Goal: Task Accomplishment & Management: Use online tool/utility

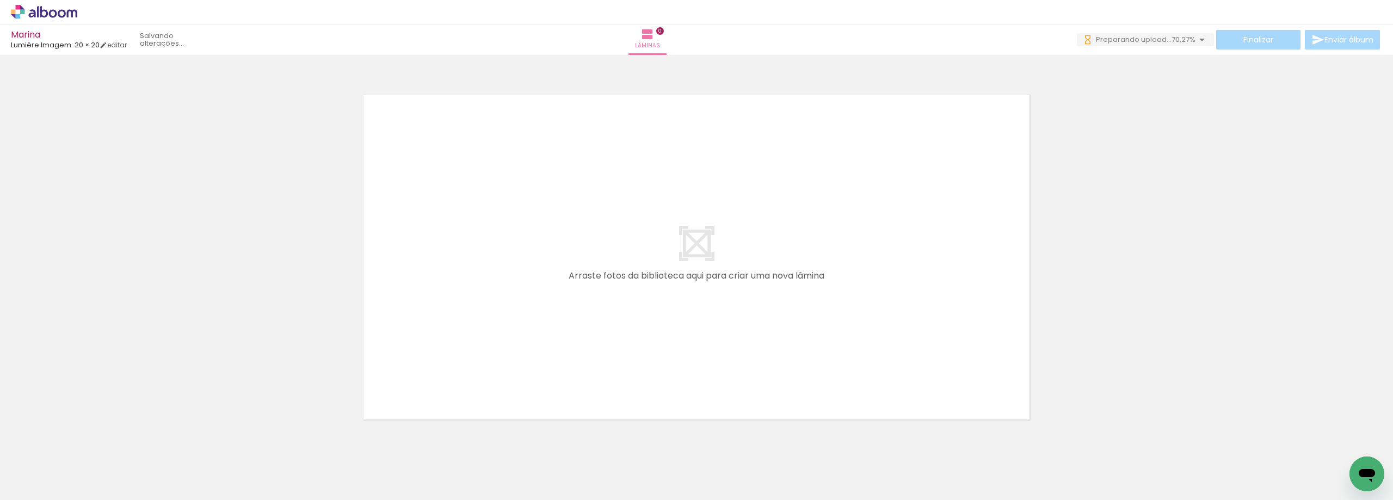
click at [136, 470] on quentale-thumb at bounding box center [108, 463] width 61 height 63
click at [125, 471] on div at bounding box center [109, 463] width 36 height 54
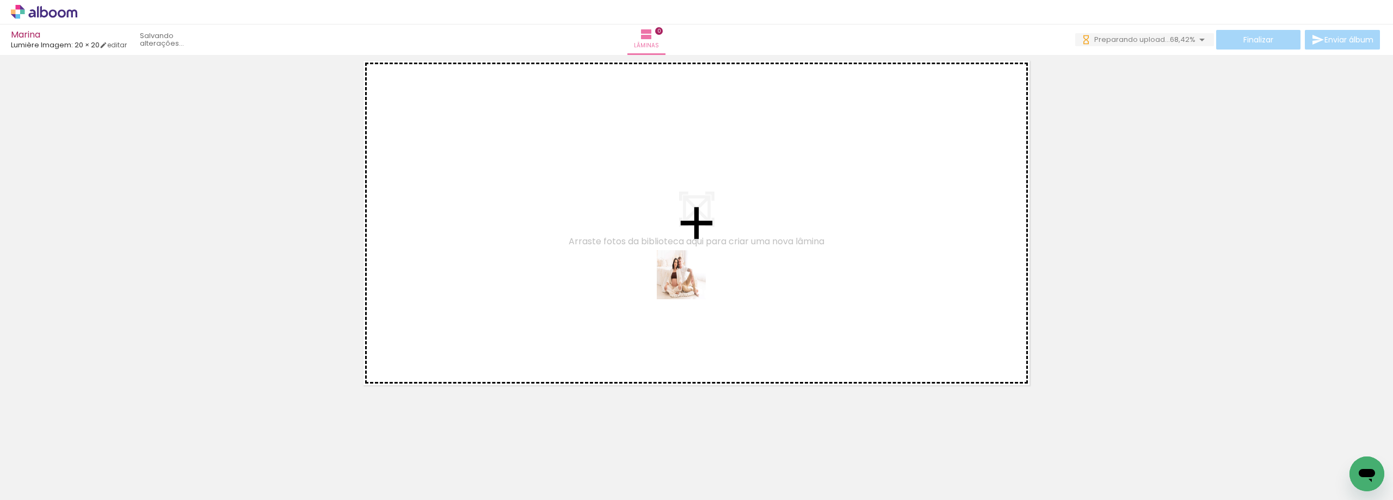
drag, startPoint x: 534, startPoint y: 468, endPoint x: 689, endPoint y: 282, distance: 241.8
click at [689, 282] on quentale-workspace at bounding box center [696, 250] width 1393 height 500
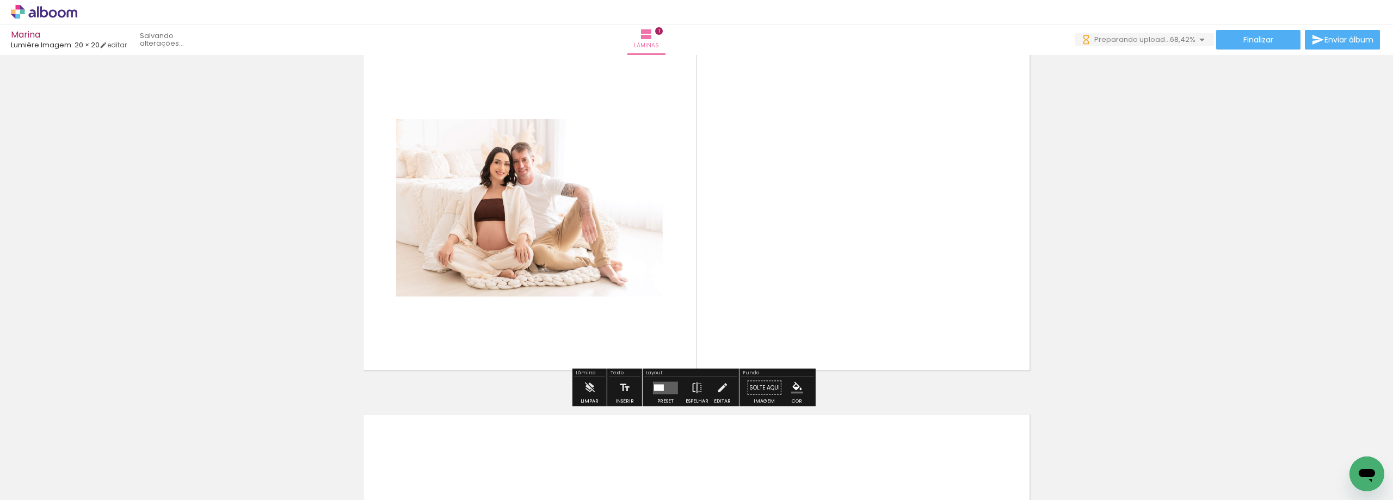
scroll to position [69, 0]
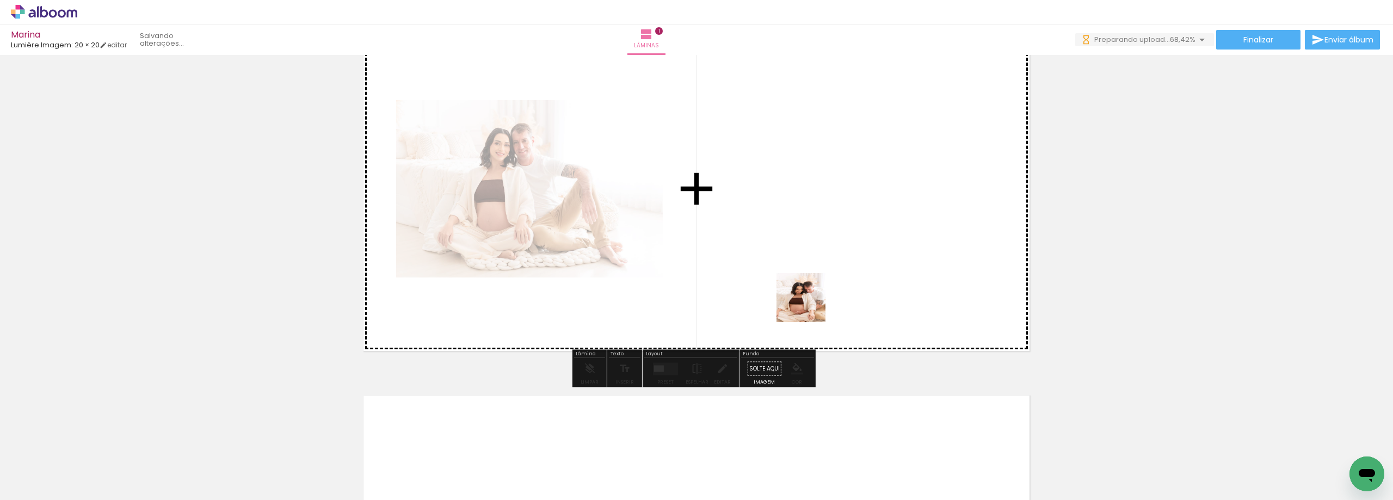
drag, startPoint x: 612, startPoint y: 478, endPoint x: 825, endPoint y: 290, distance: 284.2
click at [825, 290] on quentale-workspace at bounding box center [696, 250] width 1393 height 500
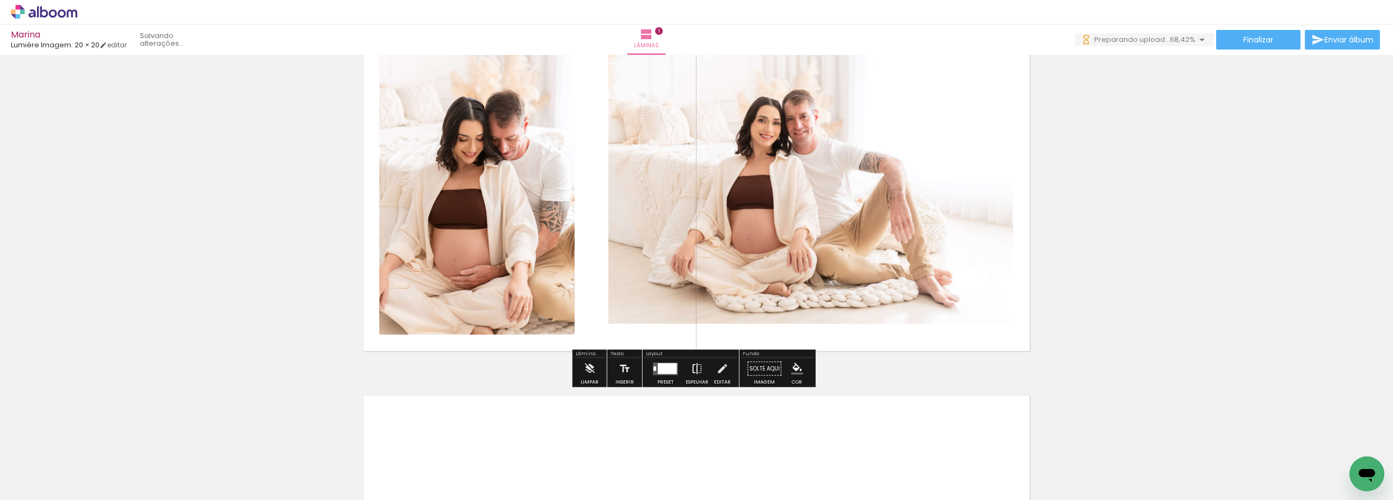
click at [698, 367] on iron-icon at bounding box center [697, 369] width 12 height 22
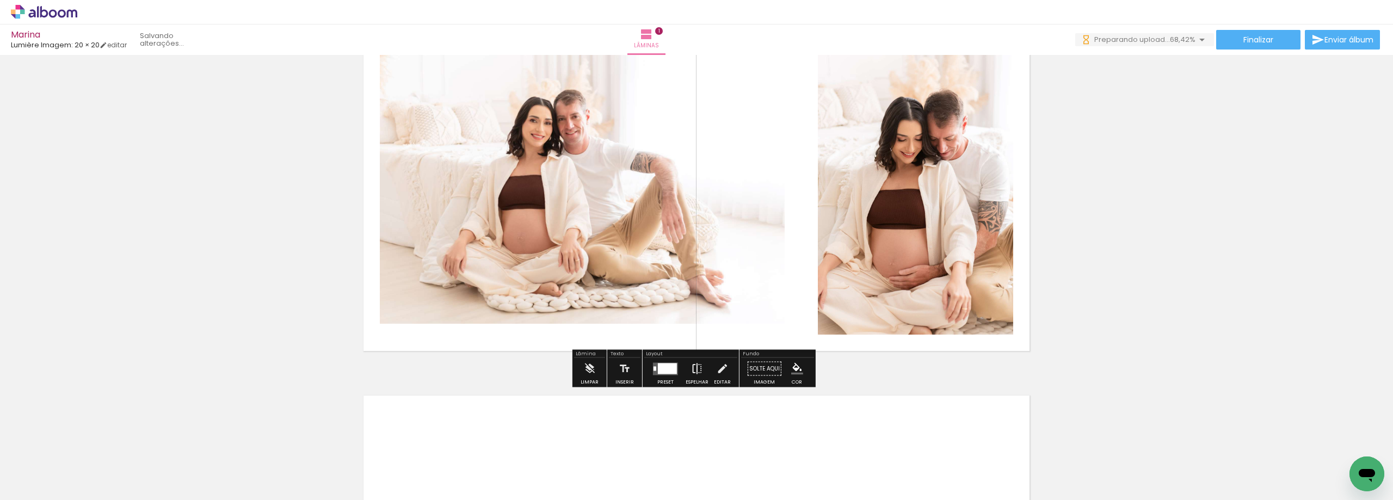
click at [698, 367] on iron-icon at bounding box center [697, 369] width 12 height 22
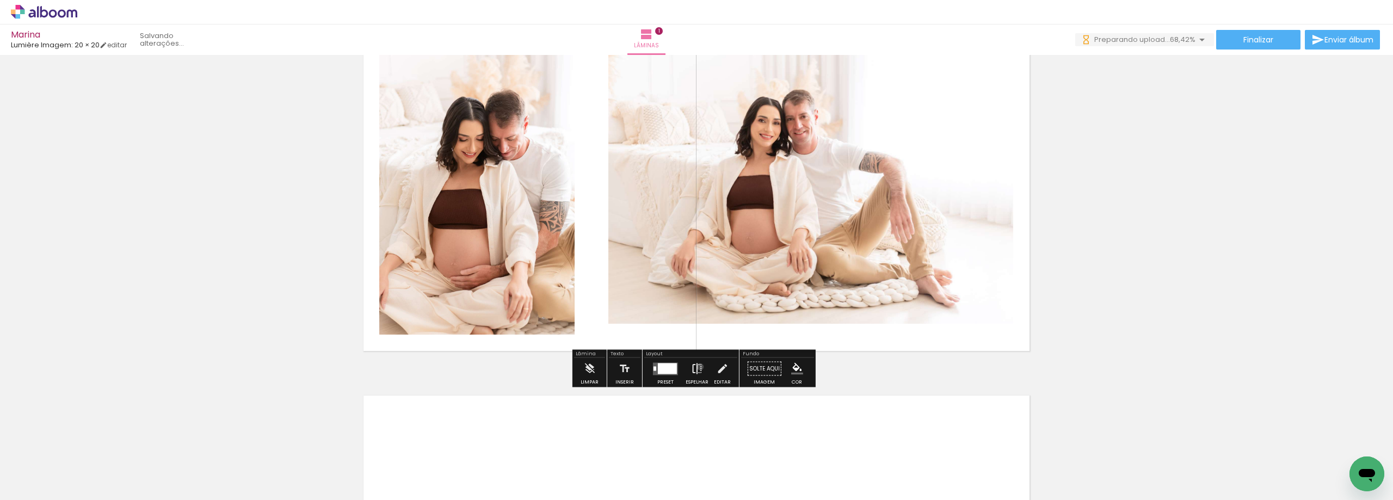
click at [698, 367] on iron-icon at bounding box center [697, 369] width 12 height 22
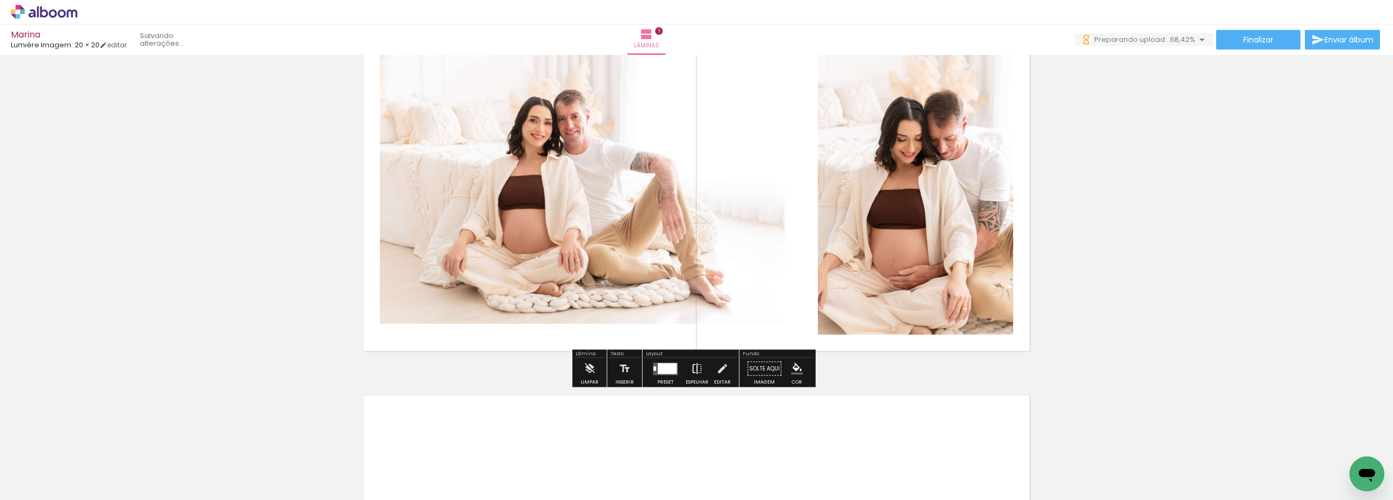
click at [698, 367] on iron-icon at bounding box center [697, 369] width 12 height 22
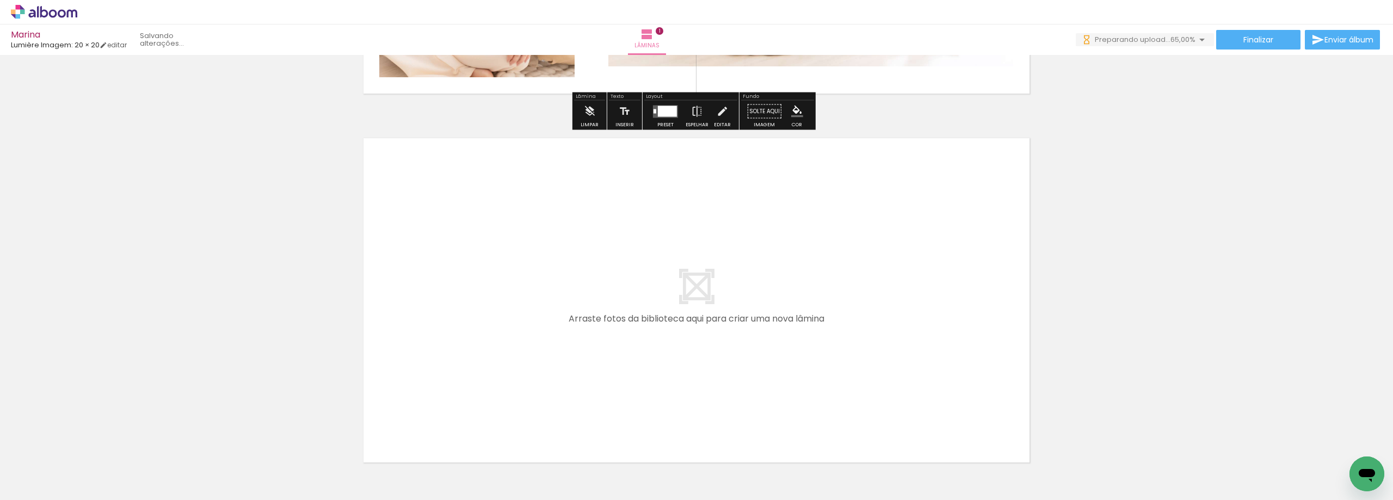
scroll to position [395, 0]
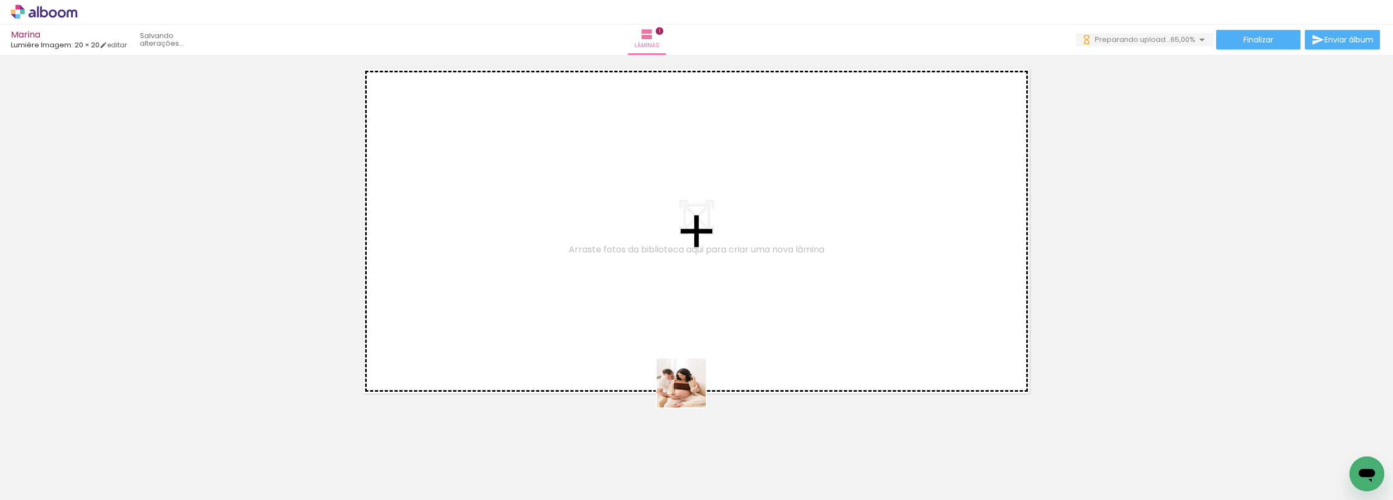
drag, startPoint x: 667, startPoint y: 459, endPoint x: 689, endPoint y: 436, distance: 31.6
click at [691, 373] on quentale-workspace at bounding box center [696, 250] width 1393 height 500
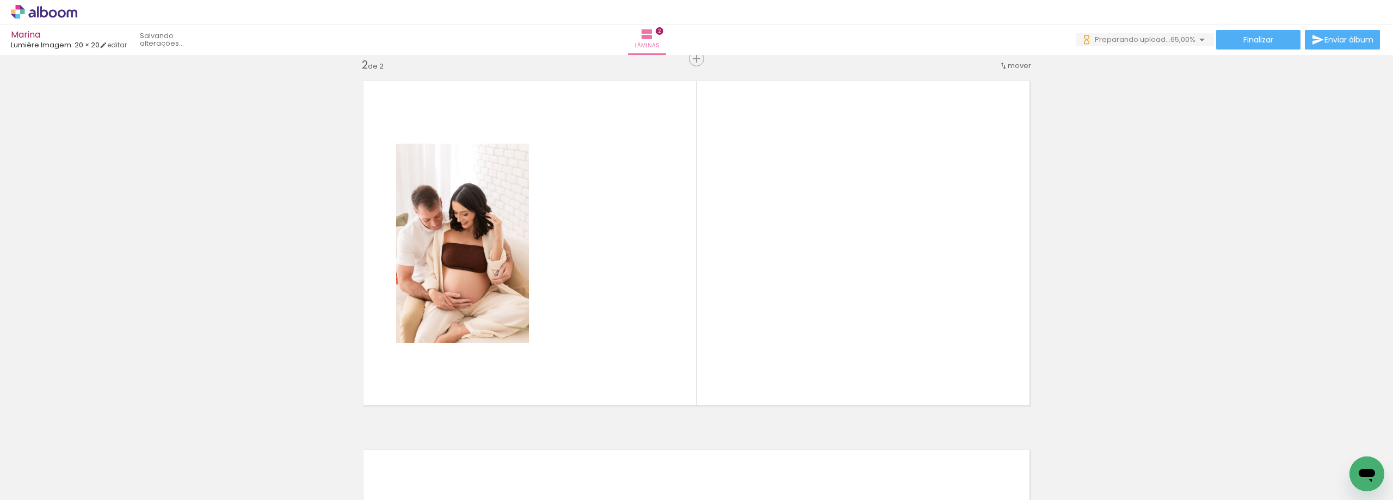
scroll to position [383, 0]
drag, startPoint x: 723, startPoint y: 467, endPoint x: 734, endPoint y: 354, distance: 113.8
click at [734, 354] on quentale-workspace at bounding box center [696, 250] width 1393 height 500
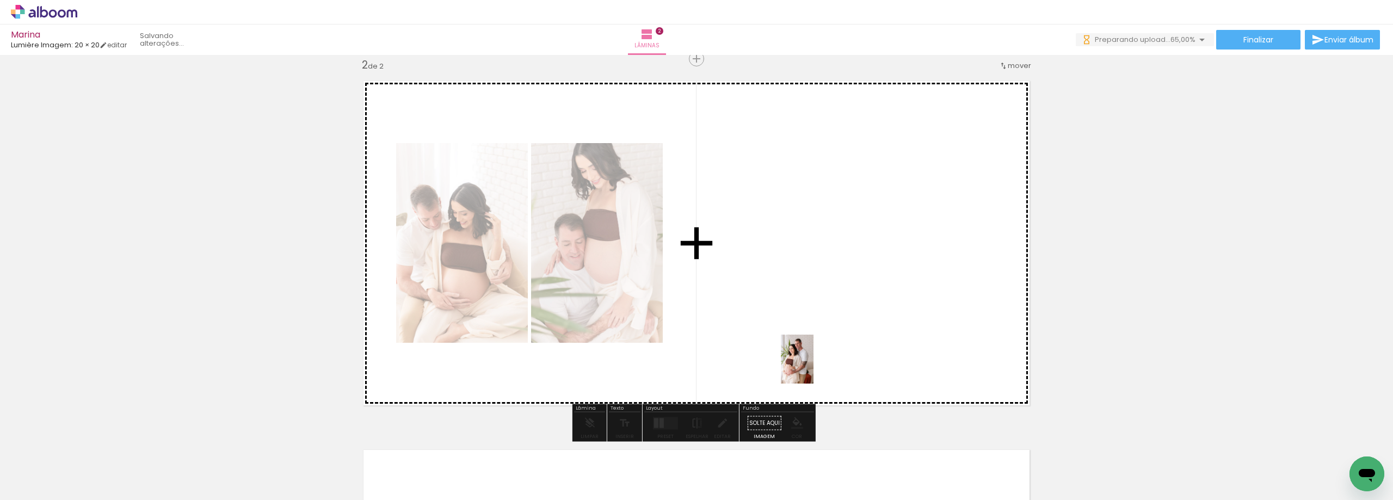
drag, startPoint x: 833, startPoint y: 468, endPoint x: 814, endPoint y: 367, distance: 102.6
click at [814, 367] on quentale-workspace at bounding box center [696, 250] width 1393 height 500
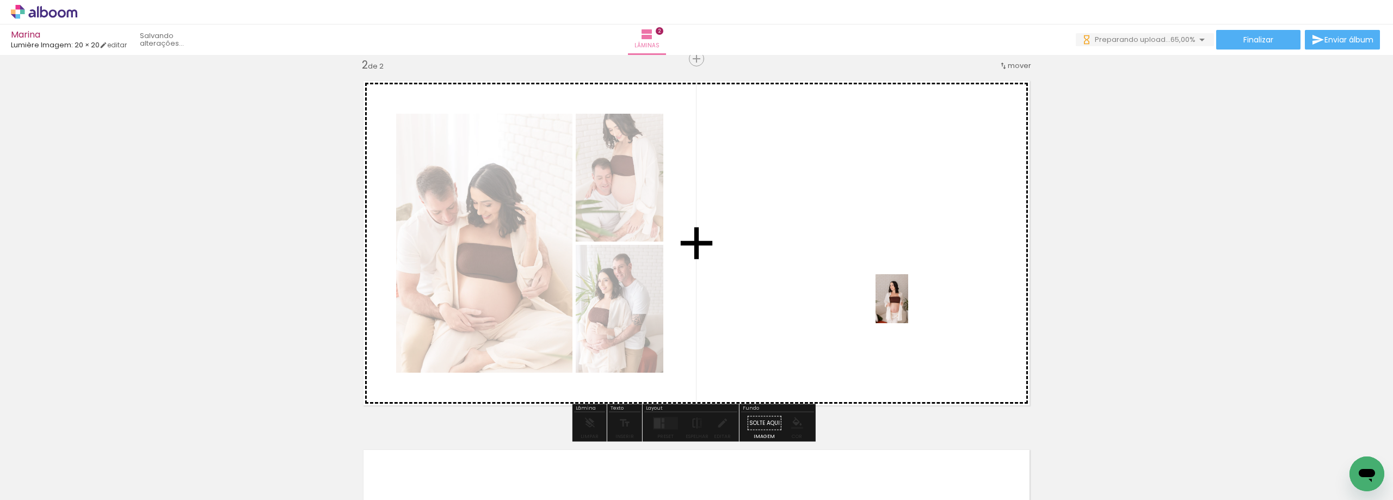
drag, startPoint x: 779, startPoint y: 461, endPoint x: 908, endPoint y: 307, distance: 201.3
click at [908, 307] on quentale-workspace at bounding box center [696, 250] width 1393 height 500
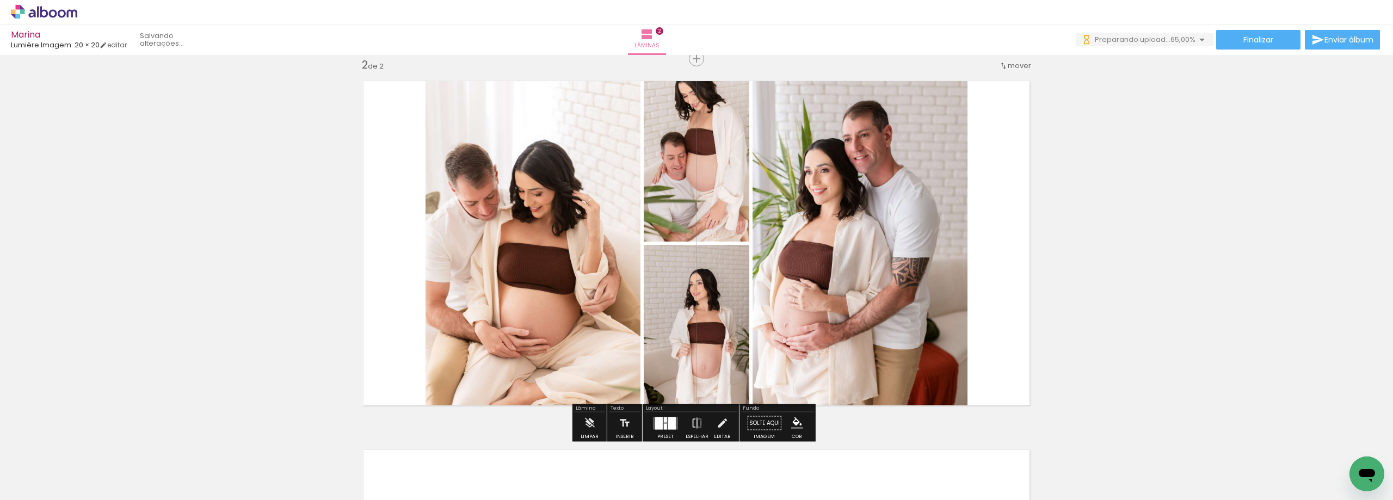
click at [665, 415] on div at bounding box center [665, 423] width 29 height 22
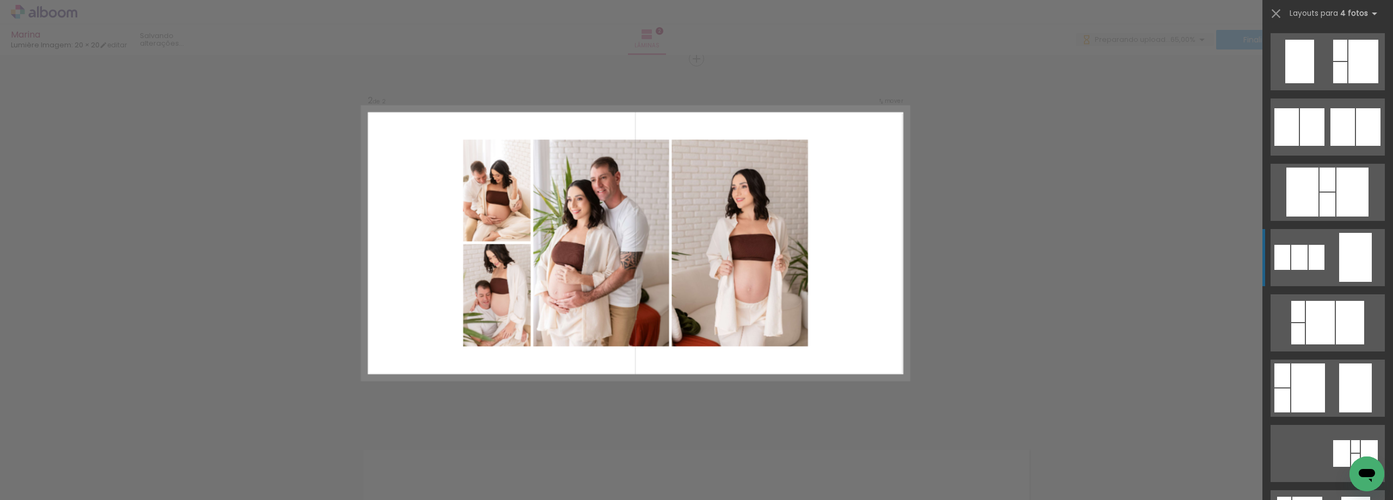
scroll to position [707, 0]
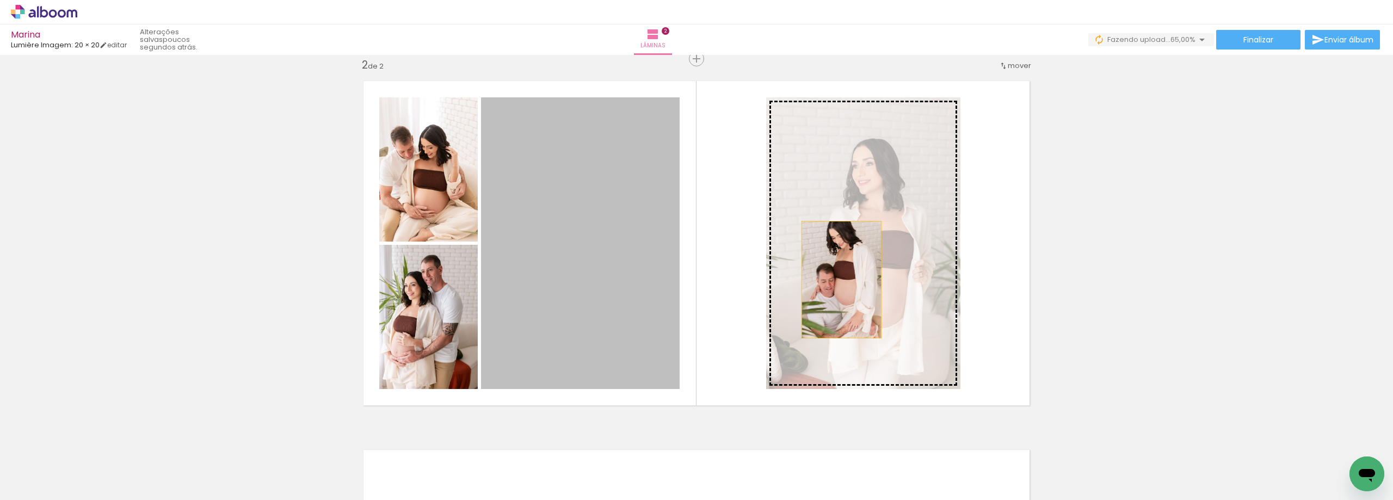
drag, startPoint x: 743, startPoint y: 257, endPoint x: 837, endPoint y: 280, distance: 96.9
click at [0, 0] on slot at bounding box center [0, 0] width 0 height 0
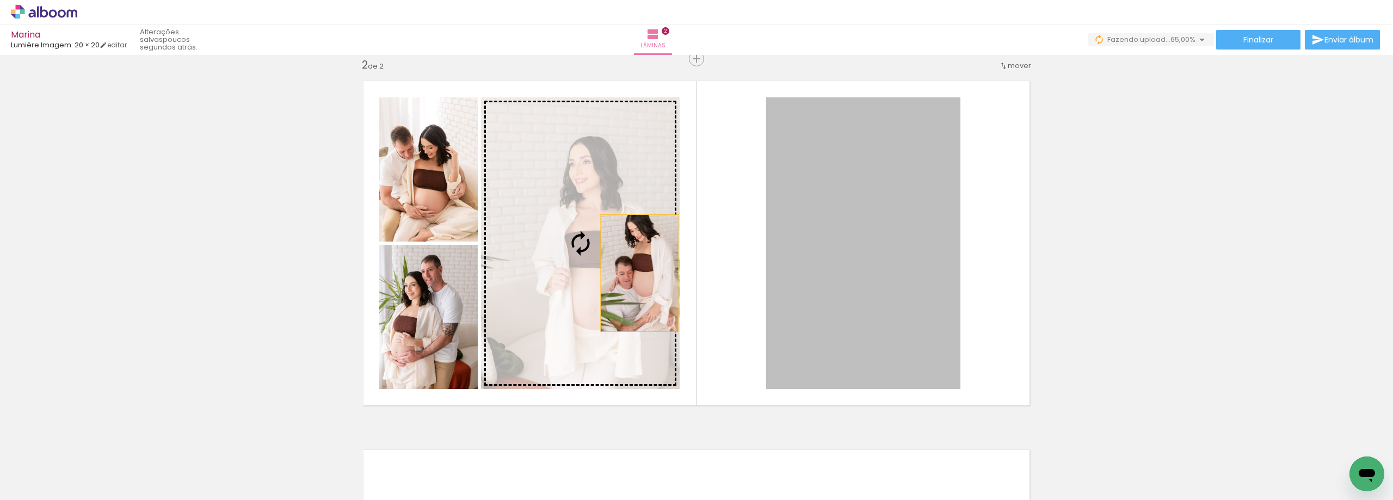
drag, startPoint x: 852, startPoint y: 286, endPoint x: 636, endPoint y: 273, distance: 216.4
click at [0, 0] on slot at bounding box center [0, 0] width 0 height 0
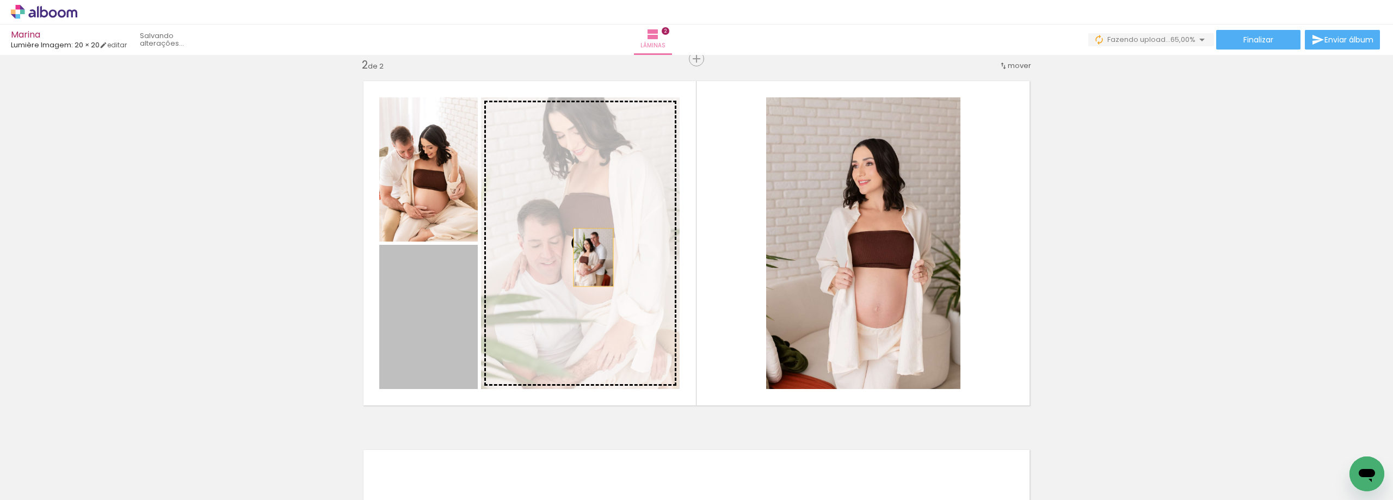
click at [0, 0] on slot at bounding box center [0, 0] width 0 height 0
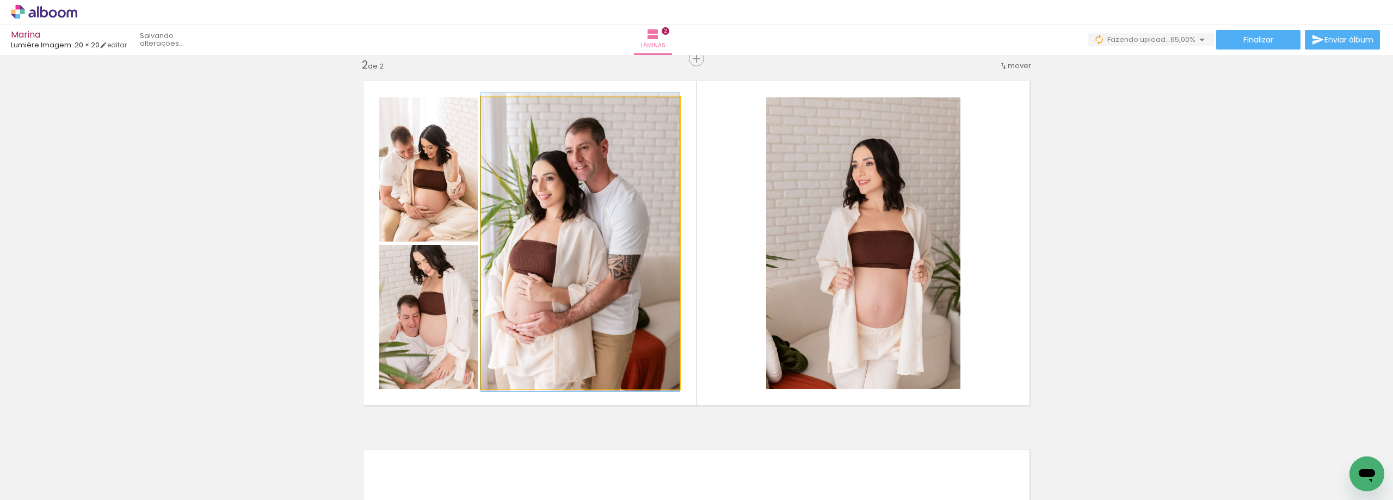
drag, startPoint x: 551, startPoint y: 294, endPoint x: 568, endPoint y: 294, distance: 16.9
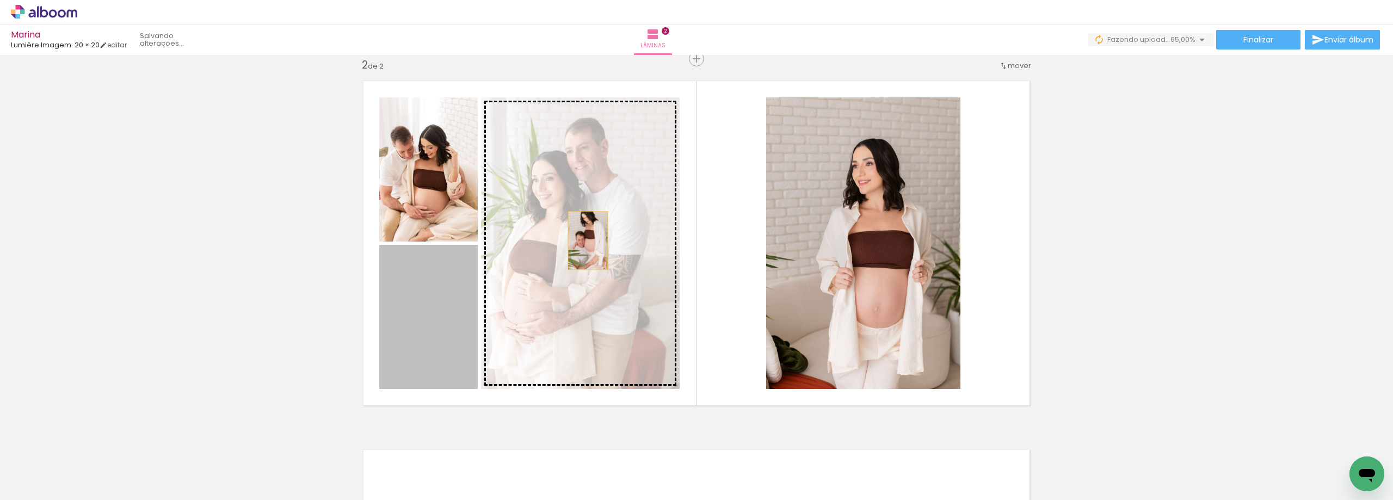
drag, startPoint x: 531, startPoint y: 274, endPoint x: 584, endPoint y: 241, distance: 63.1
click at [0, 0] on slot at bounding box center [0, 0] width 0 height 0
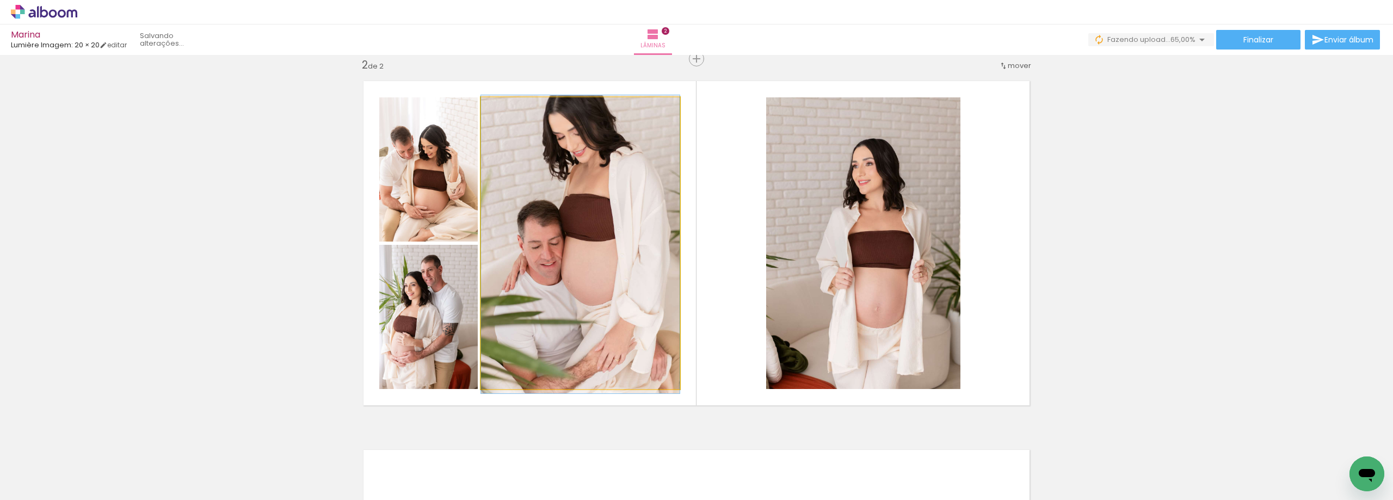
drag, startPoint x: 600, startPoint y: 263, endPoint x: 615, endPoint y: 265, distance: 15.9
click at [615, 265] on quentale-photo at bounding box center [580, 243] width 199 height 292
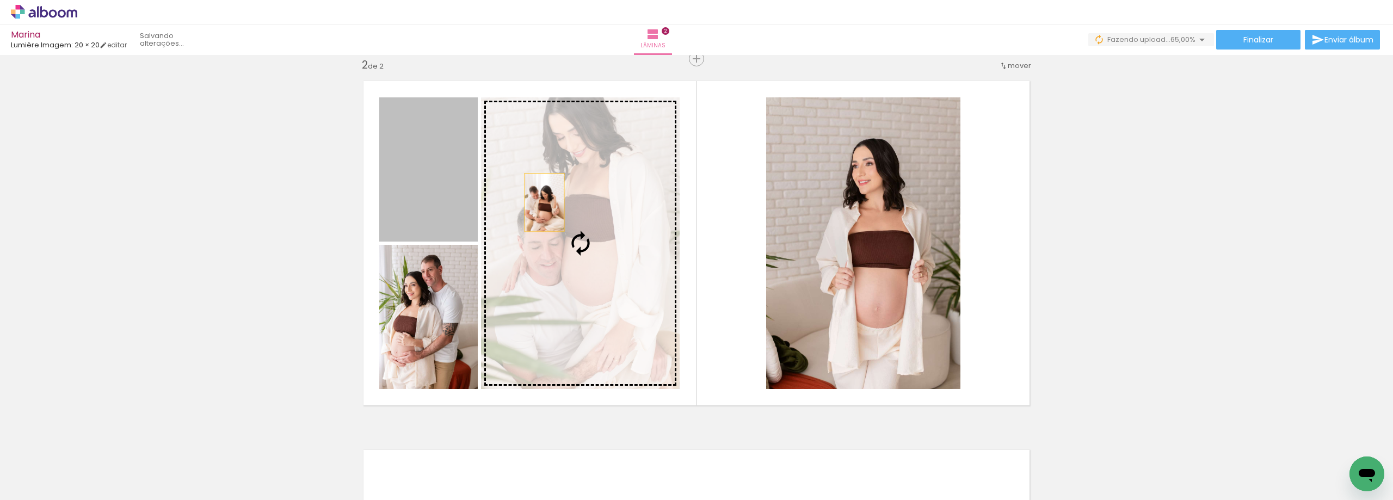
drag, startPoint x: 433, startPoint y: 187, endPoint x: 604, endPoint y: 214, distance: 173.6
click at [0, 0] on slot at bounding box center [0, 0] width 0 height 0
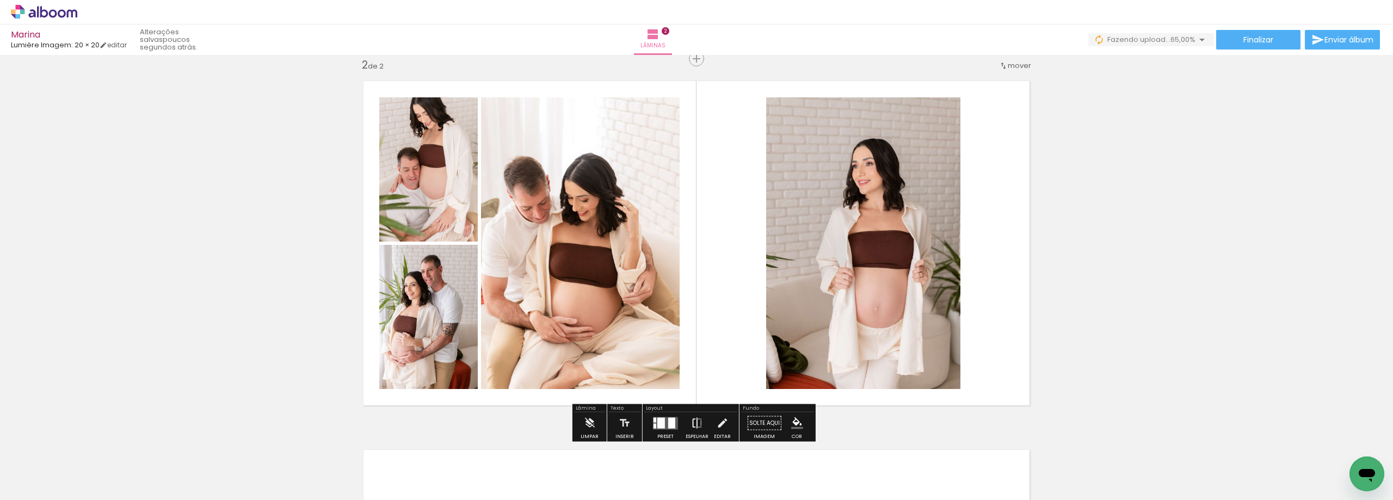
click at [692, 421] on iron-icon at bounding box center [697, 423] width 12 height 22
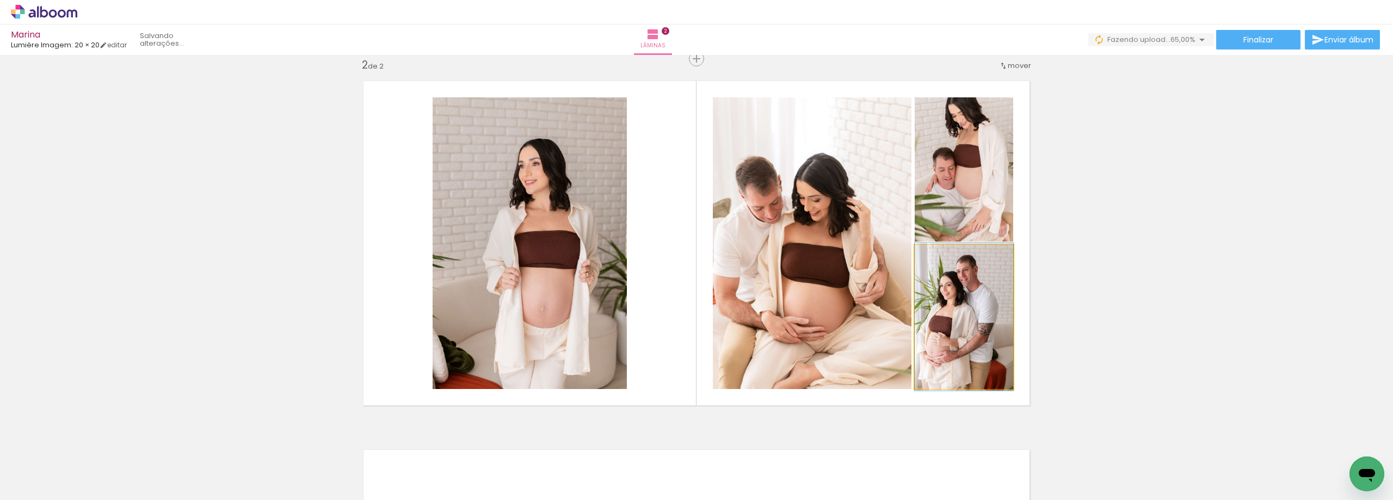
drag, startPoint x: 985, startPoint y: 305, endPoint x: 995, endPoint y: 305, distance: 9.8
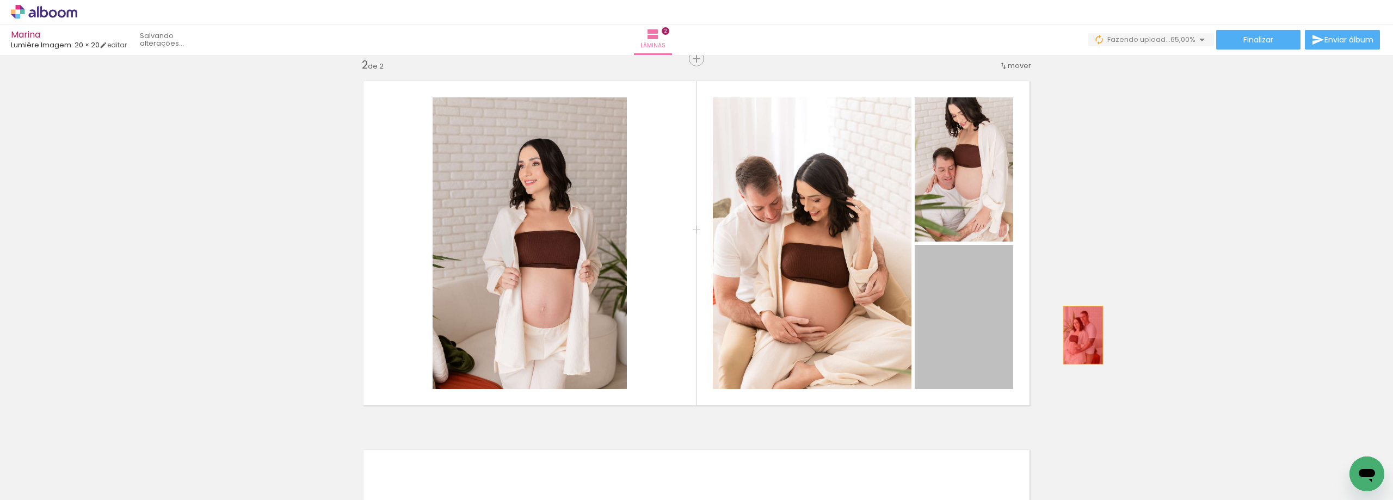
drag, startPoint x: 960, startPoint y: 332, endPoint x: 1108, endPoint y: 335, distance: 147.5
click at [1108, 335] on div "Inserir lâmina 1 de 2 Inserir lâmina 2 de 2" at bounding box center [696, 229] width 1393 height 1107
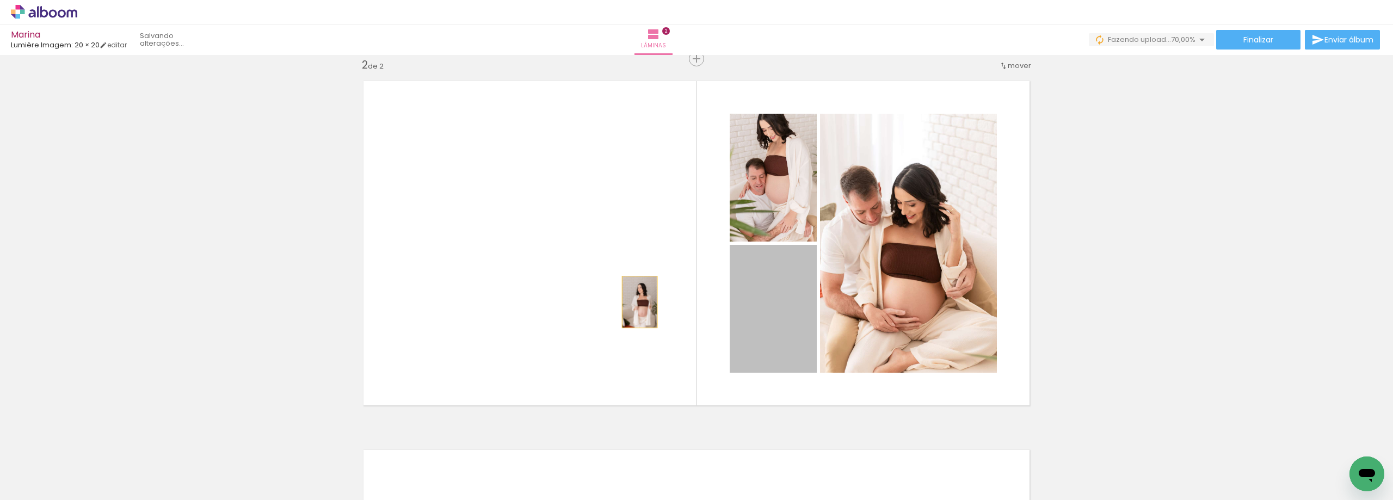
drag, startPoint x: 781, startPoint y: 302, endPoint x: 330, endPoint y: 298, distance: 451.7
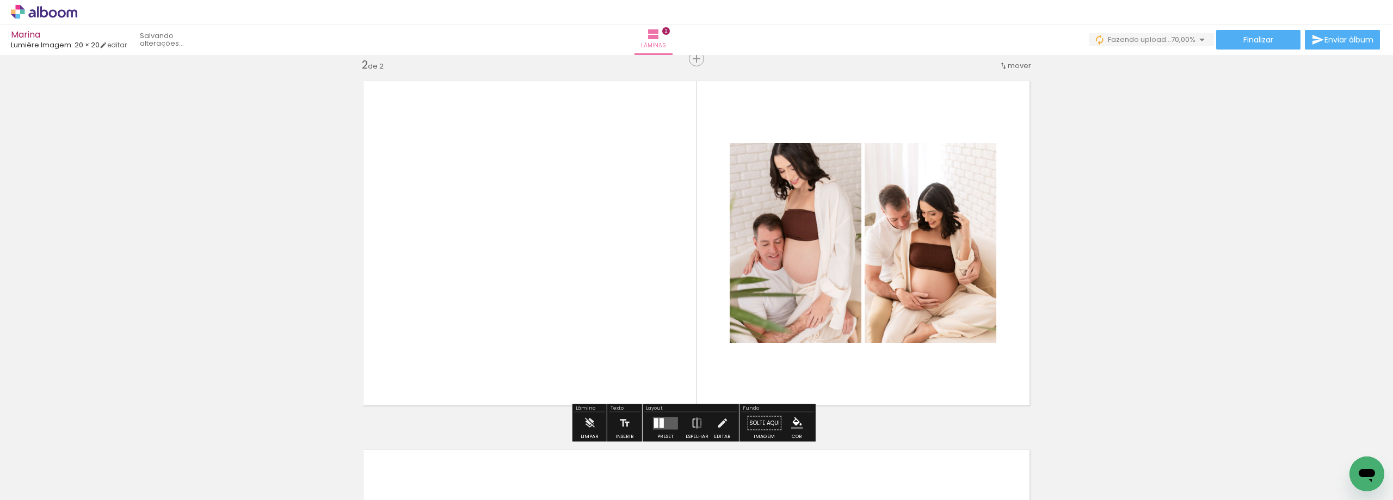
click at [664, 428] on quentale-layouter at bounding box center [665, 423] width 25 height 13
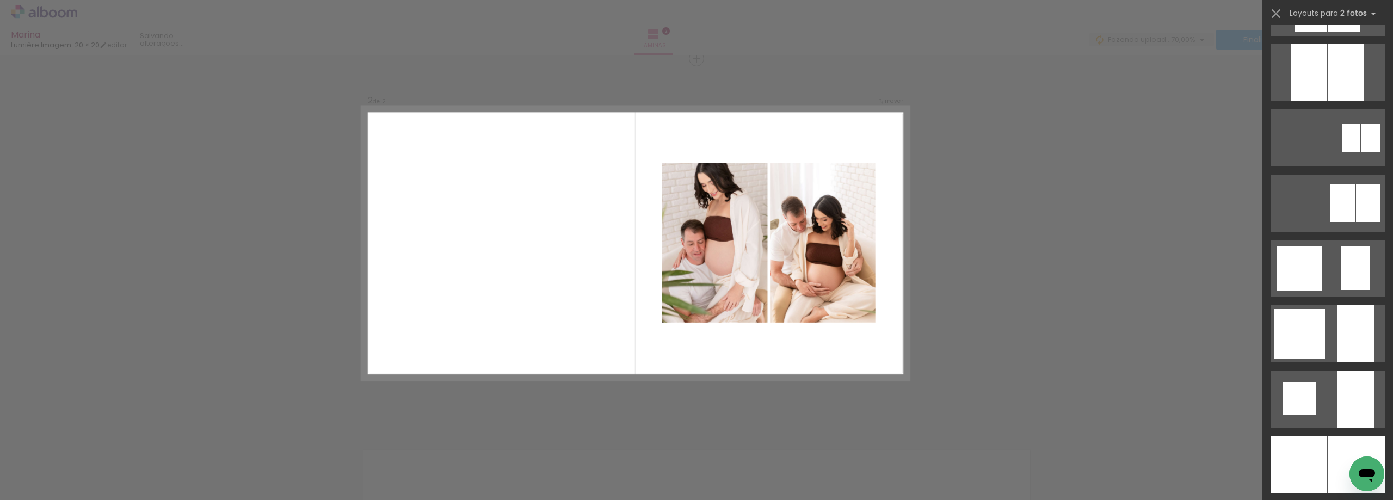
scroll to position [0, 0]
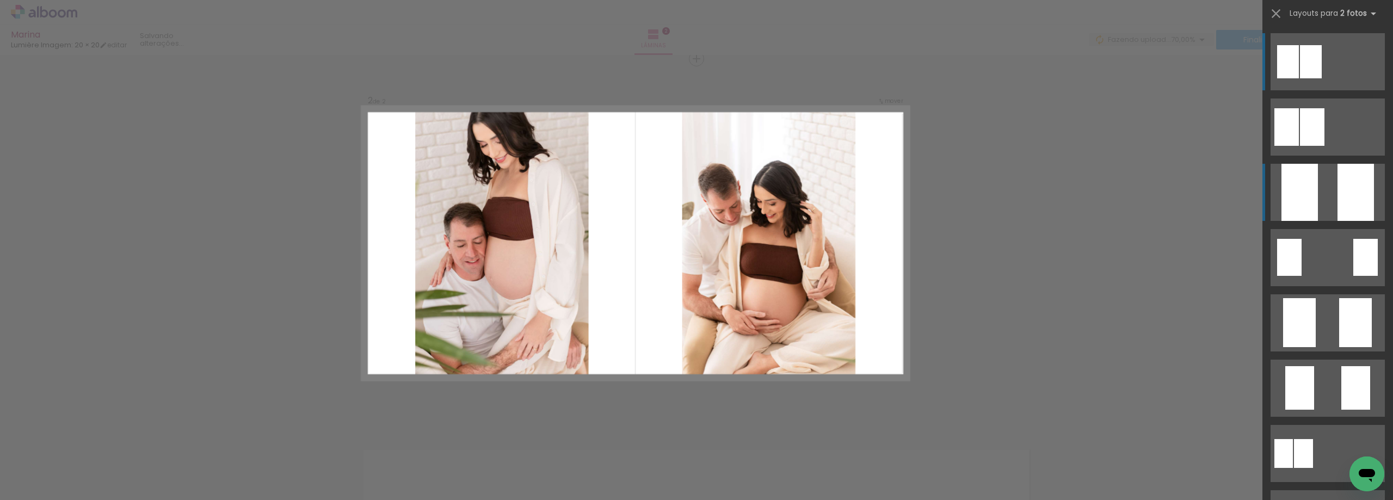
click at [1346, 209] on div at bounding box center [1356, 192] width 36 height 57
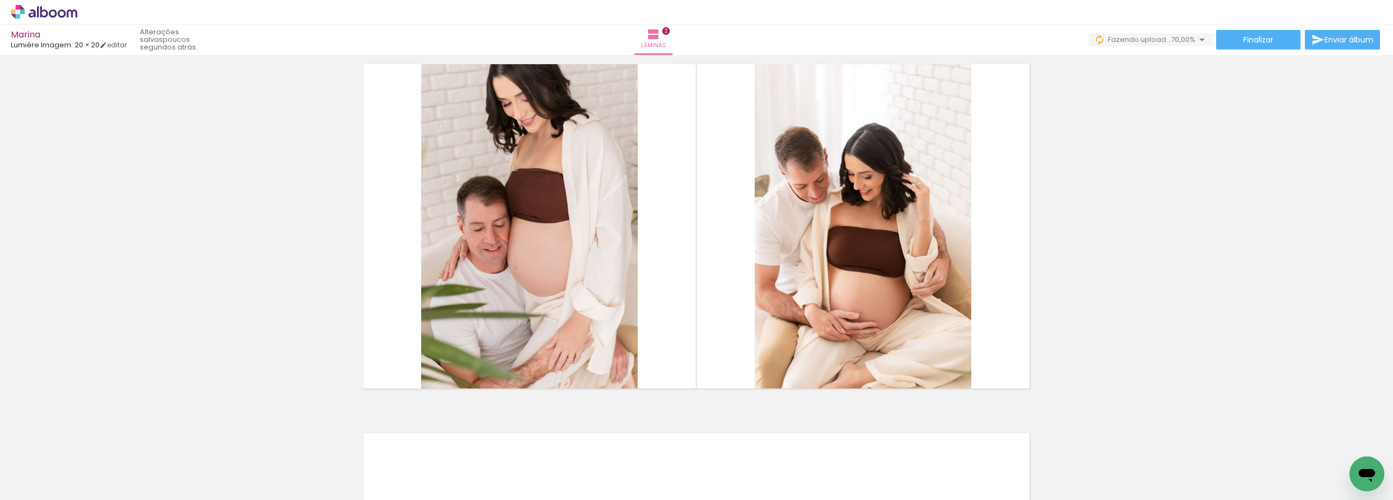
scroll to position [383, 0]
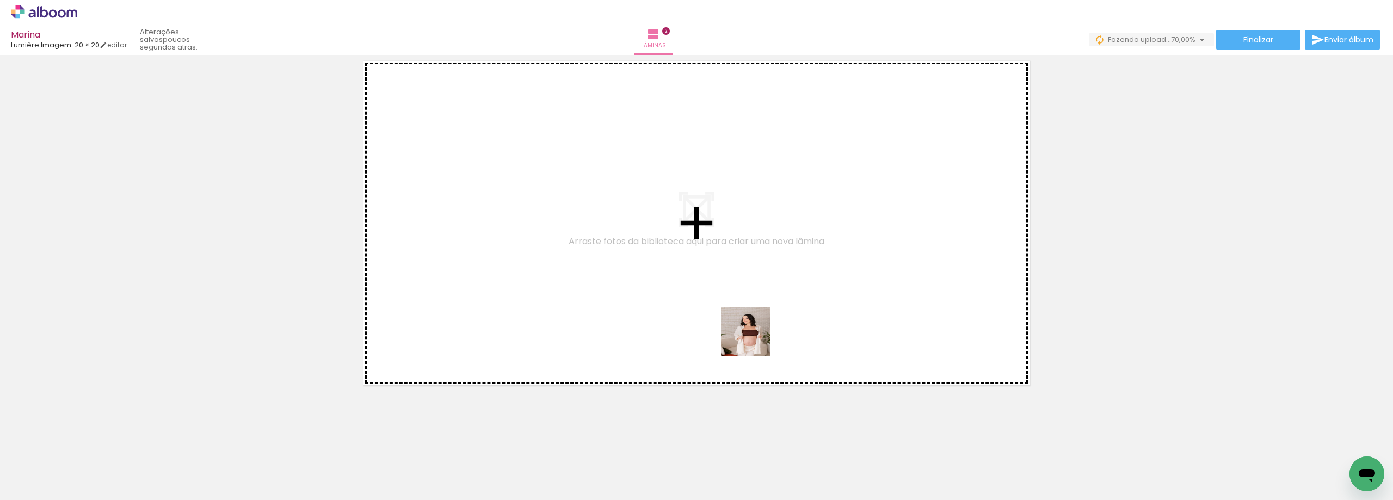
drag, startPoint x: 790, startPoint y: 466, endPoint x: 753, endPoint y: 336, distance: 135.7
click at [753, 336] on quentale-workspace at bounding box center [696, 250] width 1393 height 500
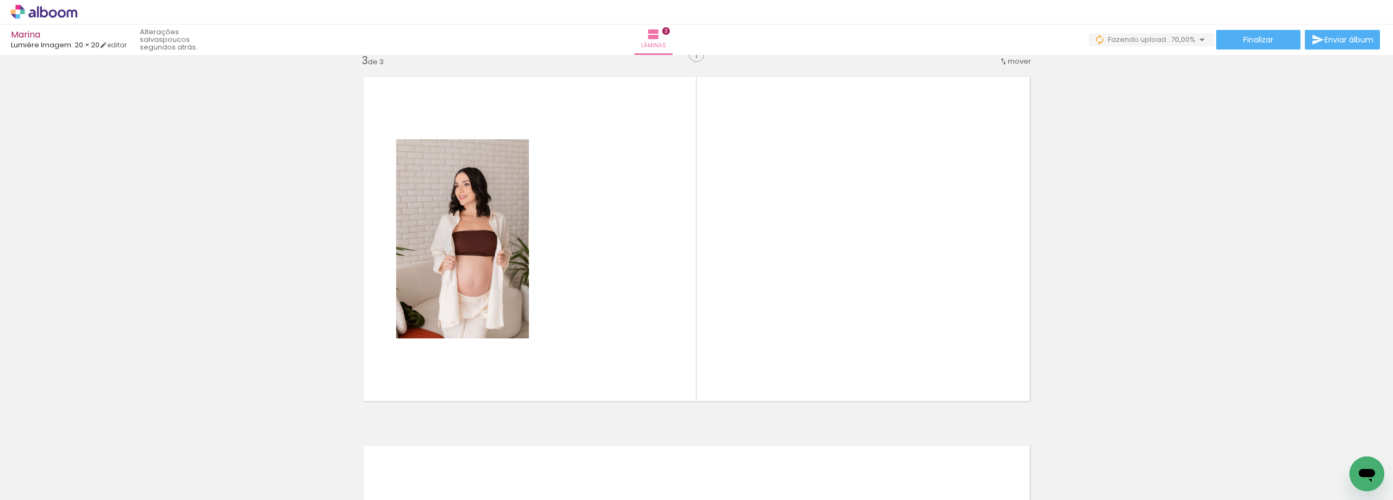
scroll to position [752, 0]
drag, startPoint x: 842, startPoint y: 476, endPoint x: 845, endPoint y: 311, distance: 164.9
click at [845, 311] on quentale-workspace at bounding box center [696, 250] width 1393 height 500
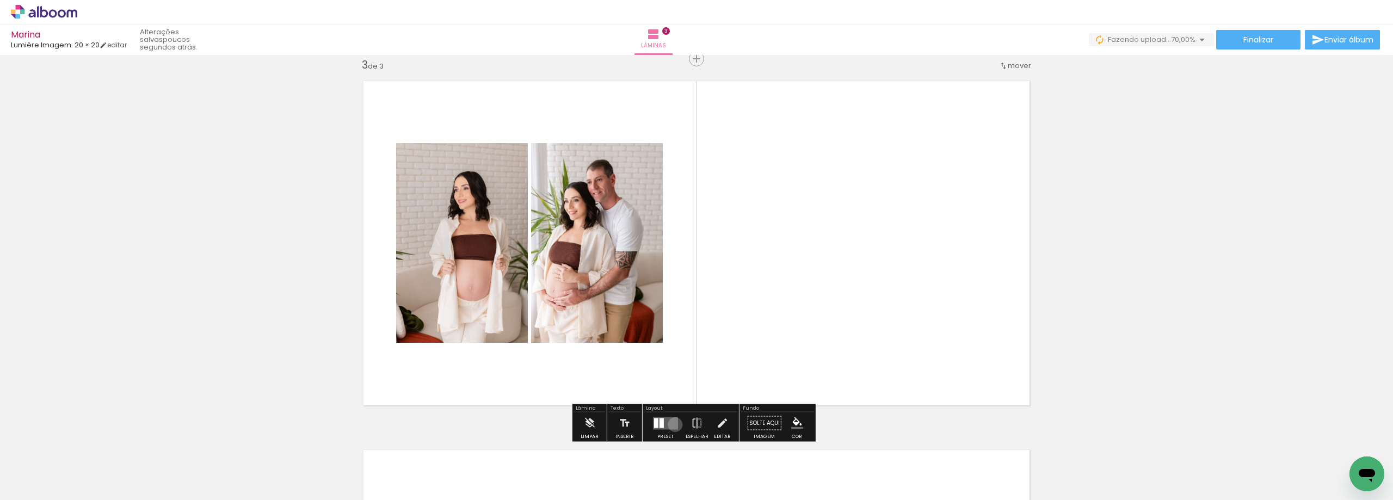
click at [673, 424] on quentale-layouter at bounding box center [665, 423] width 25 height 13
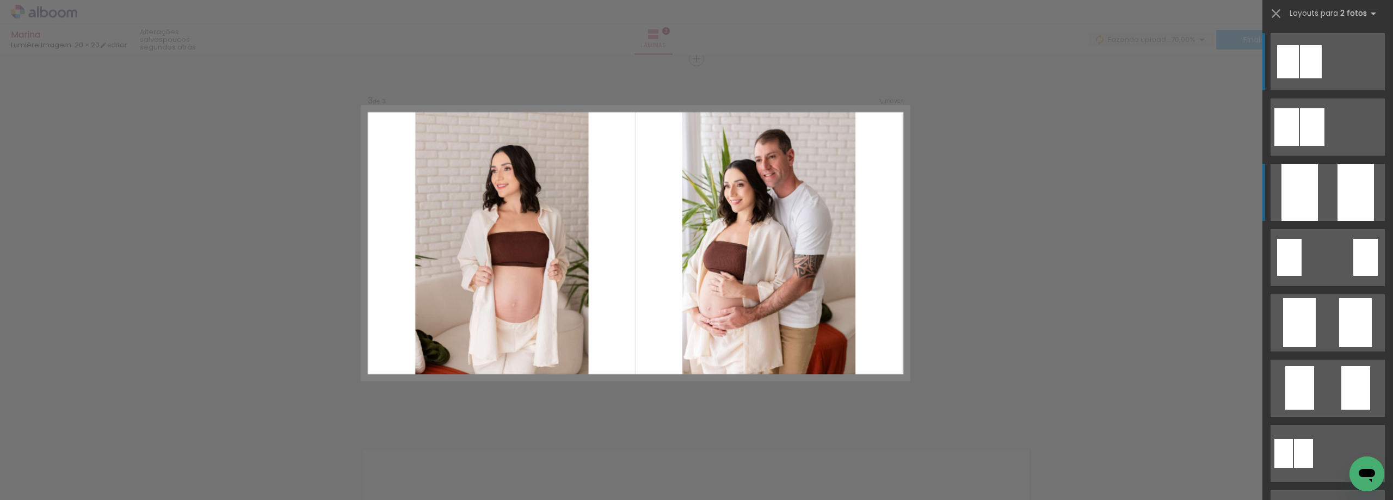
click at [1347, 195] on div at bounding box center [1356, 192] width 36 height 57
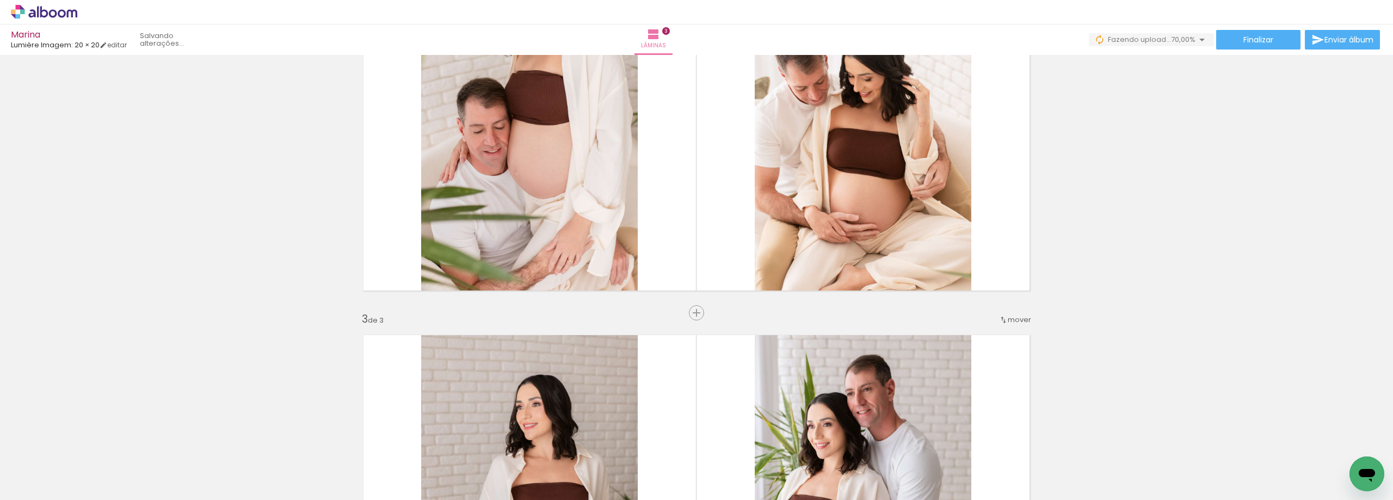
scroll to position [480, 0]
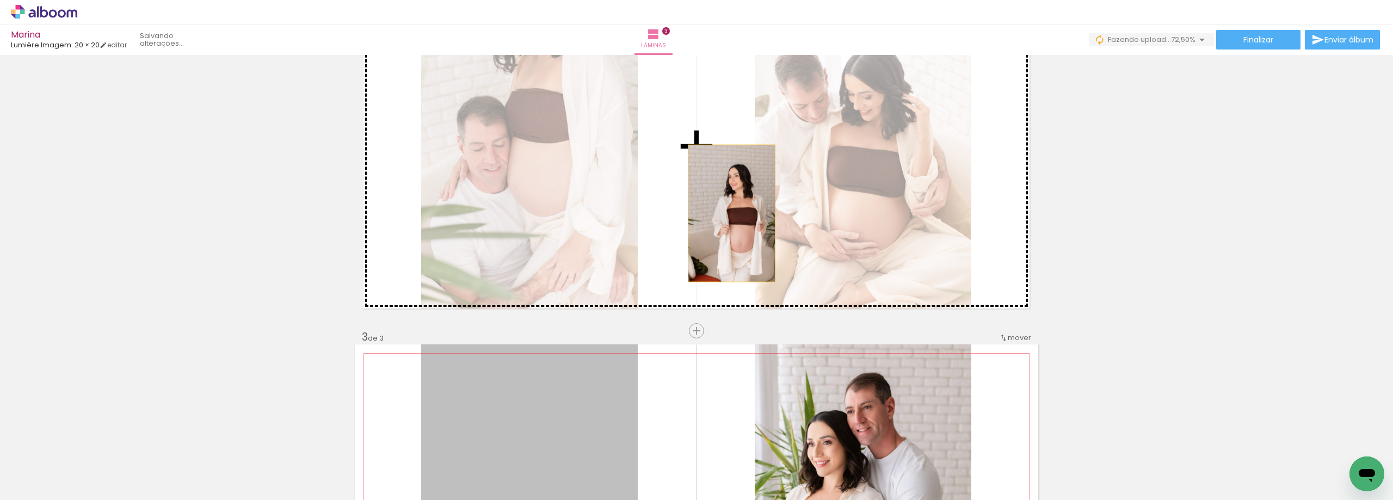
drag, startPoint x: 577, startPoint y: 408, endPoint x: 727, endPoint y: 212, distance: 246.5
click at [727, 212] on div "Inserir lâmina 1 de 3 Inserir lâmina 2 de 3 Inserir lâmina 3 de 3" at bounding box center [696, 317] width 1393 height 1476
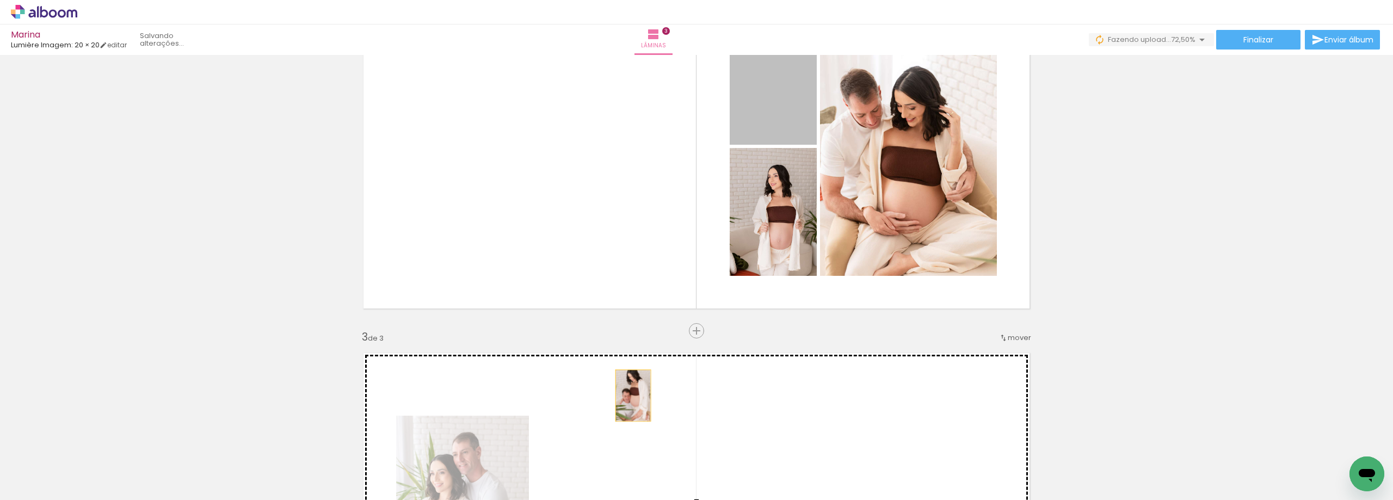
drag, startPoint x: 775, startPoint y: 96, endPoint x: 629, endPoint y: 396, distance: 333.4
click at [629, 396] on div "Inserir lâmina 1 de 3 Inserir lâmina 2 de 3 Inserir lâmina 3 de 3" at bounding box center [696, 317] width 1393 height 1476
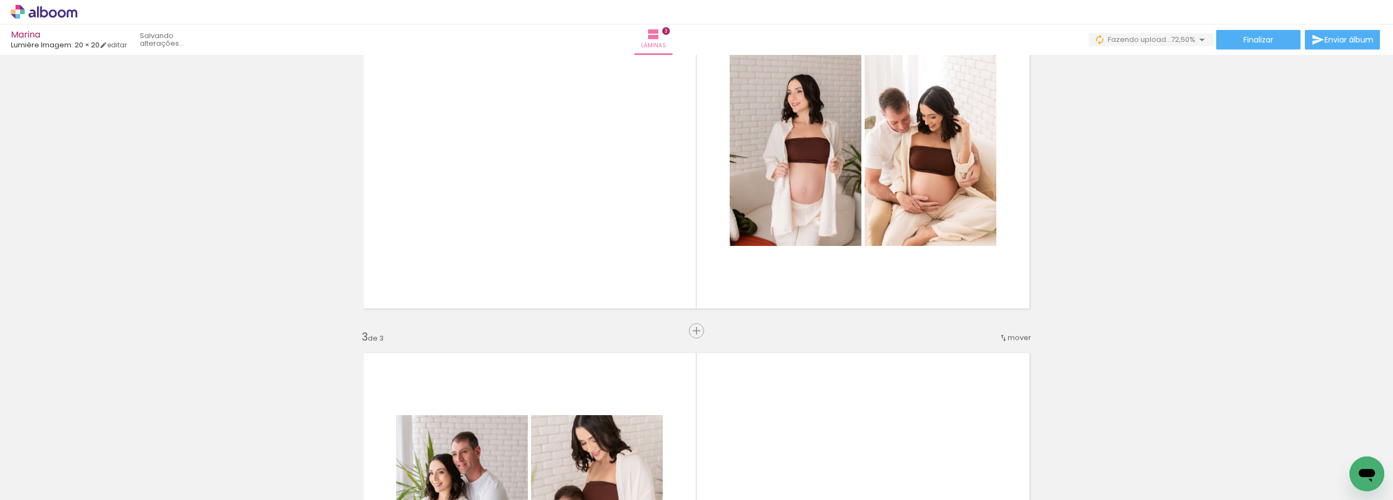
scroll to position [698, 0]
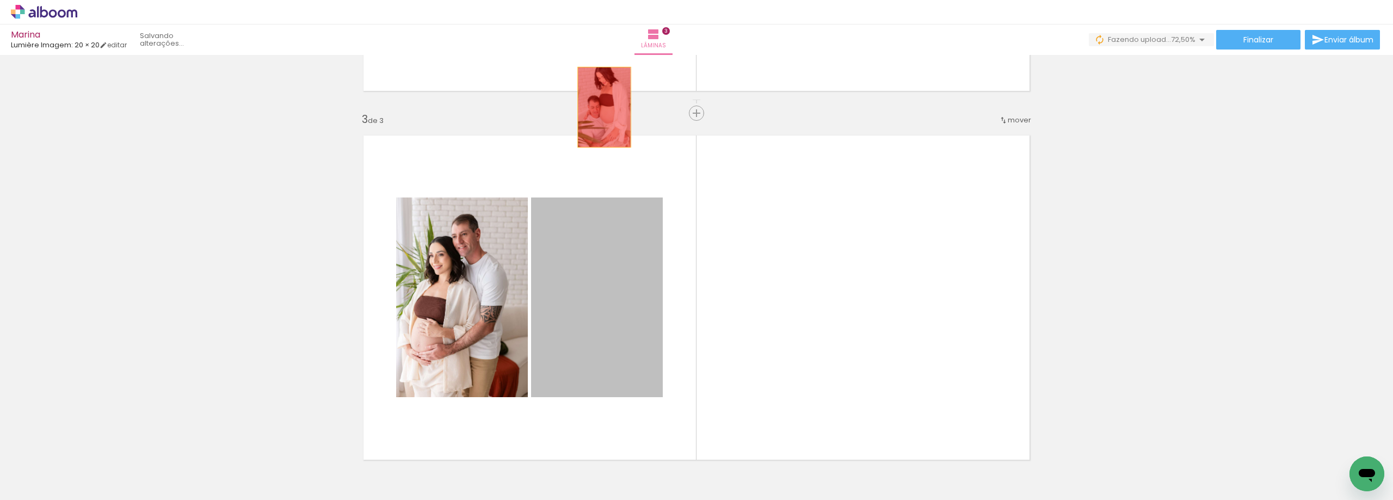
drag, startPoint x: 577, startPoint y: 298, endPoint x: 593, endPoint y: 58, distance: 240.5
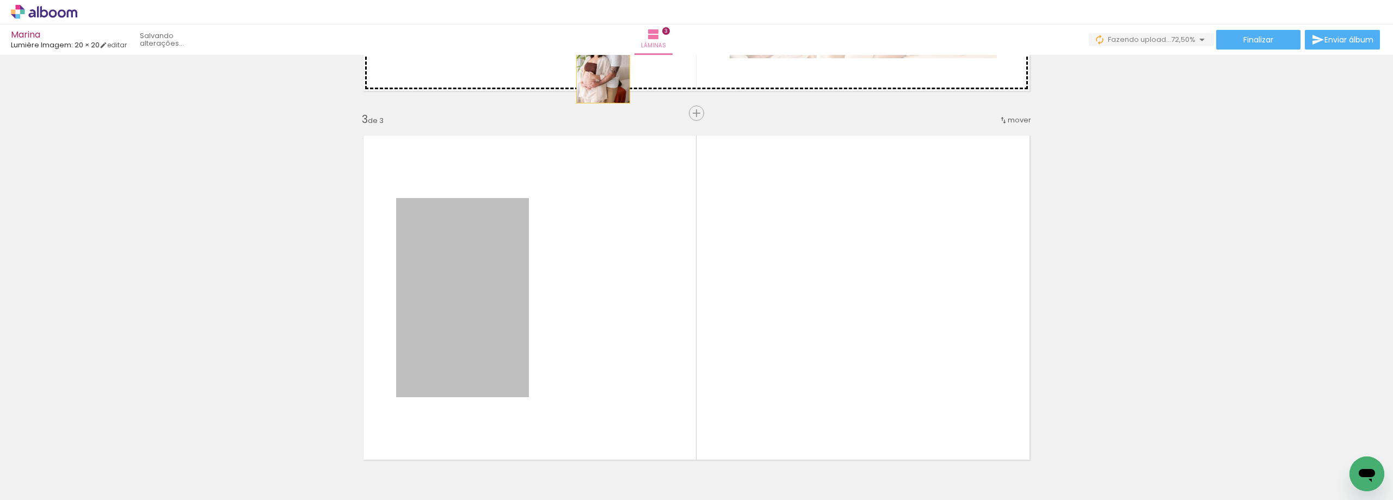
drag, startPoint x: 477, startPoint y: 296, endPoint x: 599, endPoint y: 63, distance: 262.9
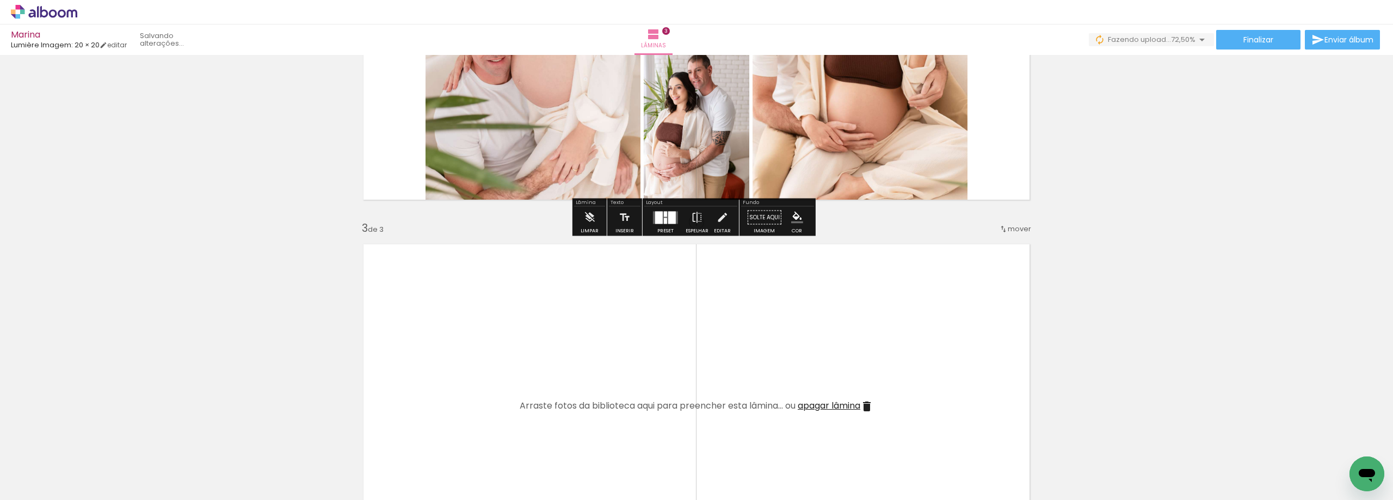
scroll to position [480, 0]
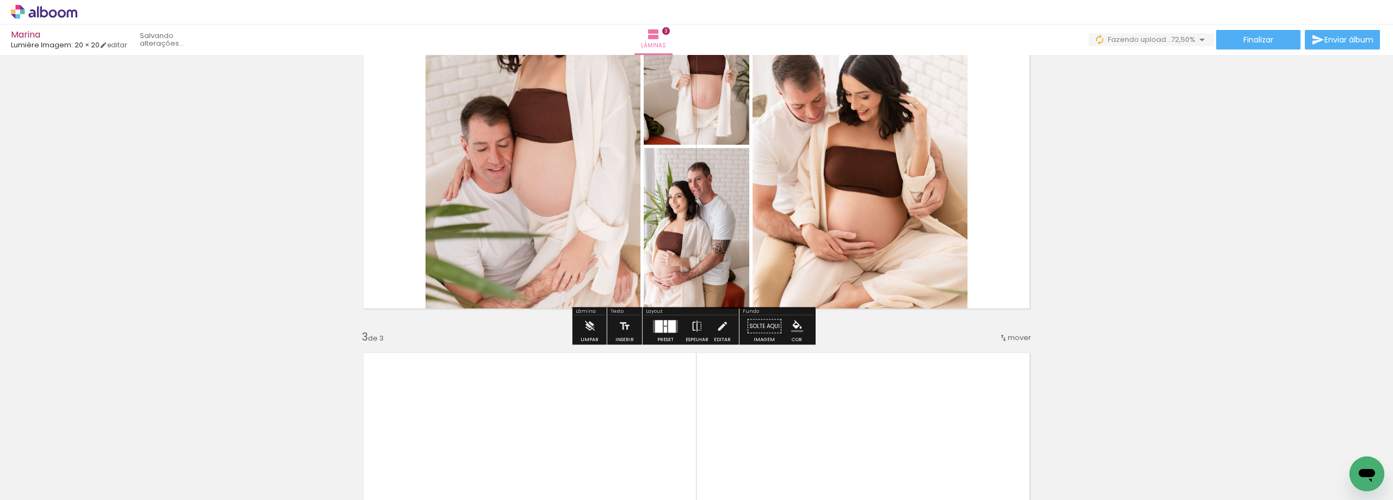
click at [664, 332] on div at bounding box center [665, 330] width 3 height 6
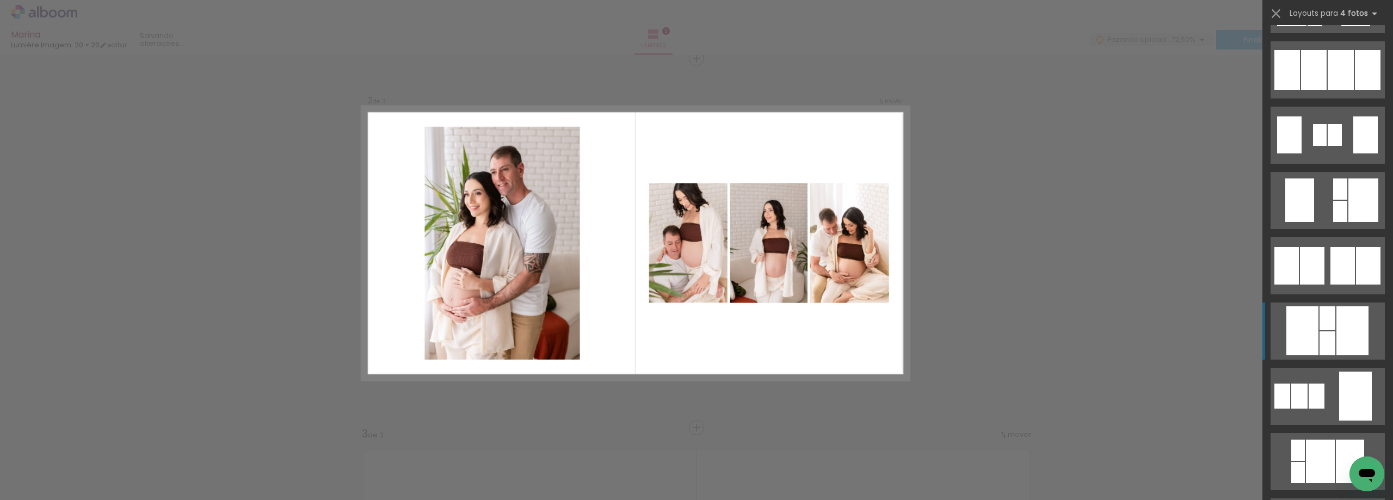
scroll to position [599, 0]
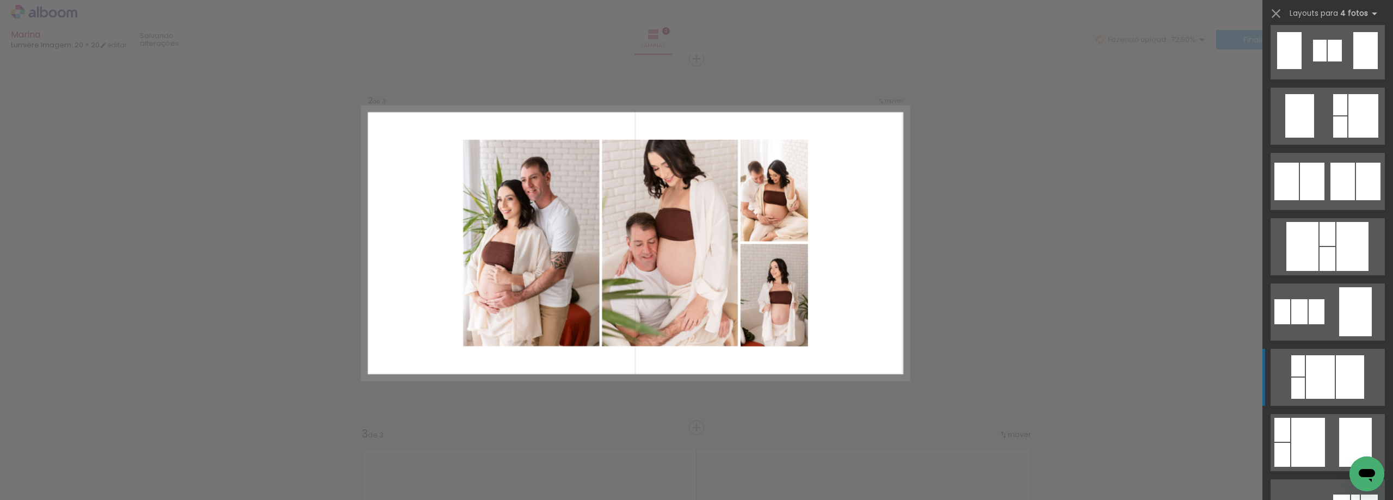
click at [1314, 371] on div at bounding box center [1320, 377] width 29 height 44
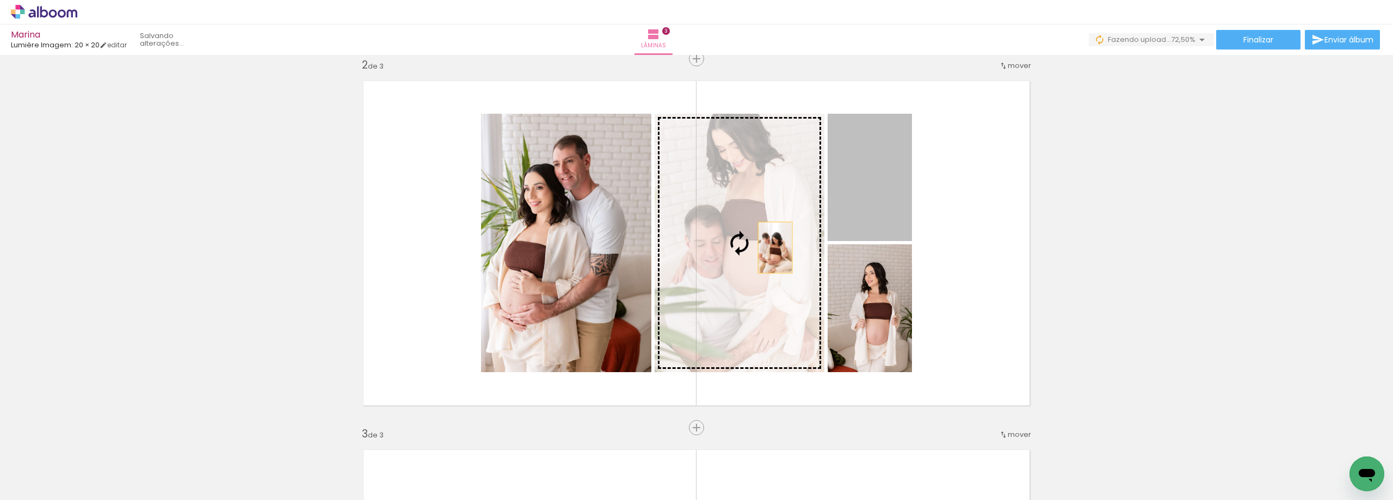
drag, startPoint x: 883, startPoint y: 207, endPoint x: 771, endPoint y: 248, distance: 119.3
click at [0, 0] on slot at bounding box center [0, 0] width 0 height 0
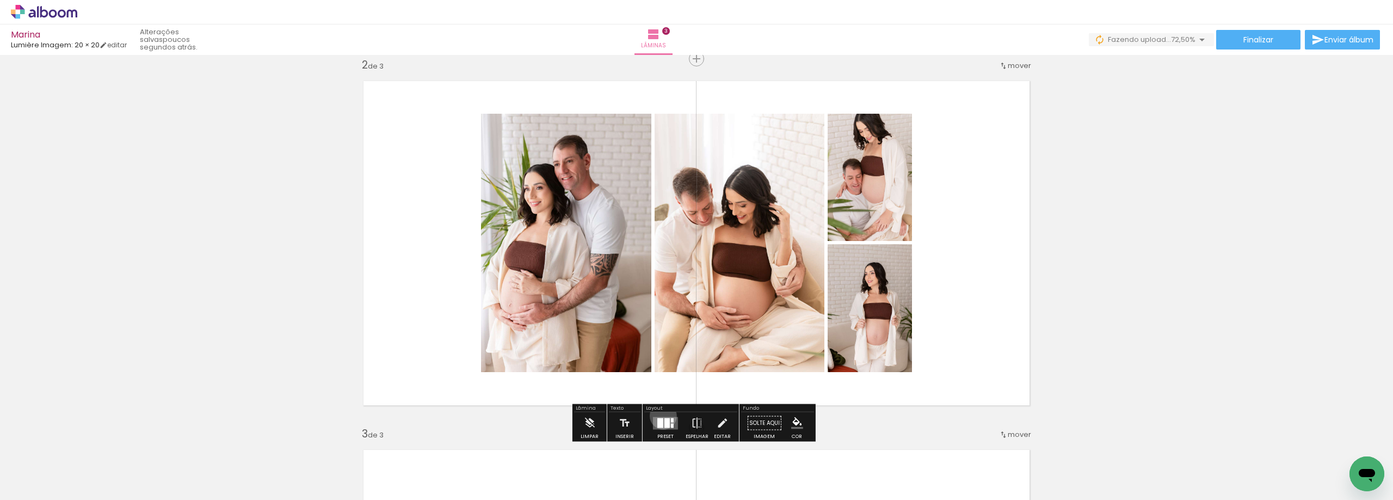
click at [661, 416] on div at bounding box center [665, 423] width 29 height 22
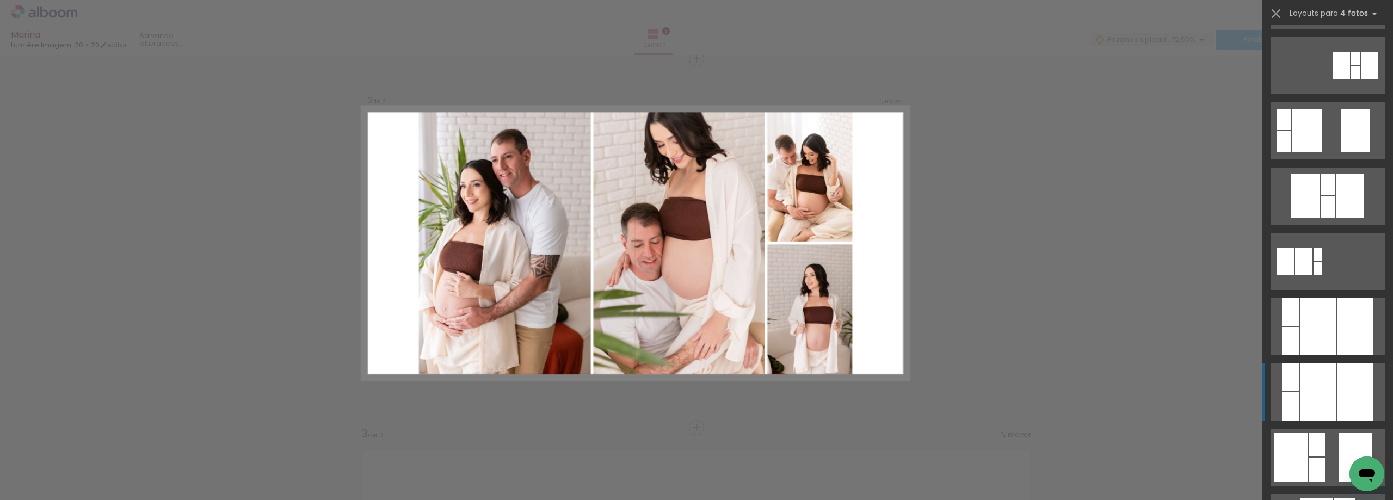
scroll to position [1077, 0]
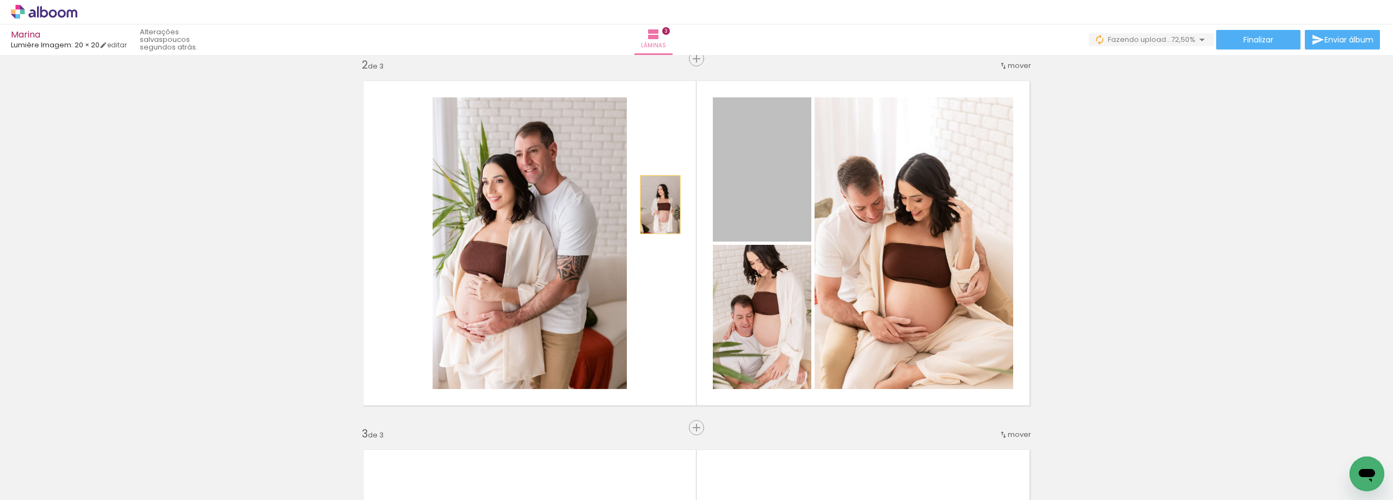
drag, startPoint x: 760, startPoint y: 200, endPoint x: 653, endPoint y: 205, distance: 107.3
click at [653, 205] on quentale-layouter at bounding box center [696, 243] width 683 height 342
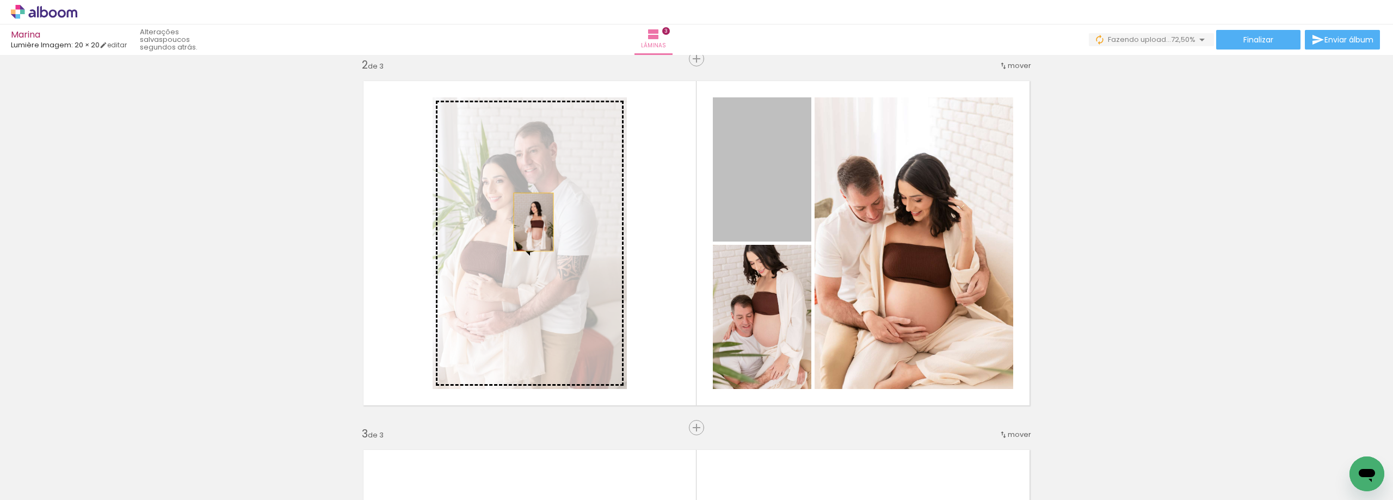
drag, startPoint x: 744, startPoint y: 200, endPoint x: 529, endPoint y: 222, distance: 215.5
click at [0, 0] on slot at bounding box center [0, 0] width 0 height 0
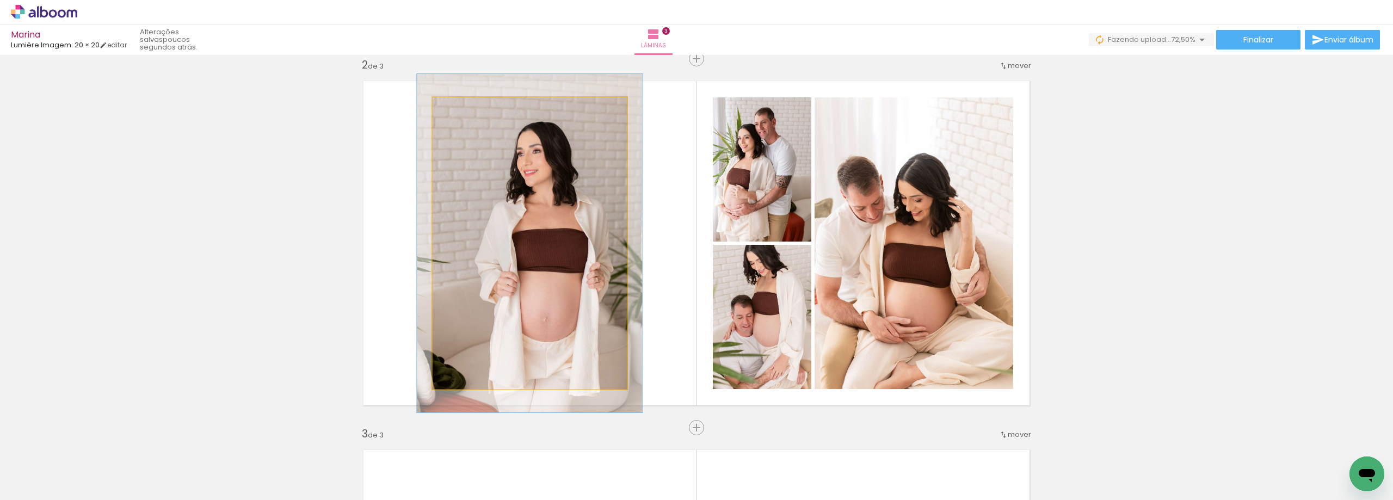
drag, startPoint x: 461, startPoint y: 112, endPoint x: 467, endPoint y: 112, distance: 6.0
type paper-slider "116"
click at [467, 112] on div at bounding box center [463, 108] width 17 height 17
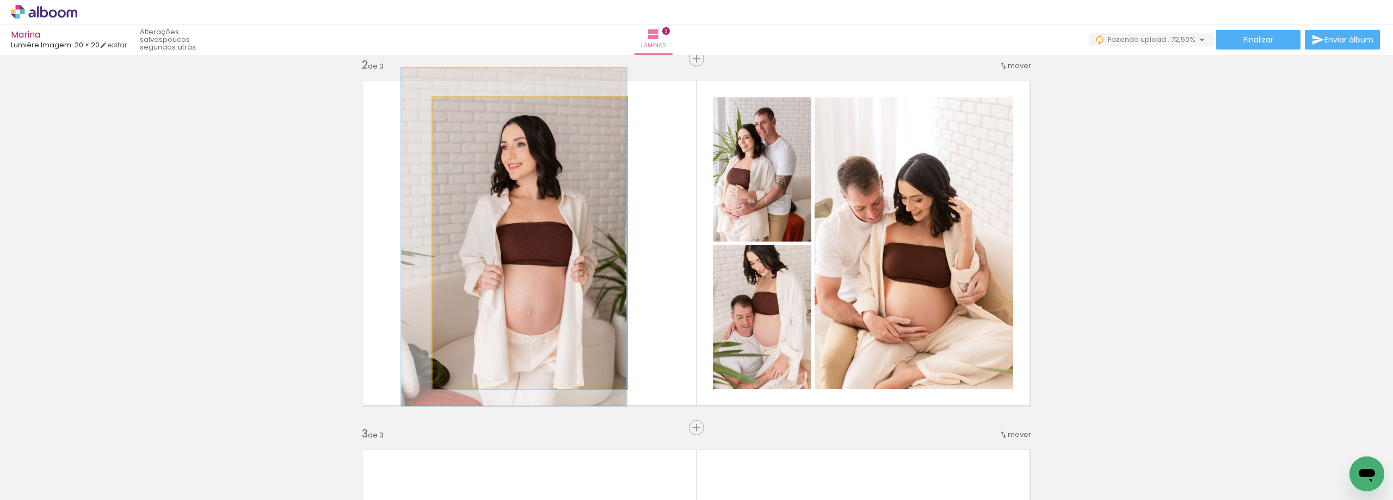
drag, startPoint x: 541, startPoint y: 207, endPoint x: 528, endPoint y: 201, distance: 14.4
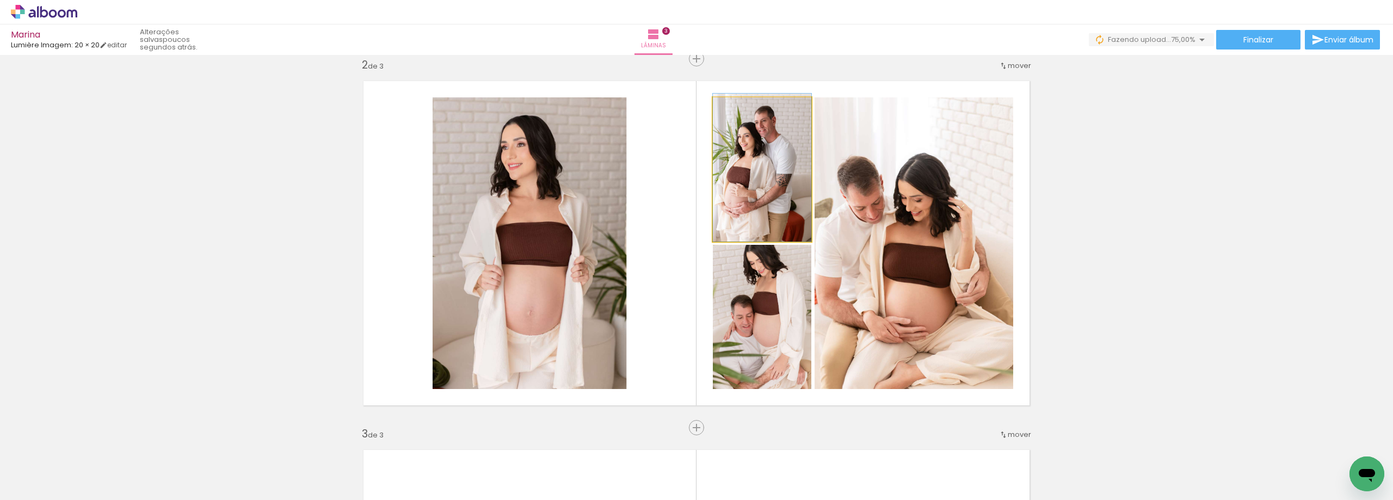
drag, startPoint x: 776, startPoint y: 180, endPoint x: 743, endPoint y: 155, distance: 41.1
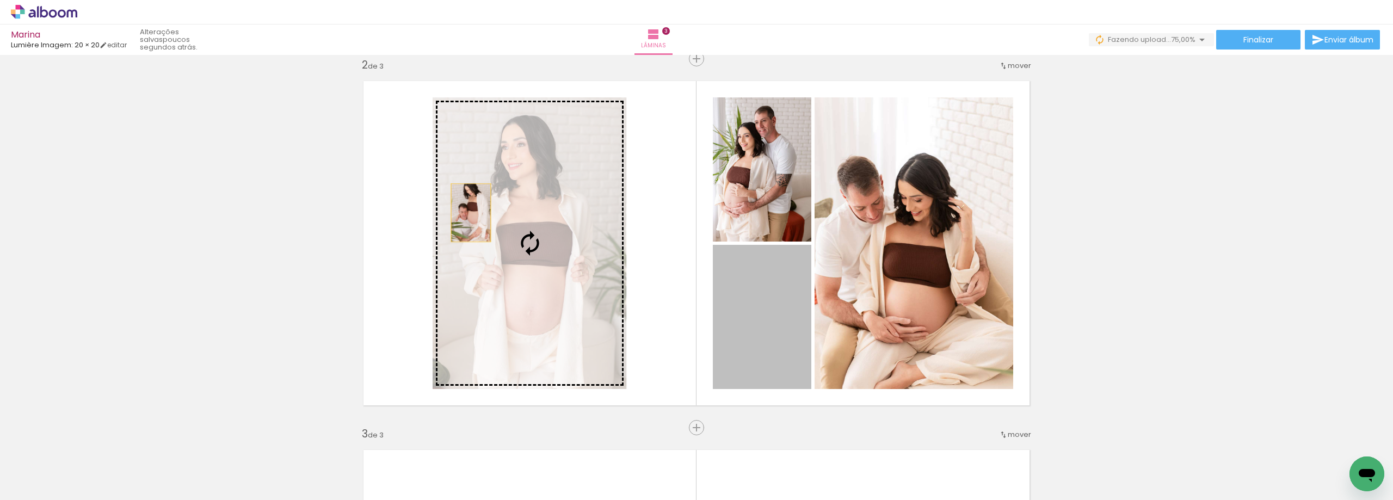
drag, startPoint x: 750, startPoint y: 304, endPoint x: 467, endPoint y: 213, distance: 297.4
click at [0, 0] on slot at bounding box center [0, 0] width 0 height 0
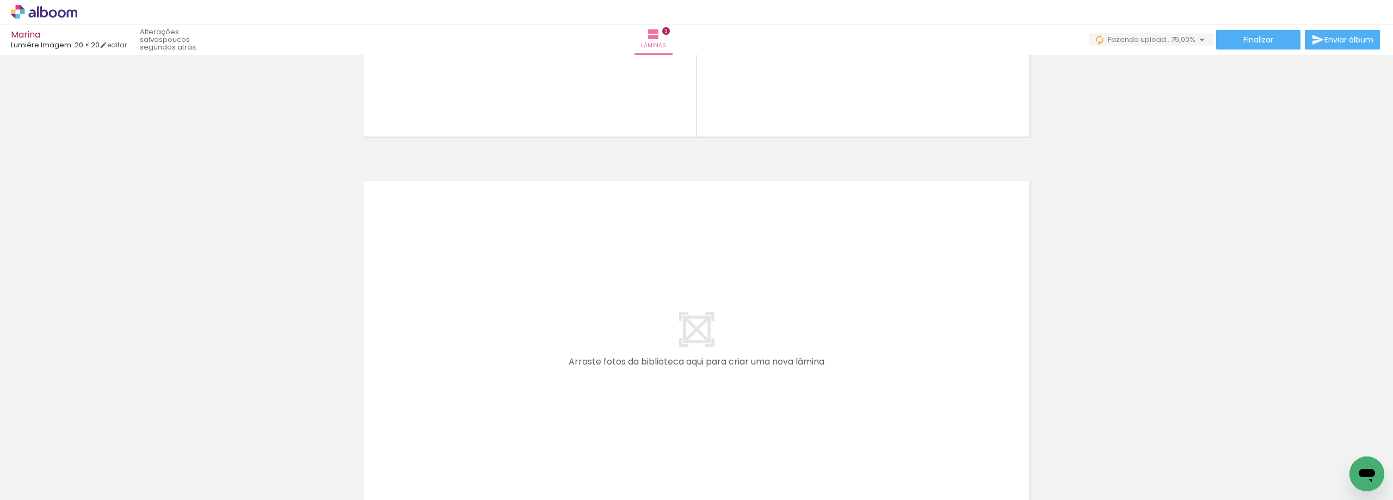
scroll to position [1036, 0]
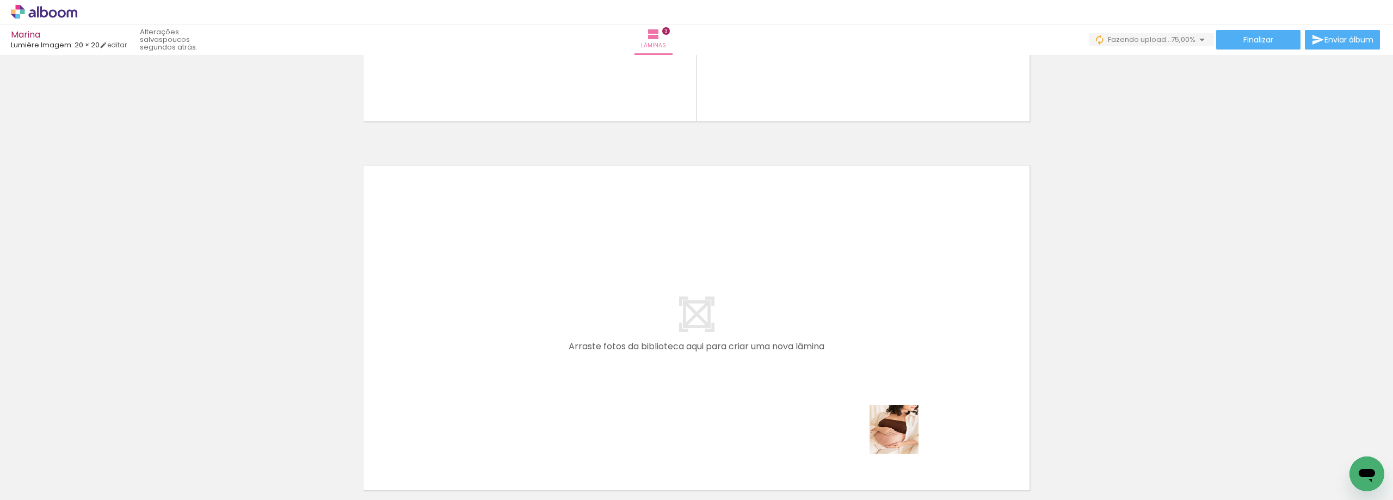
drag, startPoint x: 902, startPoint y: 438, endPoint x: 984, endPoint y: 453, distance: 83.7
click at [894, 362] on quentale-workspace at bounding box center [696, 250] width 1393 height 500
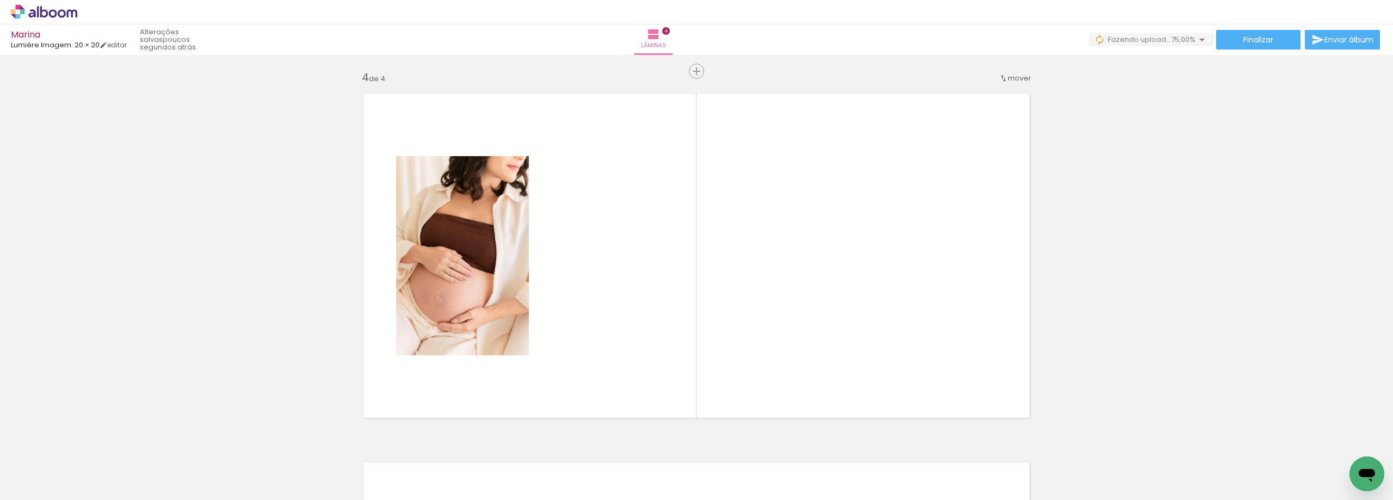
scroll to position [1121, 0]
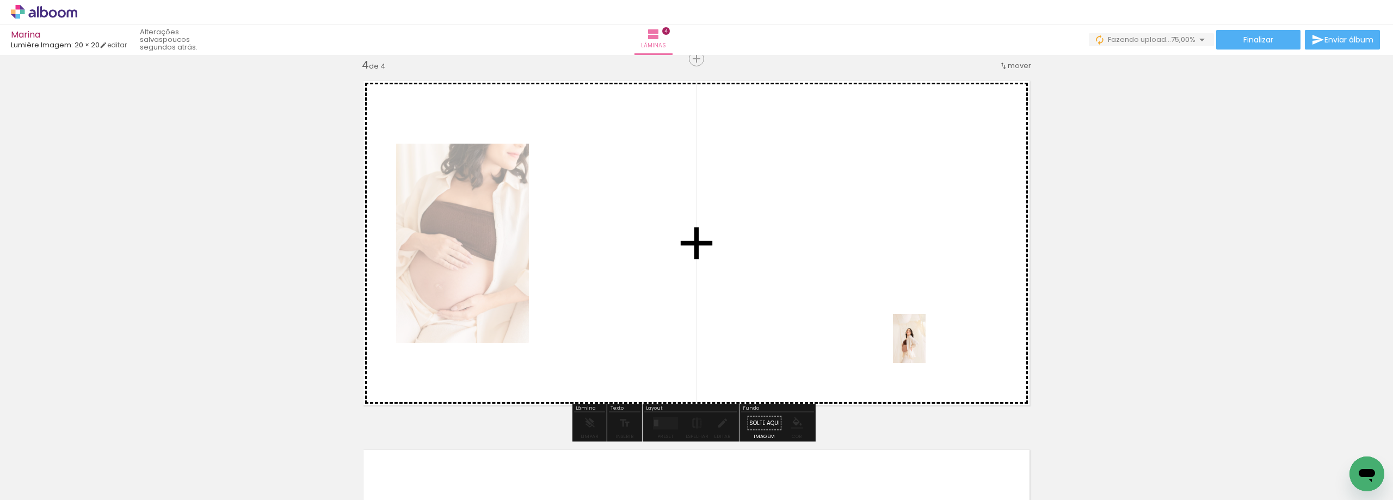
drag, startPoint x: 973, startPoint y: 470, endPoint x: 926, endPoint y: 347, distance: 131.8
click at [926, 347] on quentale-workspace at bounding box center [696, 250] width 1393 height 500
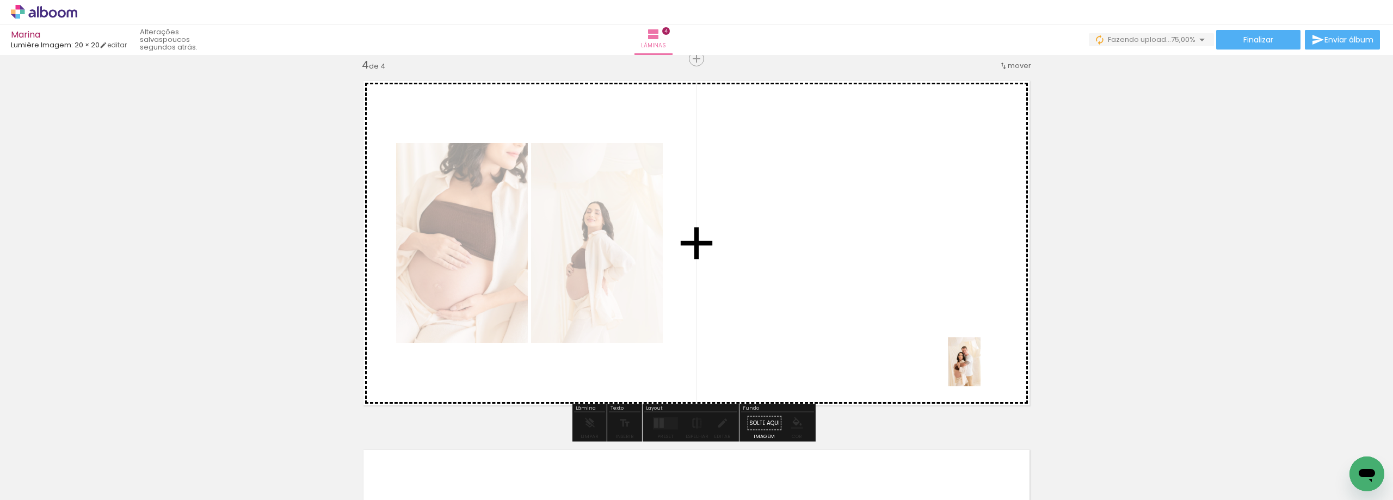
drag, startPoint x: 1042, startPoint y: 482, endPoint x: 944, endPoint y: 323, distance: 186.7
click at [944, 323] on quentale-workspace at bounding box center [696, 250] width 1393 height 500
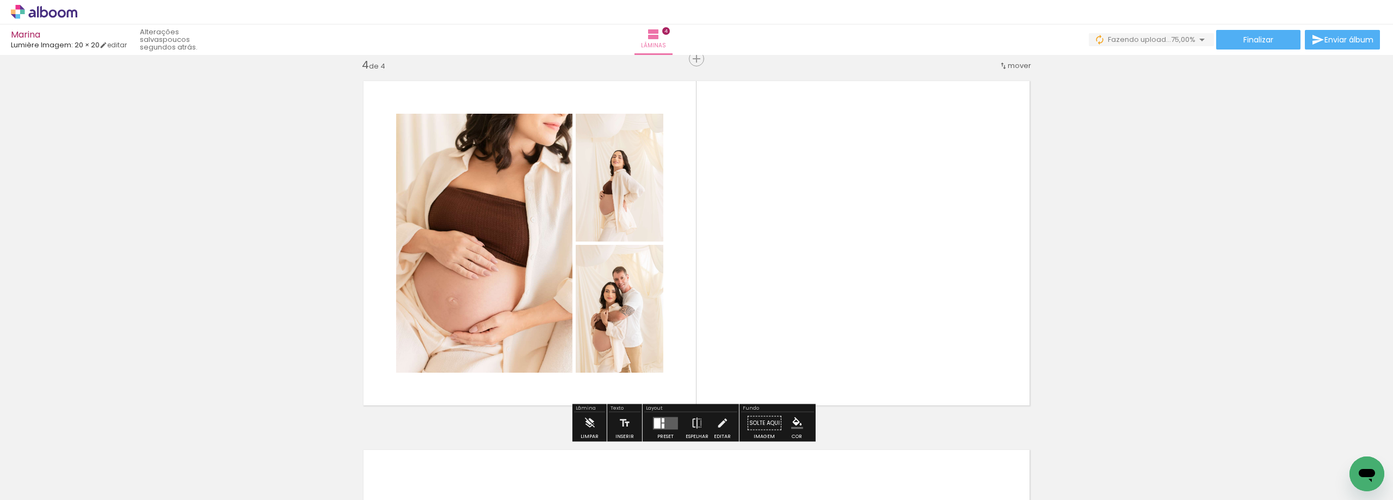
click at [663, 419] on quentale-layouter at bounding box center [665, 423] width 25 height 13
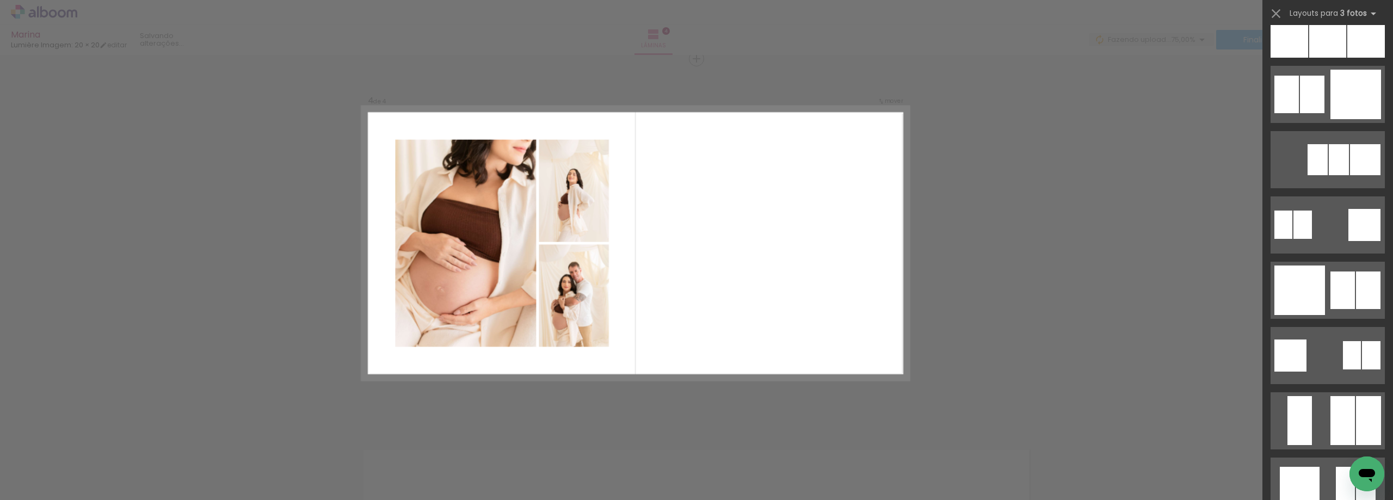
scroll to position [0, 0]
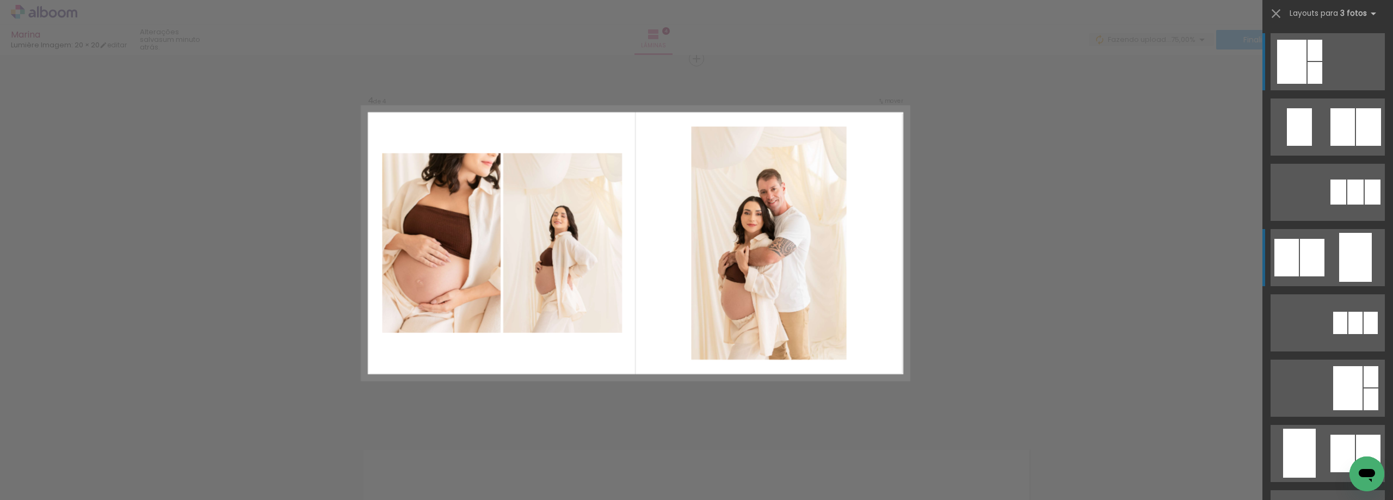
click at [1356, 146] on div at bounding box center [1368, 127] width 25 height 38
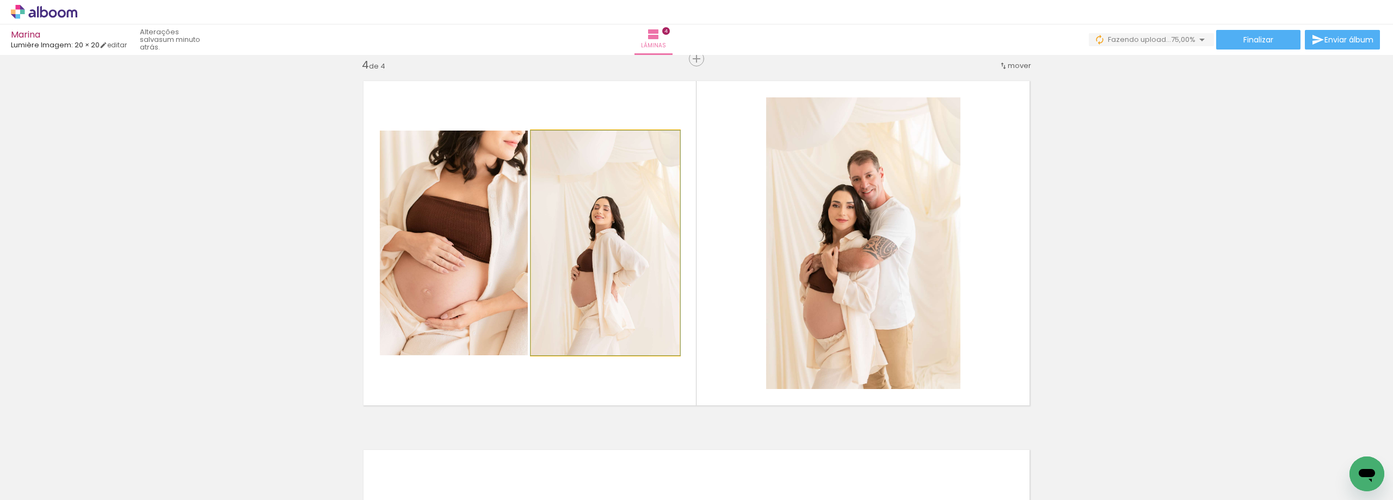
click at [629, 266] on quentale-photo at bounding box center [605, 243] width 149 height 225
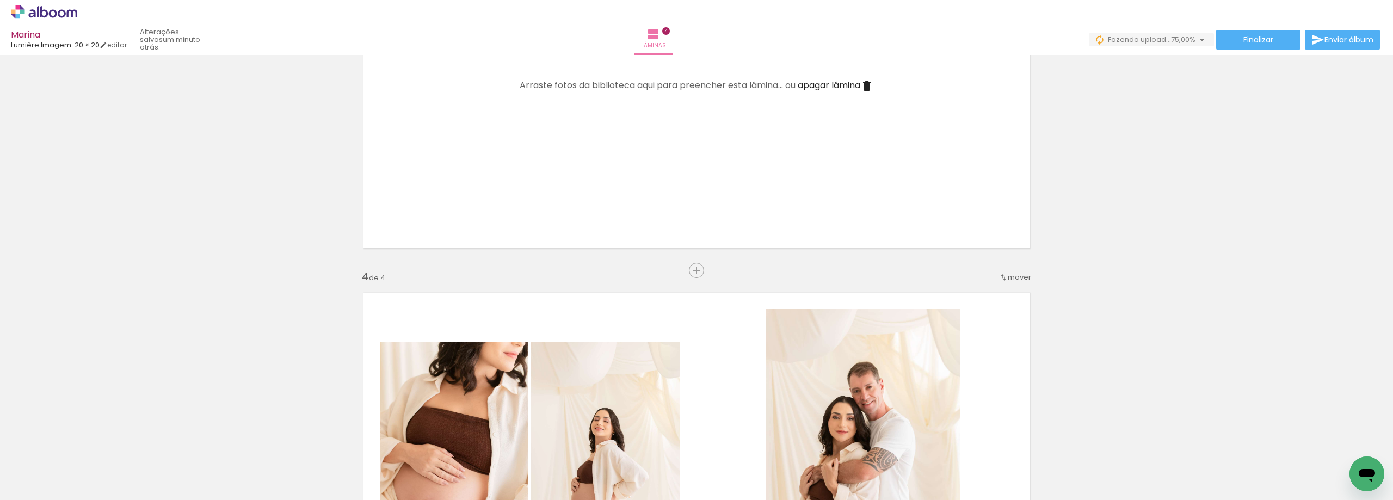
scroll to position [903, 0]
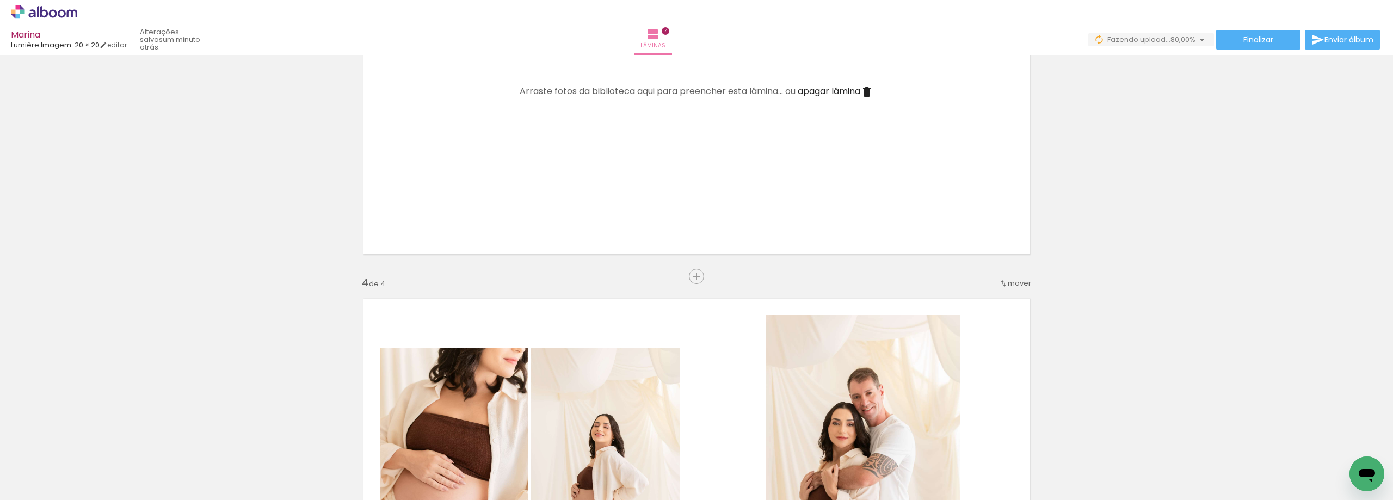
click at [865, 93] on iron-icon at bounding box center [866, 91] width 13 height 13
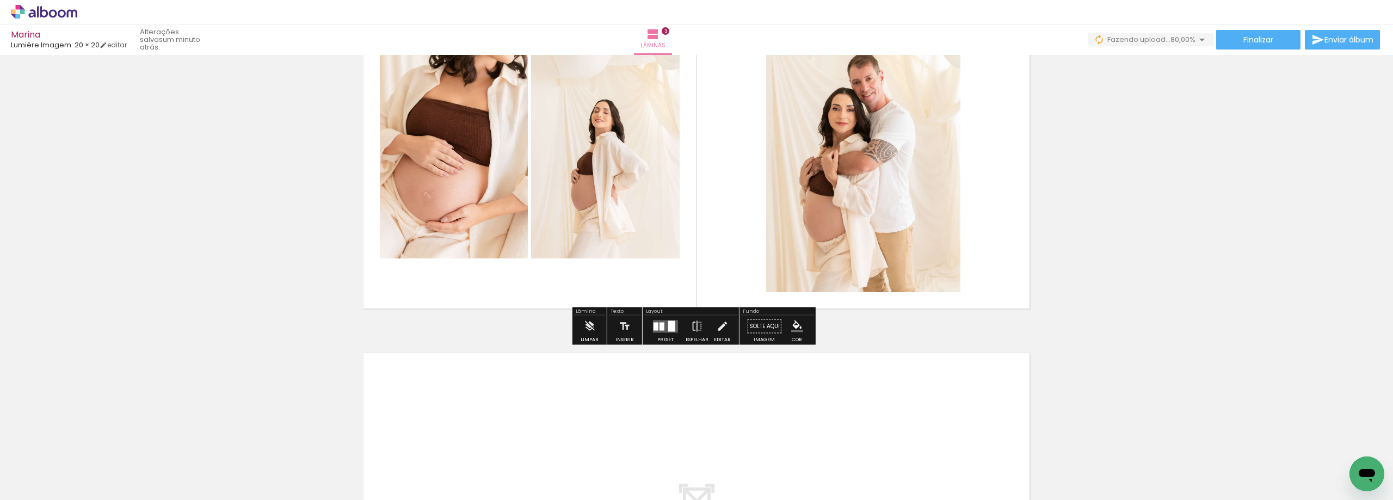
scroll to position [794, 0]
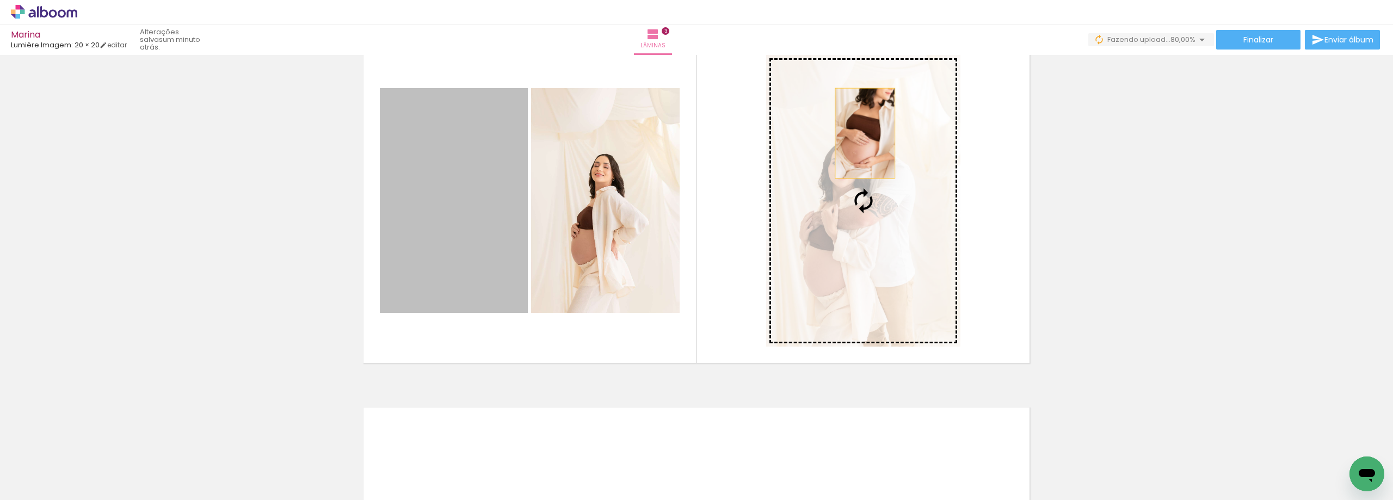
drag, startPoint x: 466, startPoint y: 171, endPoint x: 881, endPoint y: 133, distance: 417.0
click at [0, 0] on slot at bounding box center [0, 0] width 0 height 0
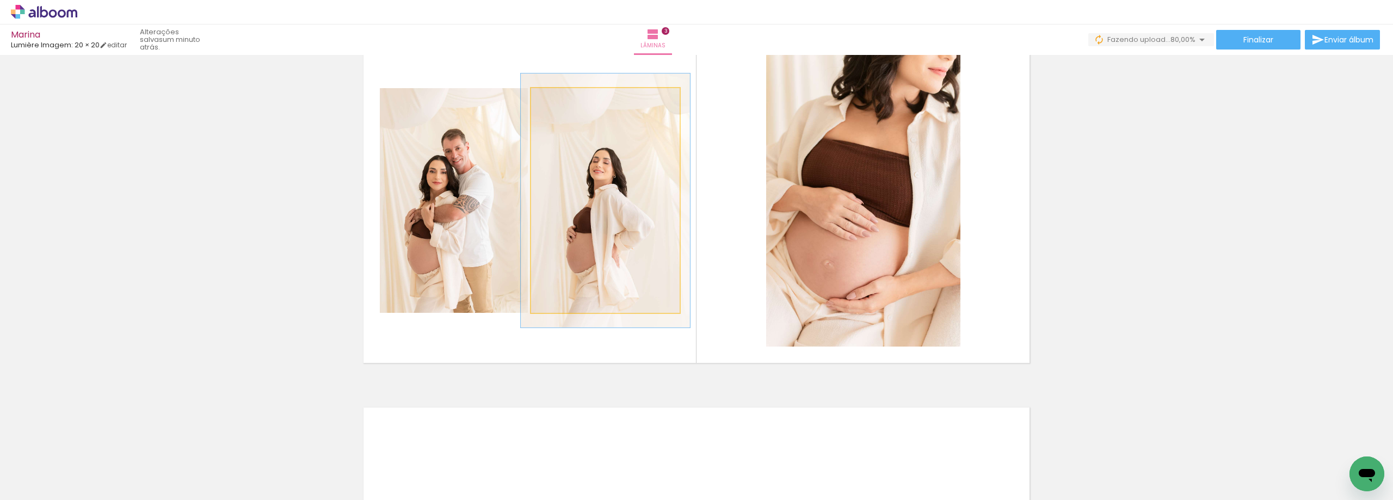
drag, startPoint x: 553, startPoint y: 97, endPoint x: 572, endPoint y: 110, distance: 22.8
type paper-slider "114"
click at [558, 98] on div at bounding box center [562, 100] width 10 height 10
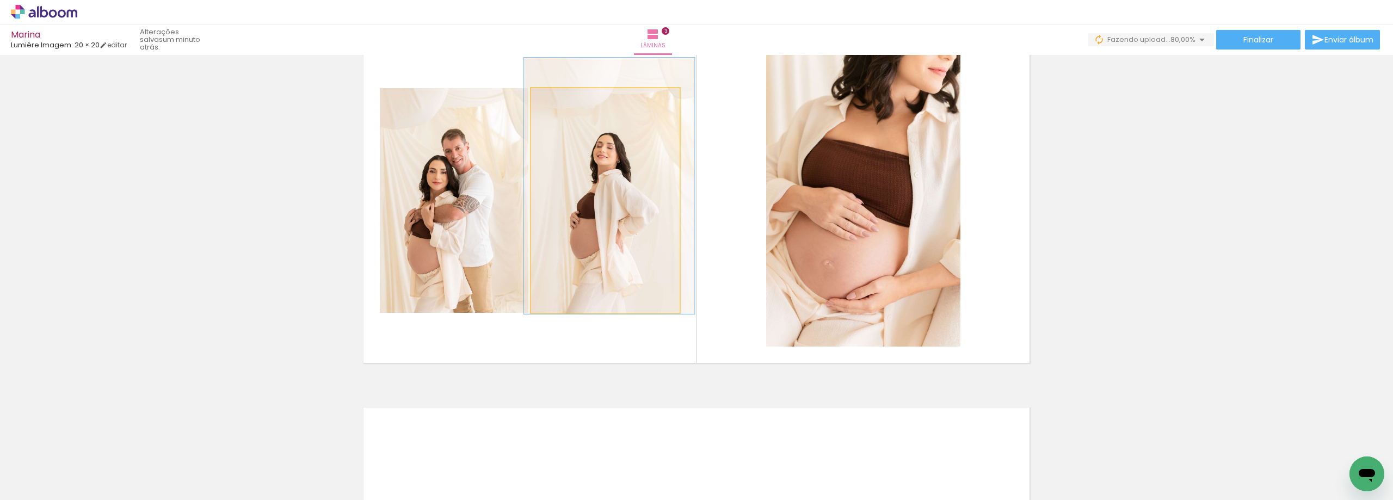
drag, startPoint x: 610, startPoint y: 170, endPoint x: 613, endPoint y: 159, distance: 11.4
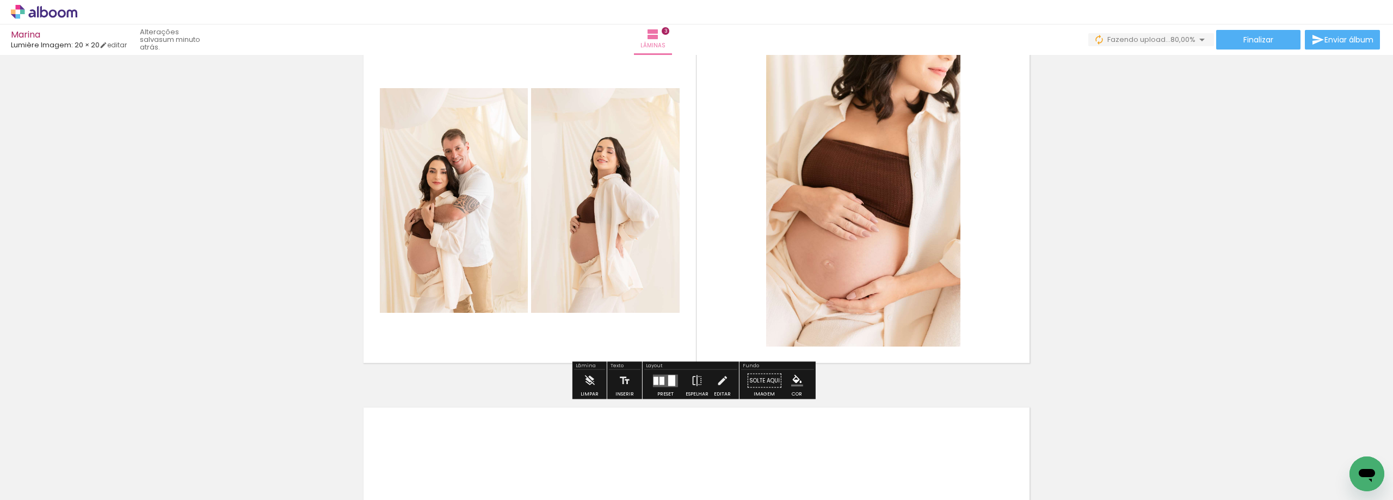
click at [627, 201] on quentale-photo at bounding box center [605, 200] width 149 height 225
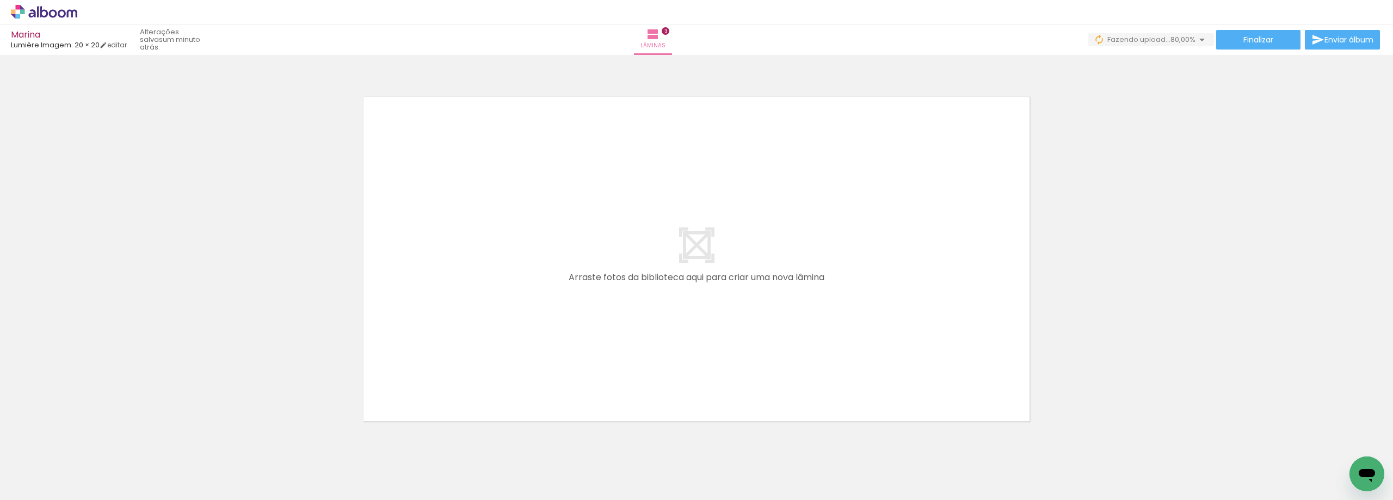
scroll to position [1141, 0]
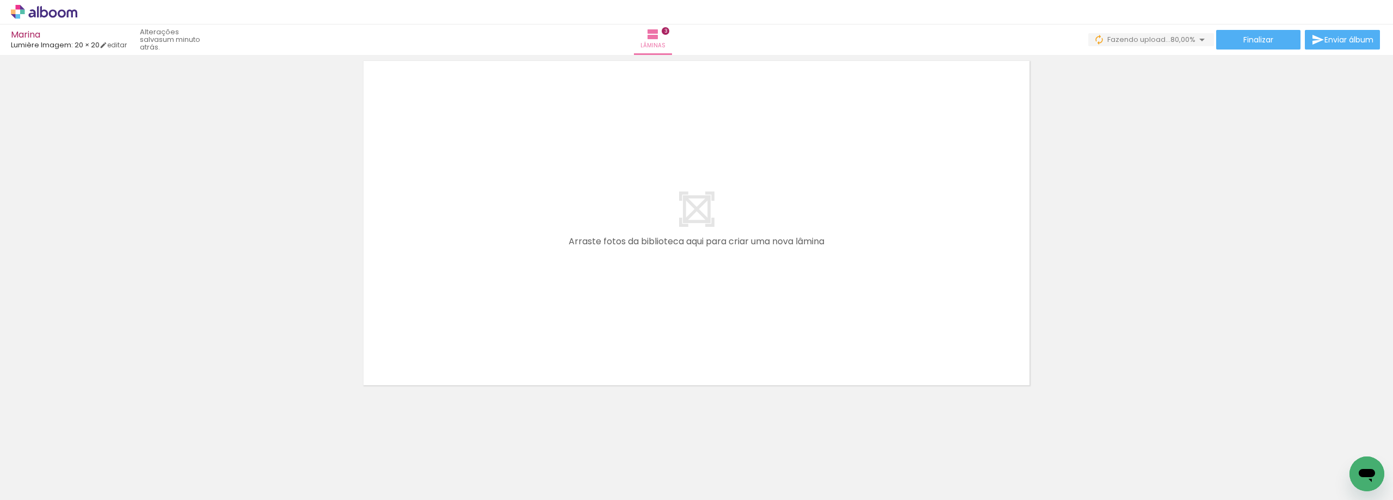
drag, startPoint x: 567, startPoint y: 251, endPoint x: 310, endPoint y: 418, distance: 306.1
click at [574, 238] on quentale-workspace at bounding box center [696, 250] width 1393 height 500
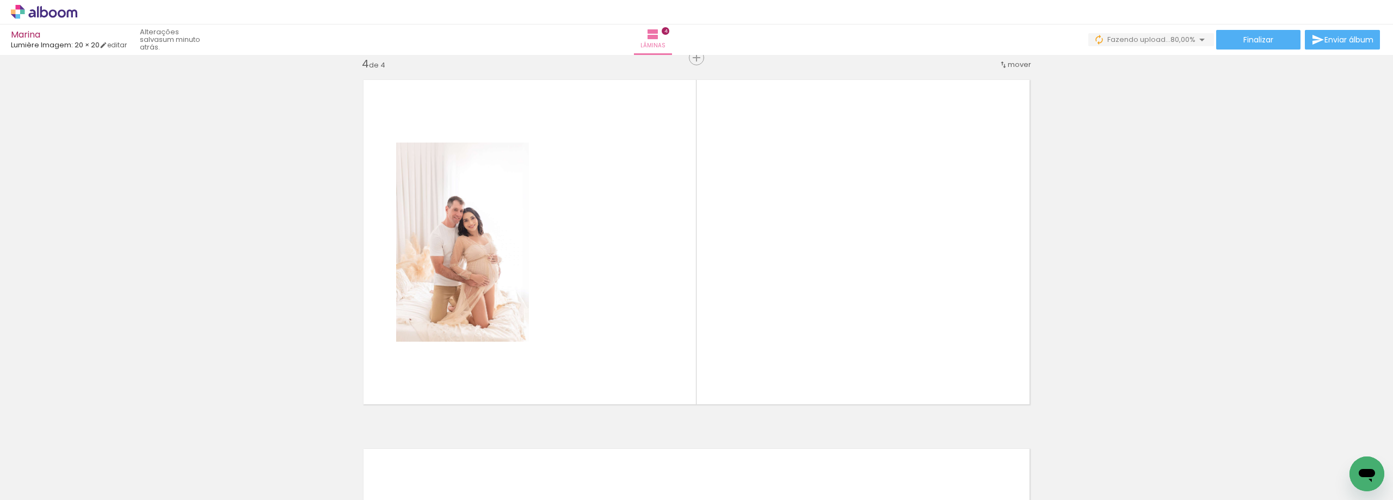
scroll to position [1121, 0]
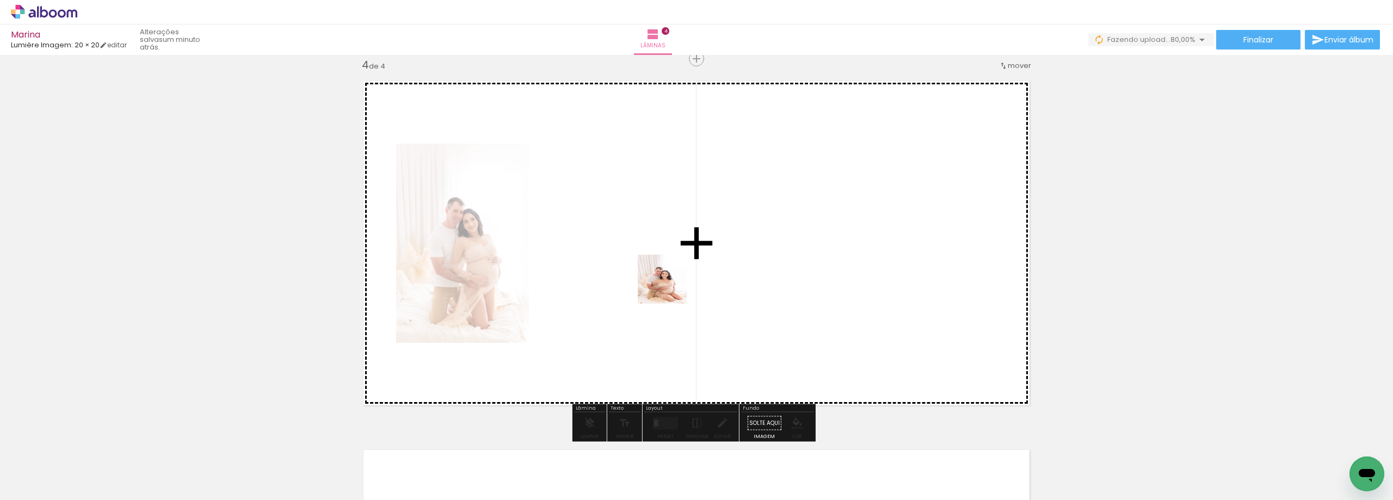
drag, startPoint x: 670, startPoint y: 287, endPoint x: 720, endPoint y: 256, distance: 59.2
click at [720, 256] on quentale-workspace at bounding box center [696, 250] width 1393 height 500
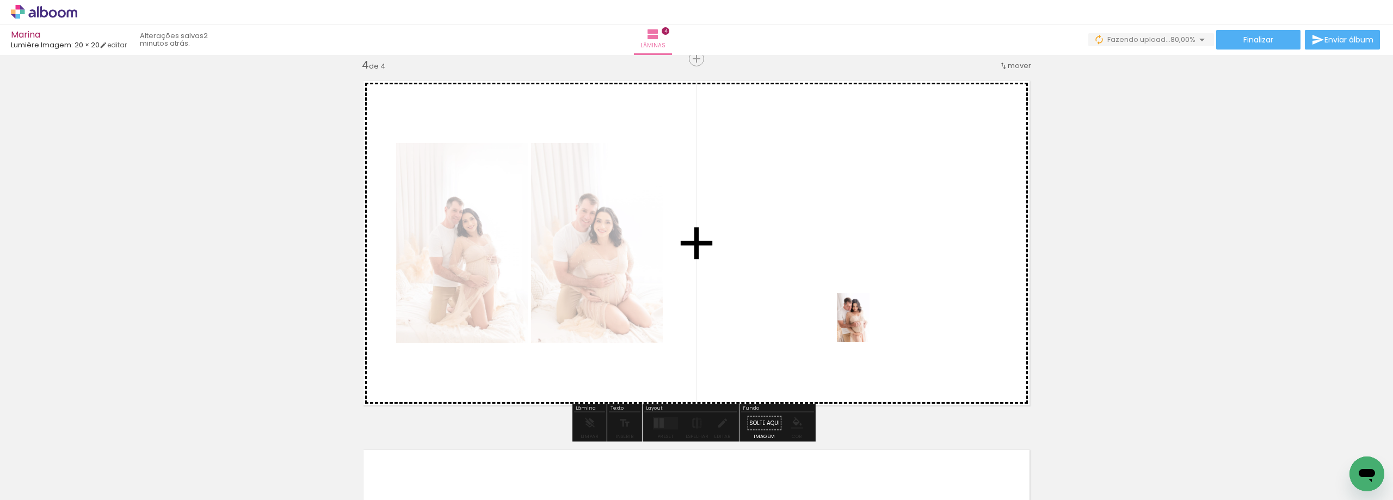
drag, startPoint x: 770, startPoint y: 341, endPoint x: 868, endPoint y: 325, distance: 99.1
click at [868, 326] on quentale-workspace at bounding box center [696, 250] width 1393 height 500
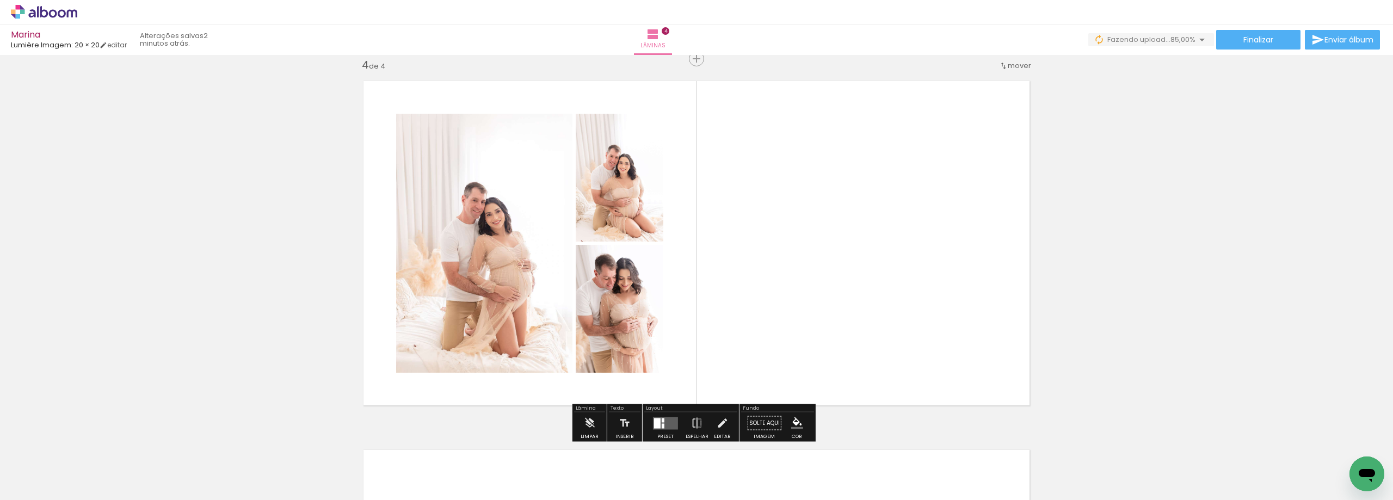
click at [667, 418] on quentale-layouter at bounding box center [665, 423] width 25 height 13
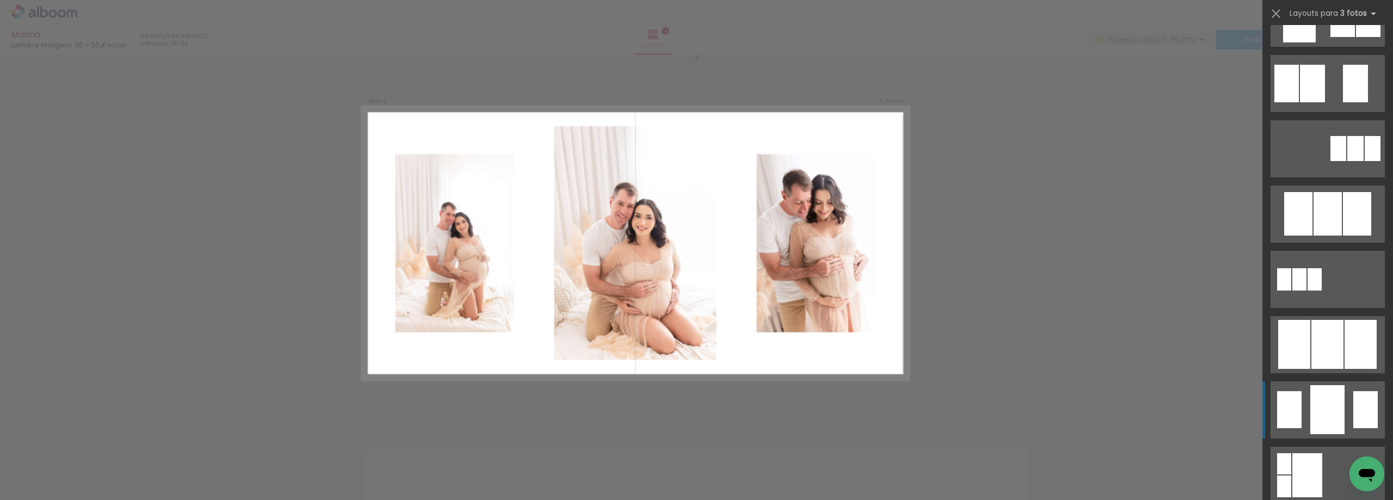
scroll to position [707, 0]
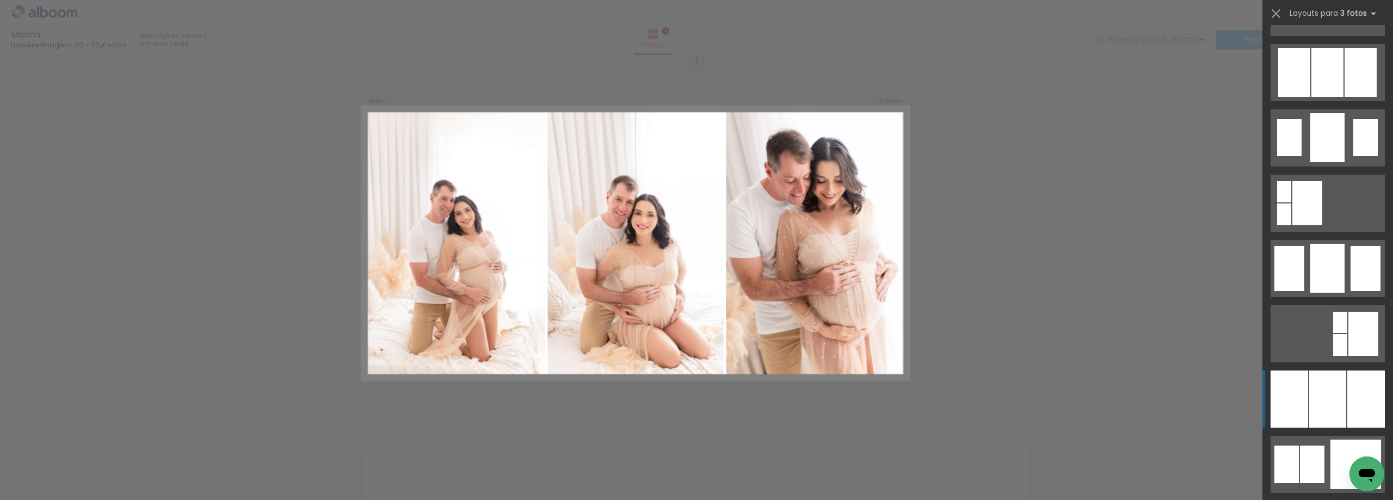
click at [1328, 408] on div at bounding box center [1327, 399] width 37 height 57
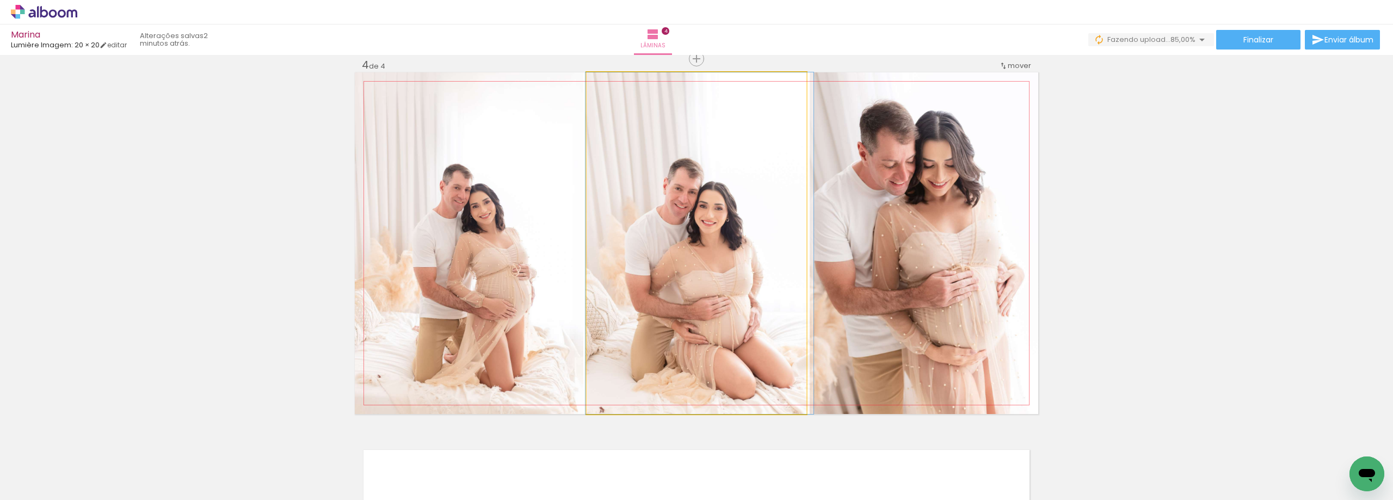
click at [707, 222] on quentale-photo at bounding box center [697, 243] width 220 height 342
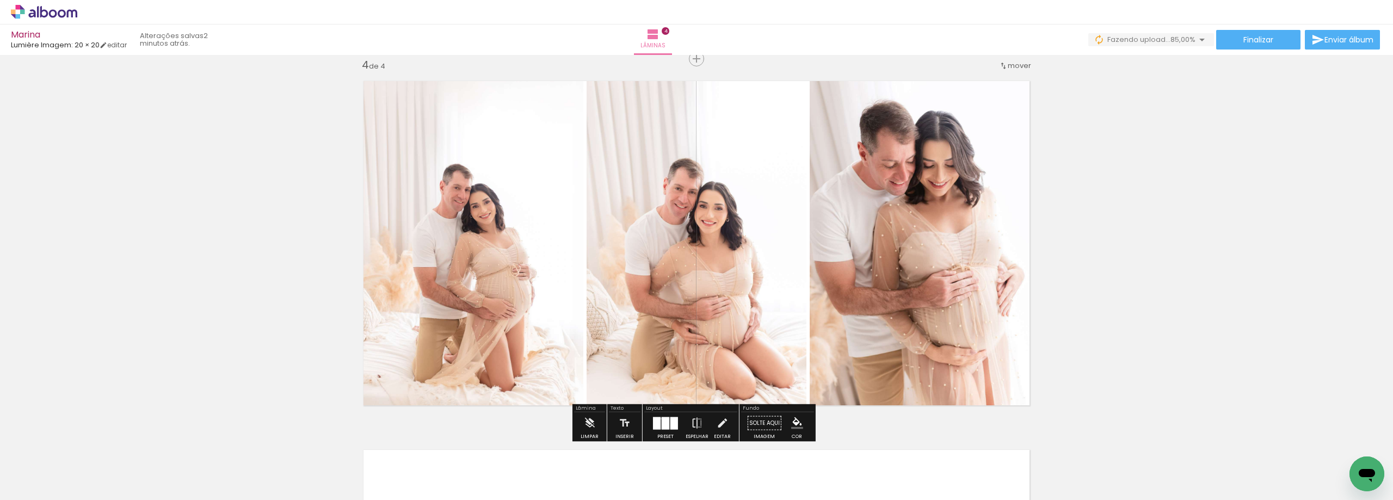
click at [658, 418] on quentale-layouter at bounding box center [665, 423] width 25 height 13
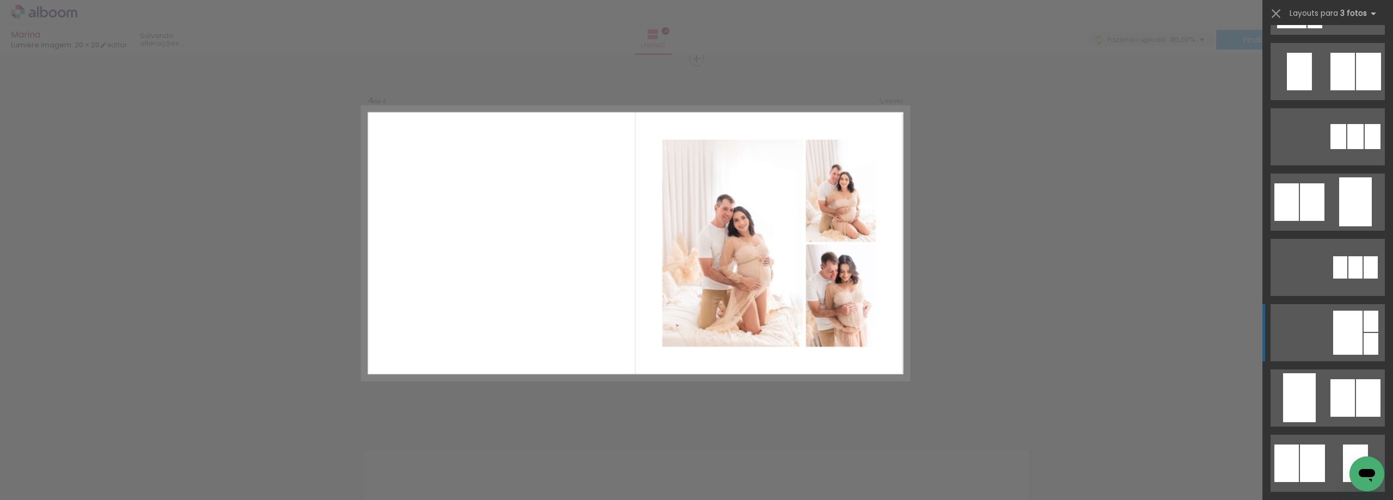
scroll to position [0, 0]
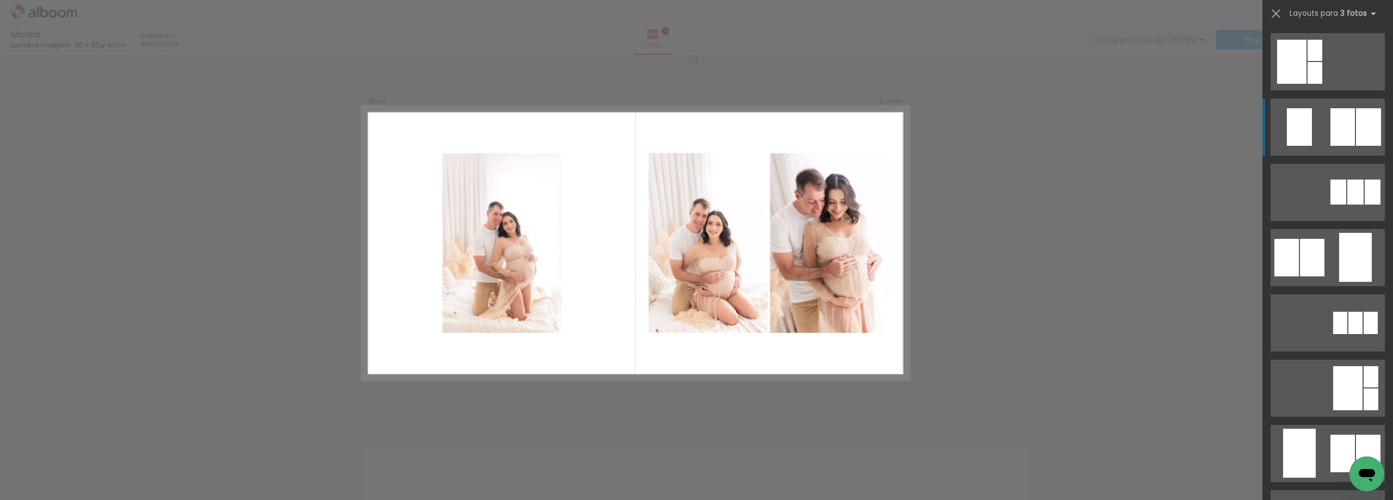
click at [1356, 130] on div at bounding box center [1368, 127] width 25 height 38
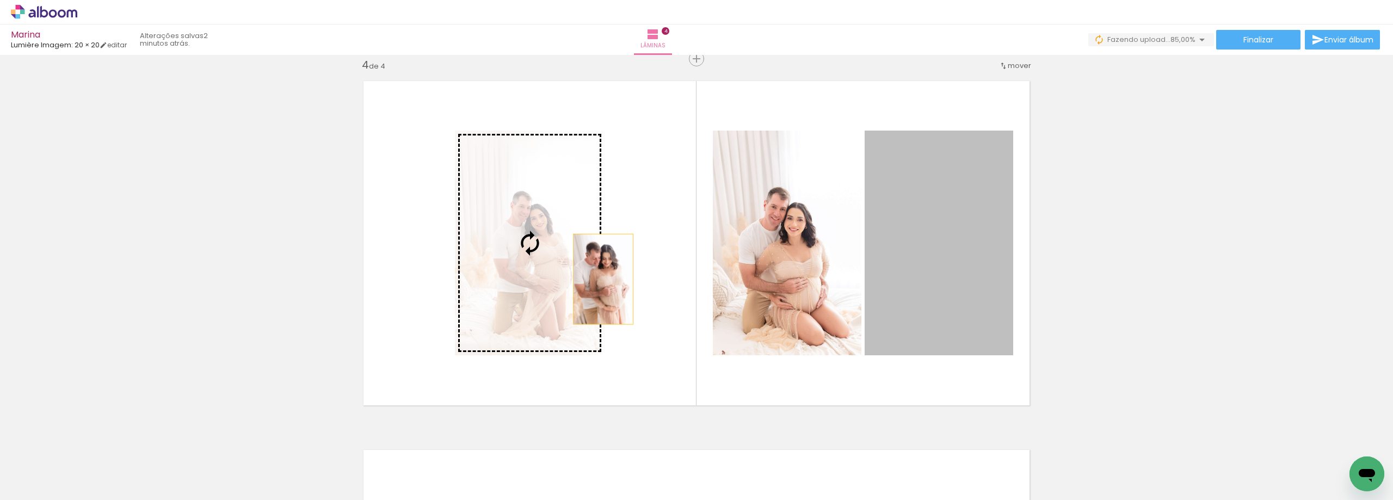
drag, startPoint x: 935, startPoint y: 291, endPoint x: 585, endPoint y: 276, distance: 350.2
click at [0, 0] on slot at bounding box center [0, 0] width 0 height 0
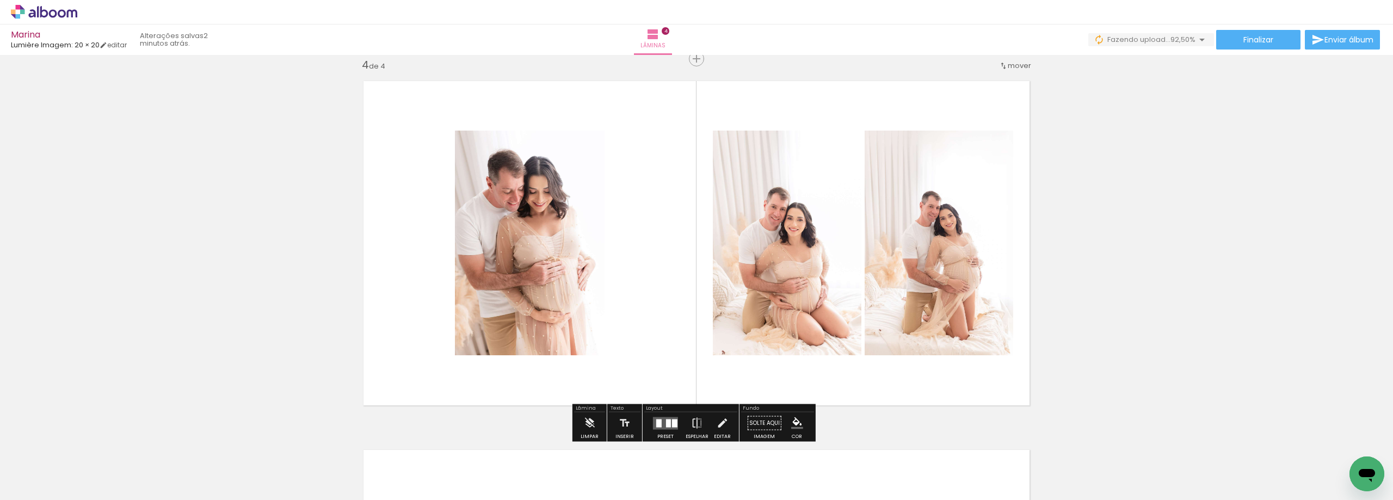
click at [667, 414] on div at bounding box center [665, 423] width 29 height 22
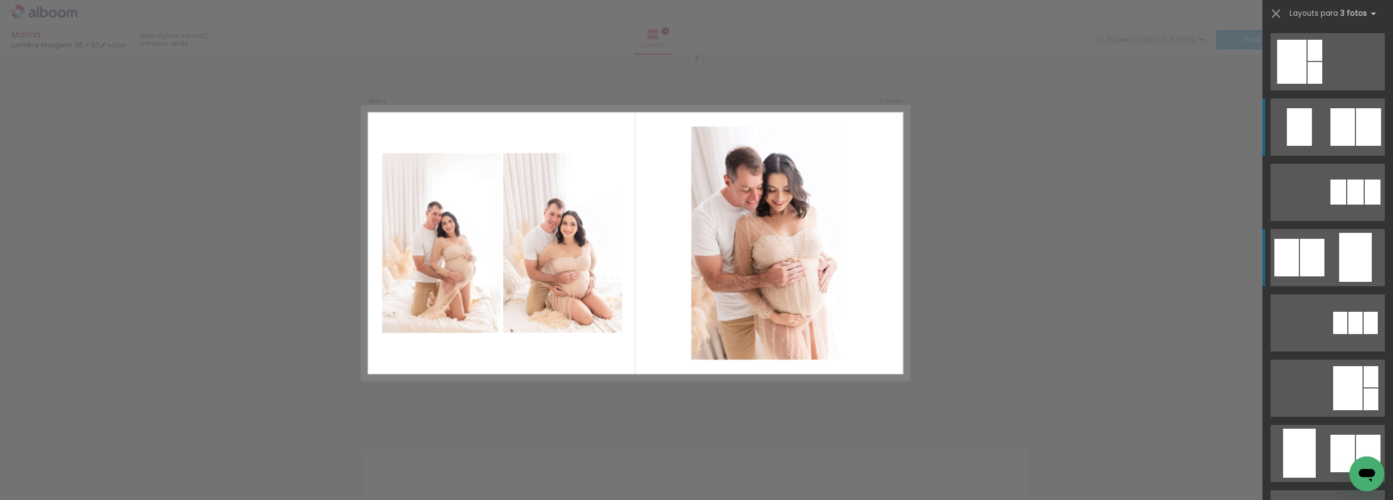
click at [1330, 146] on div at bounding box center [1342, 127] width 24 height 38
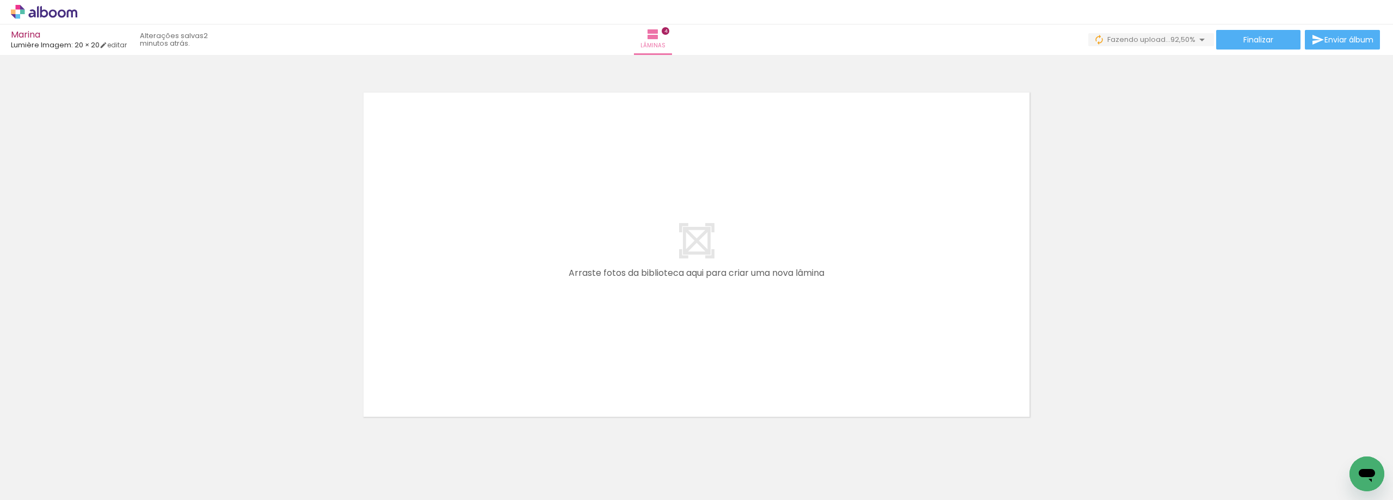
scroll to position [1510, 0]
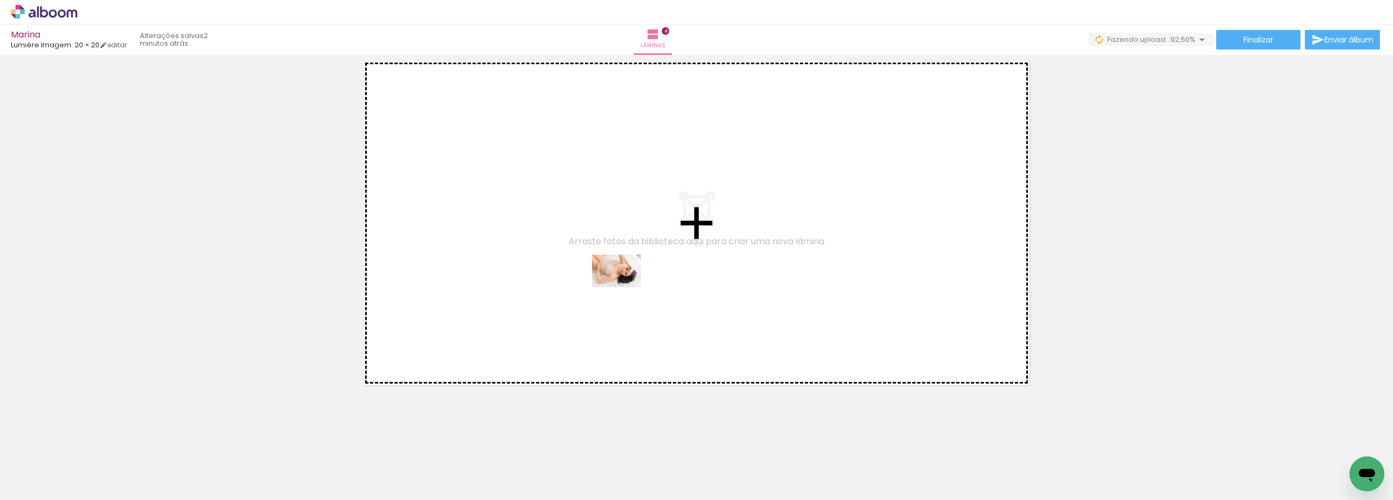
drag, startPoint x: 486, startPoint y: 463, endPoint x: 525, endPoint y: 367, distance: 103.3
click at [623, 288] on quentale-workspace at bounding box center [696, 250] width 1393 height 500
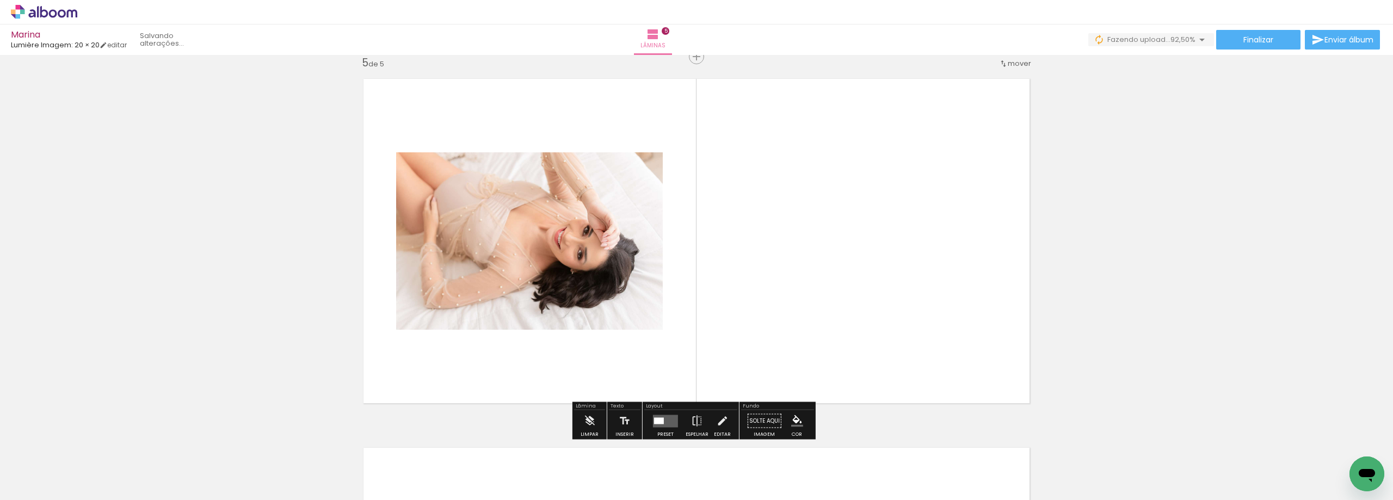
scroll to position [1490, 0]
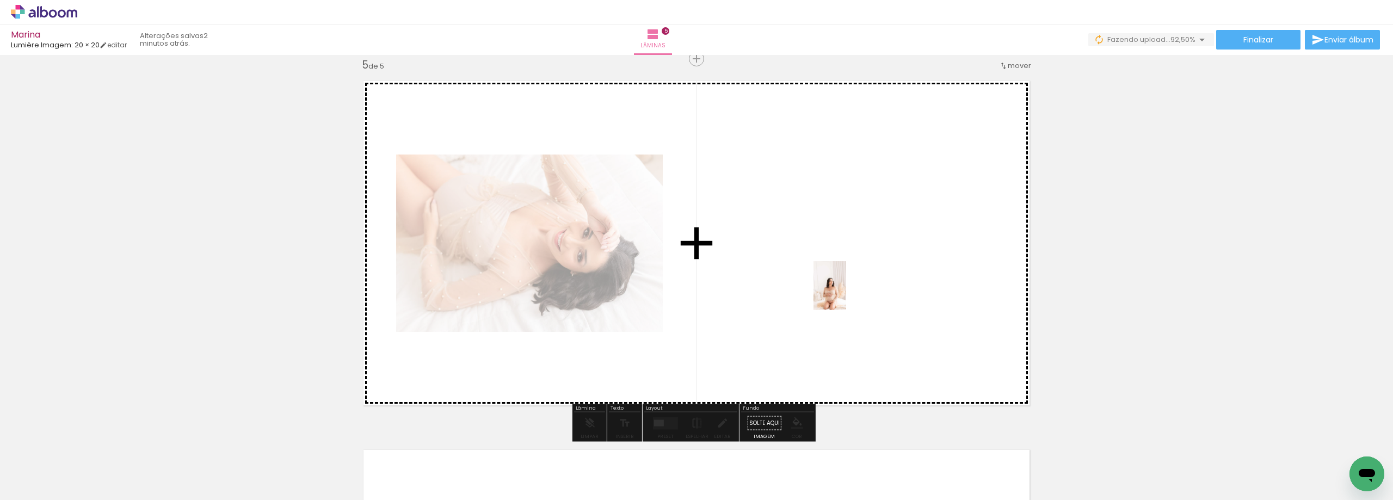
drag, startPoint x: 302, startPoint y: 457, endPoint x: 846, endPoint y: 294, distance: 568.0
click at [846, 294] on quentale-workspace at bounding box center [696, 250] width 1393 height 500
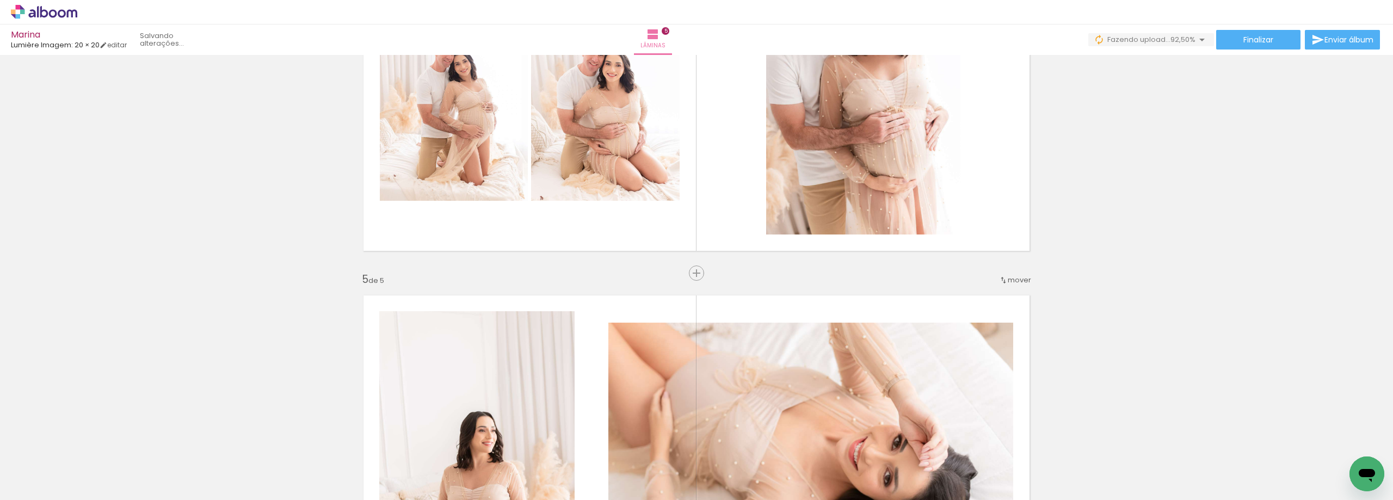
scroll to position [1272, 0]
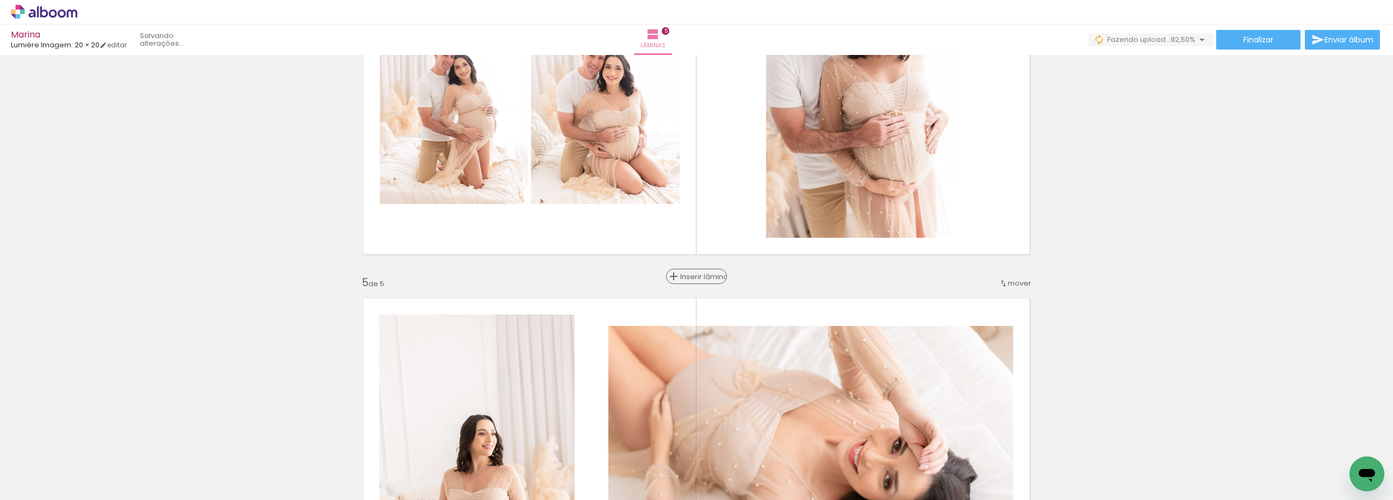
click at [696, 276] on span "Inserir lâmina" at bounding box center [701, 276] width 42 height 7
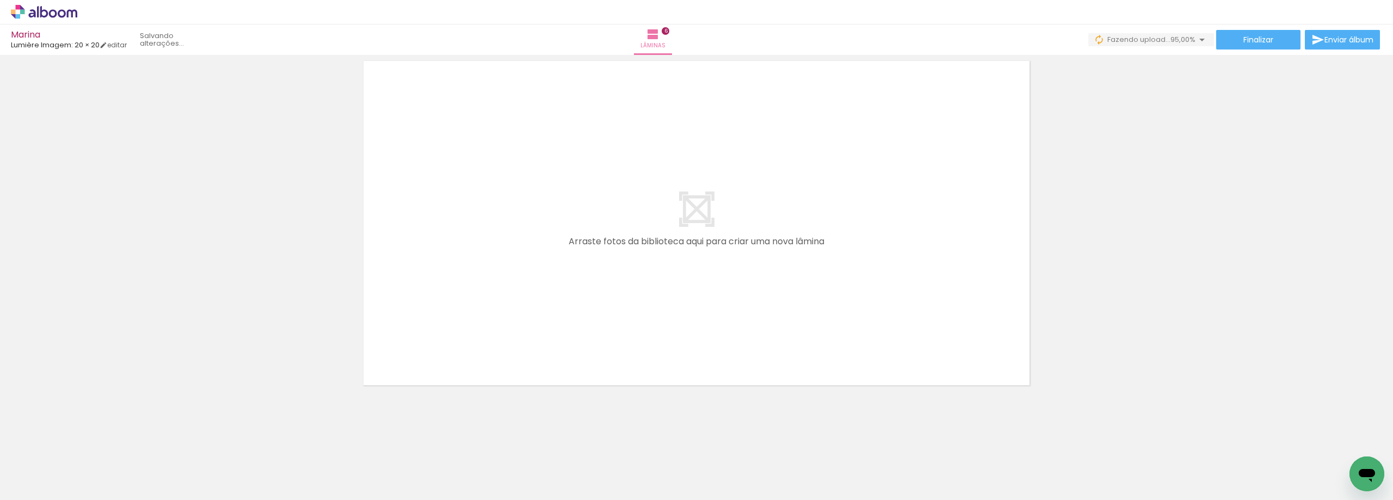
scroll to position [0, 683]
drag, startPoint x: 412, startPoint y: 481, endPoint x: 547, endPoint y: 452, distance: 138.0
click at [682, 214] on quentale-workspace at bounding box center [696, 250] width 1393 height 500
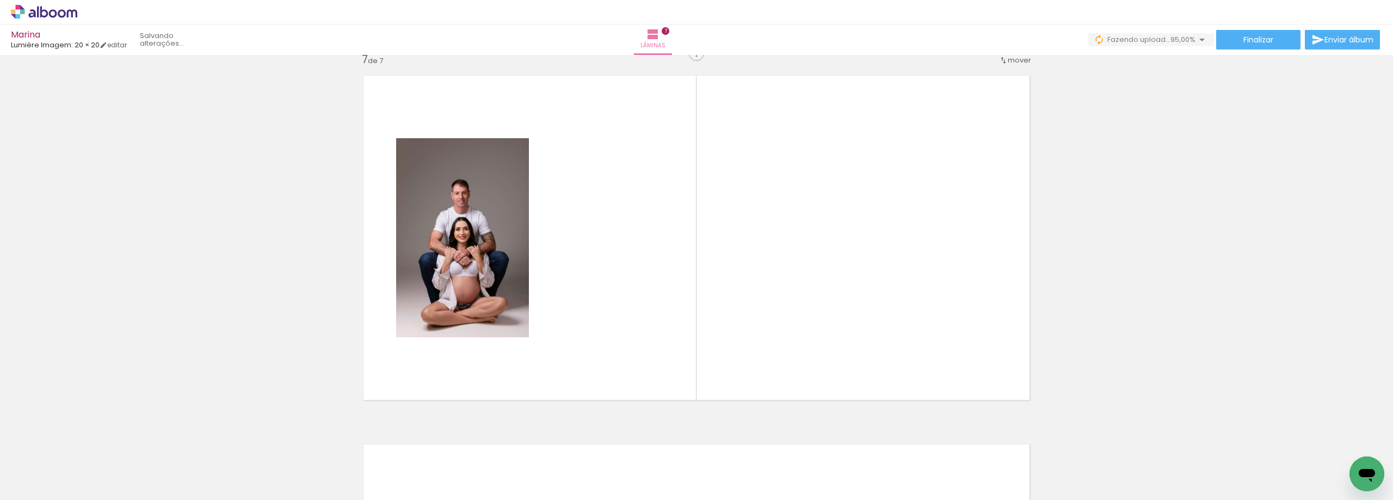
scroll to position [2228, 0]
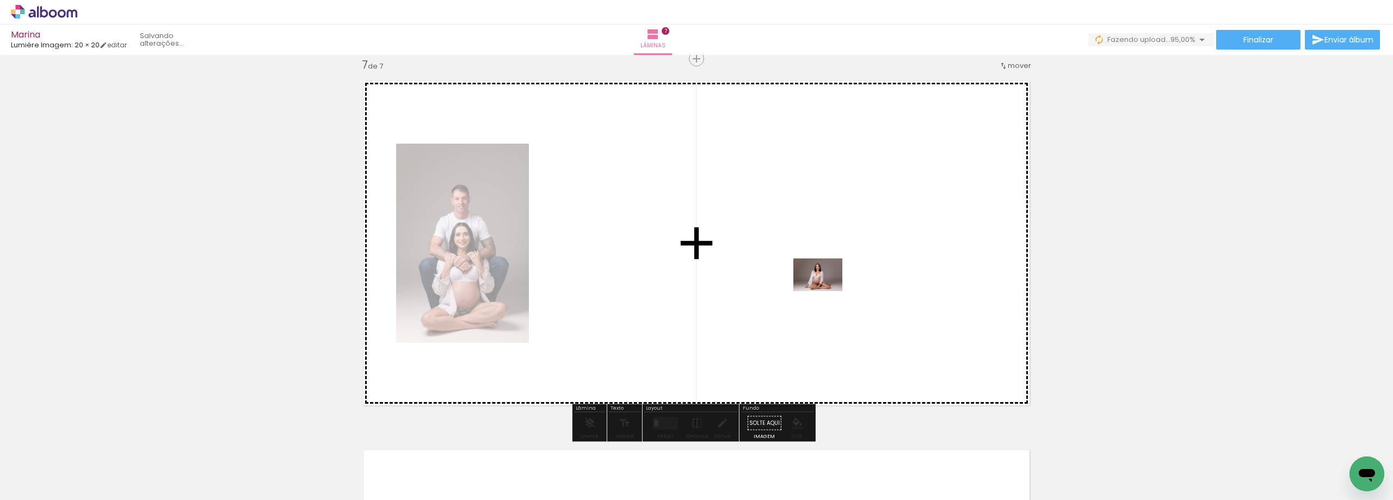
drag, startPoint x: 474, startPoint y: 473, endPoint x: 826, endPoint y: 291, distance: 396.2
click at [826, 291] on quentale-workspace at bounding box center [696, 250] width 1393 height 500
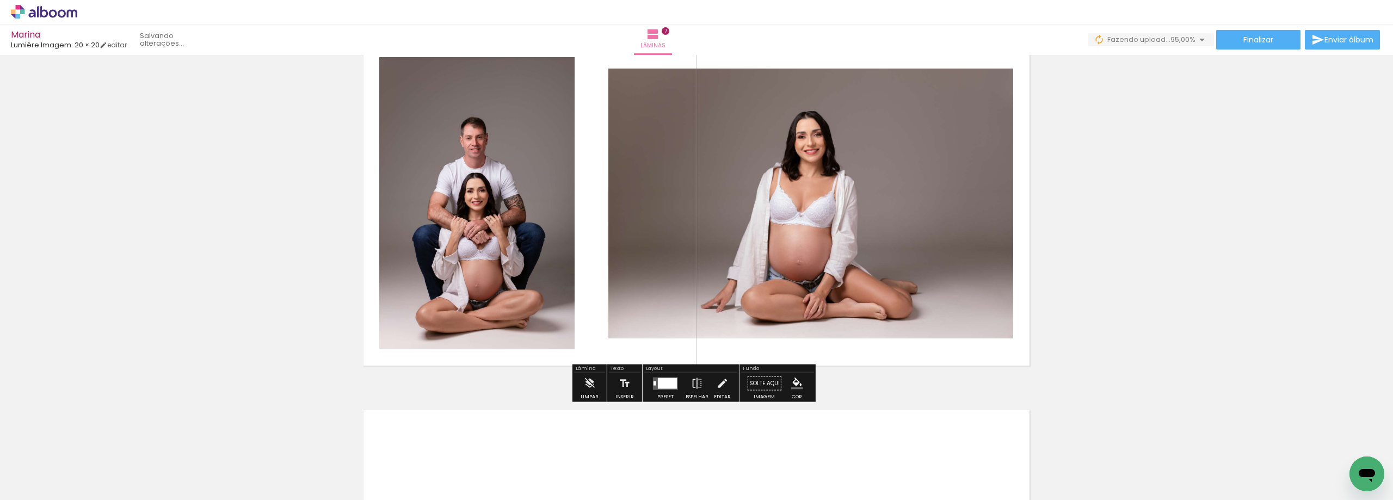
scroll to position [2282, 0]
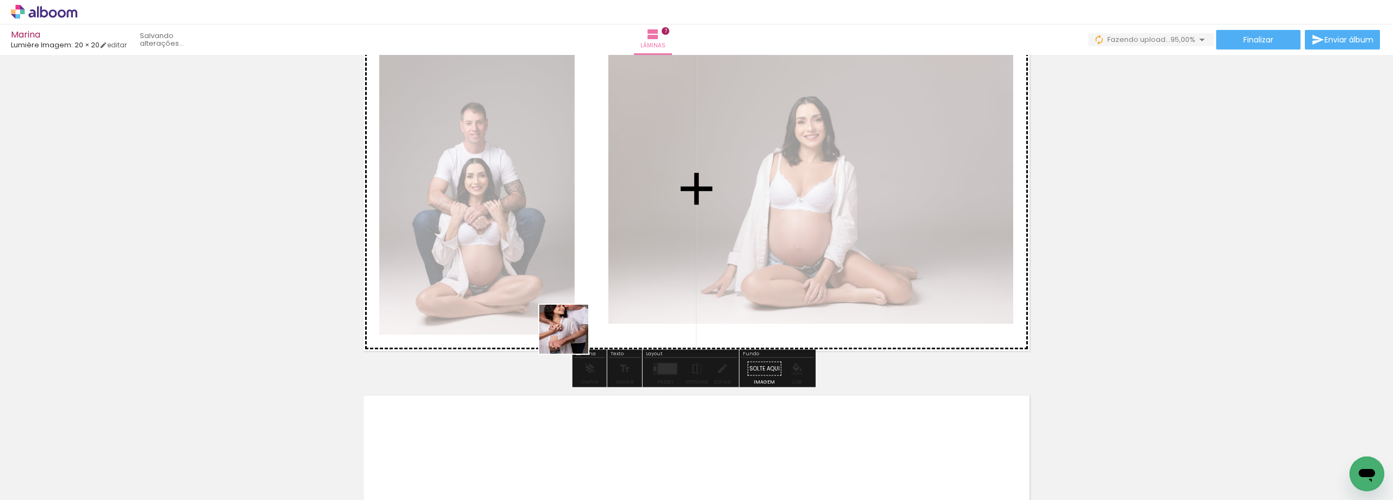
drag, startPoint x: 531, startPoint y: 469, endPoint x: 577, endPoint y: 284, distance: 191.4
click at [577, 284] on quentale-workspace at bounding box center [696, 250] width 1393 height 500
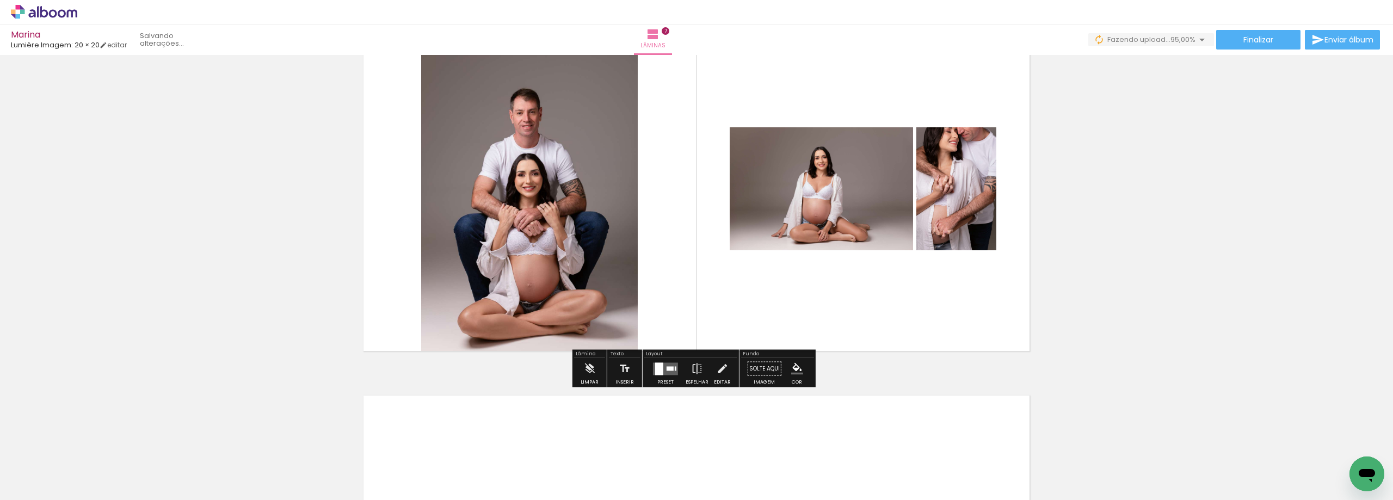
click at [656, 364] on div at bounding box center [659, 368] width 8 height 13
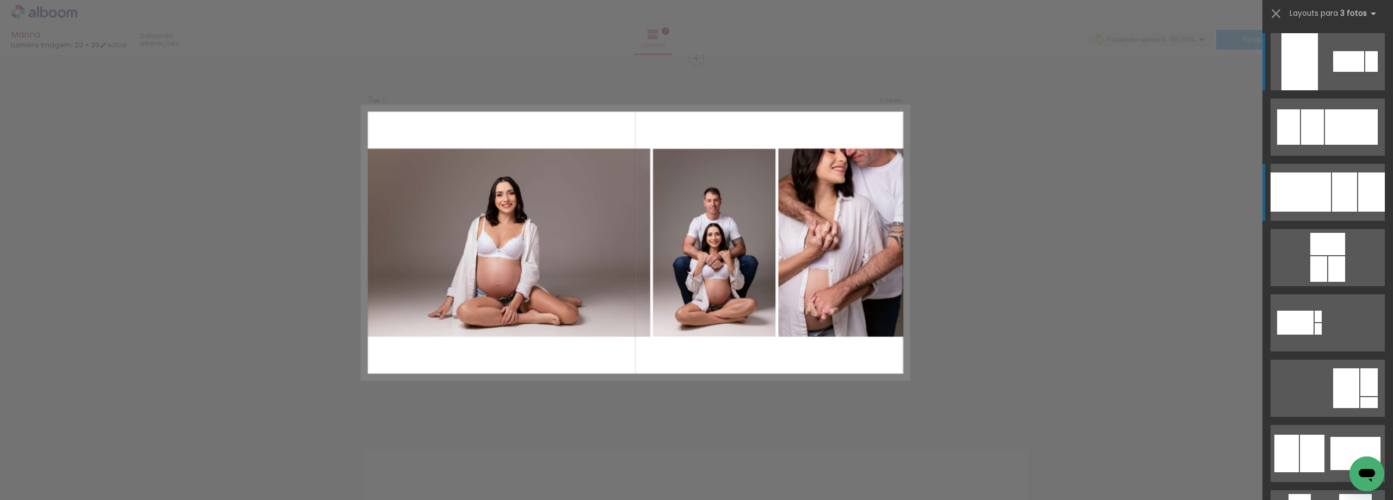
scroll to position [2227, 0]
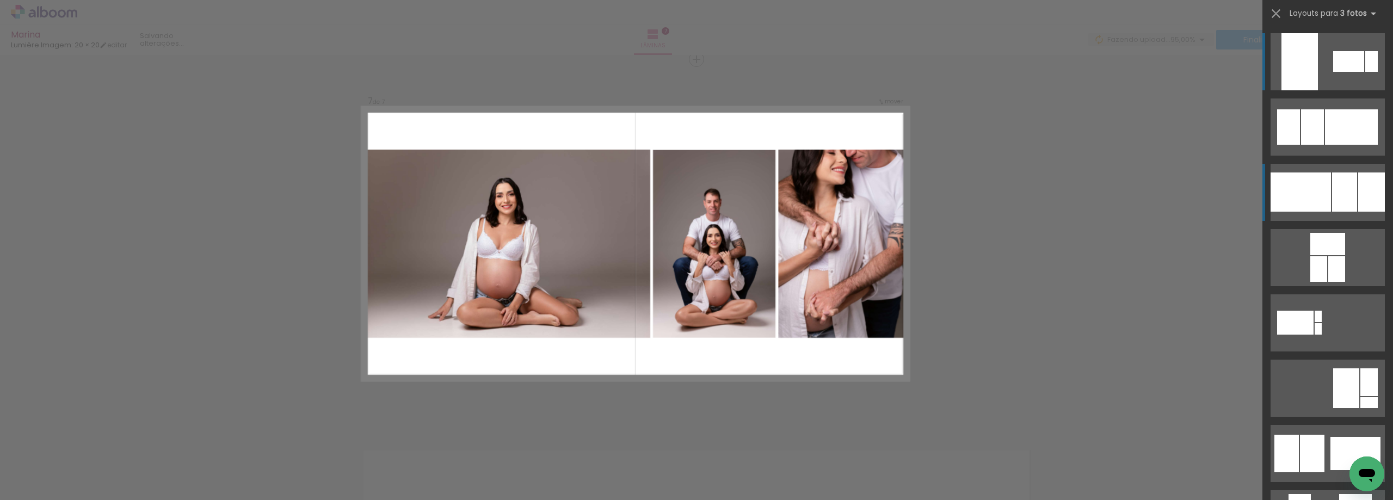
click at [1310, 187] on div at bounding box center [1301, 192] width 60 height 39
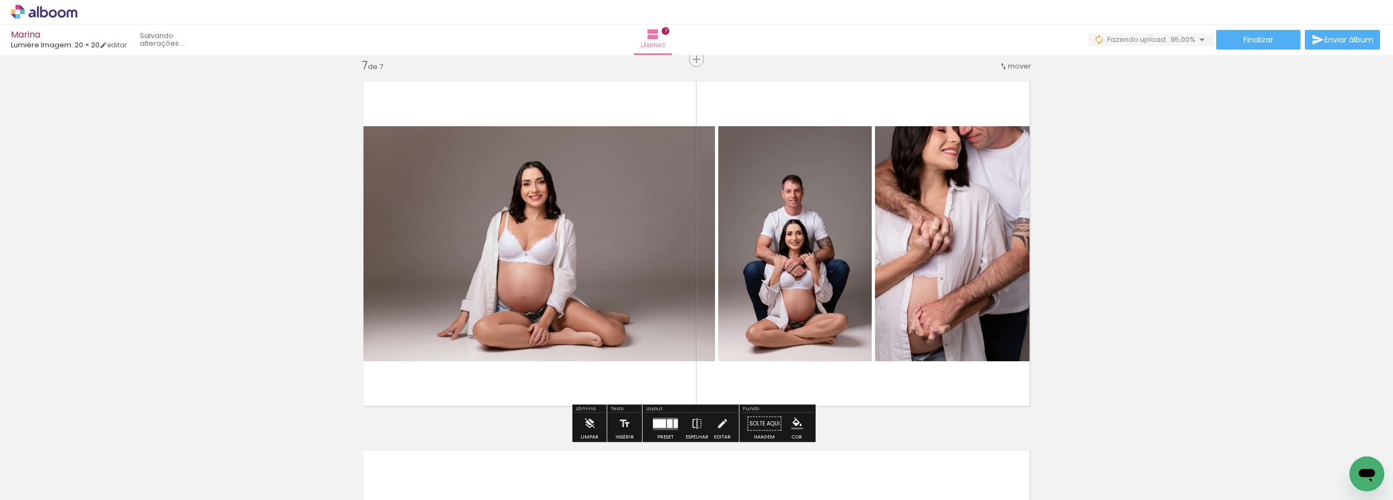
click at [701, 432] on quentale-thumb at bounding box center [705, 463] width 61 height 63
click at [693, 423] on iron-icon at bounding box center [697, 424] width 12 height 22
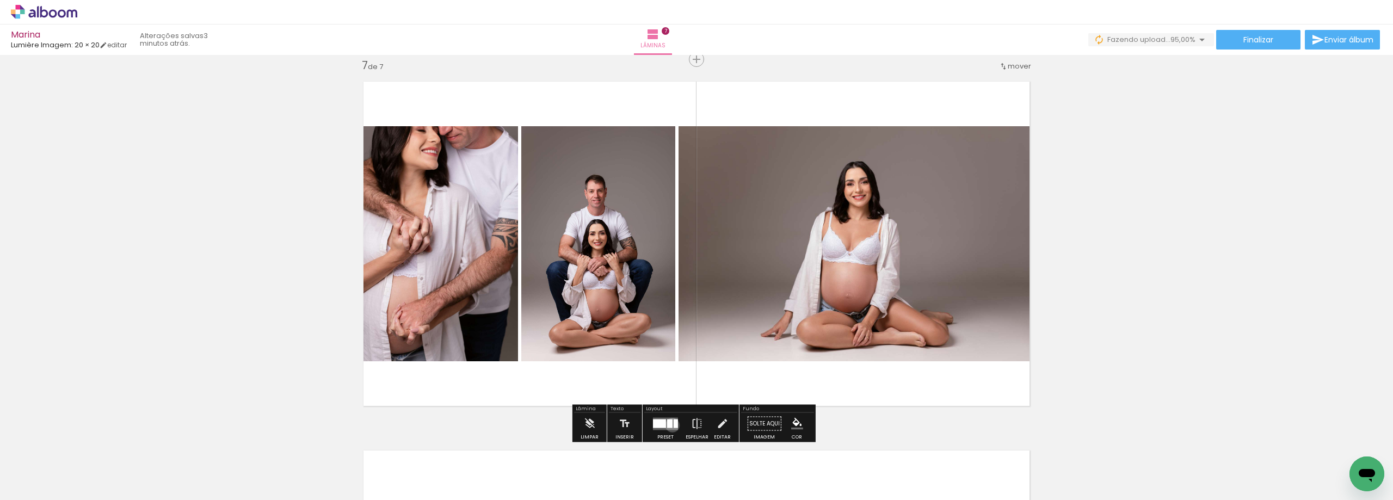
click at [670, 425] on div at bounding box center [669, 423] width 5 height 9
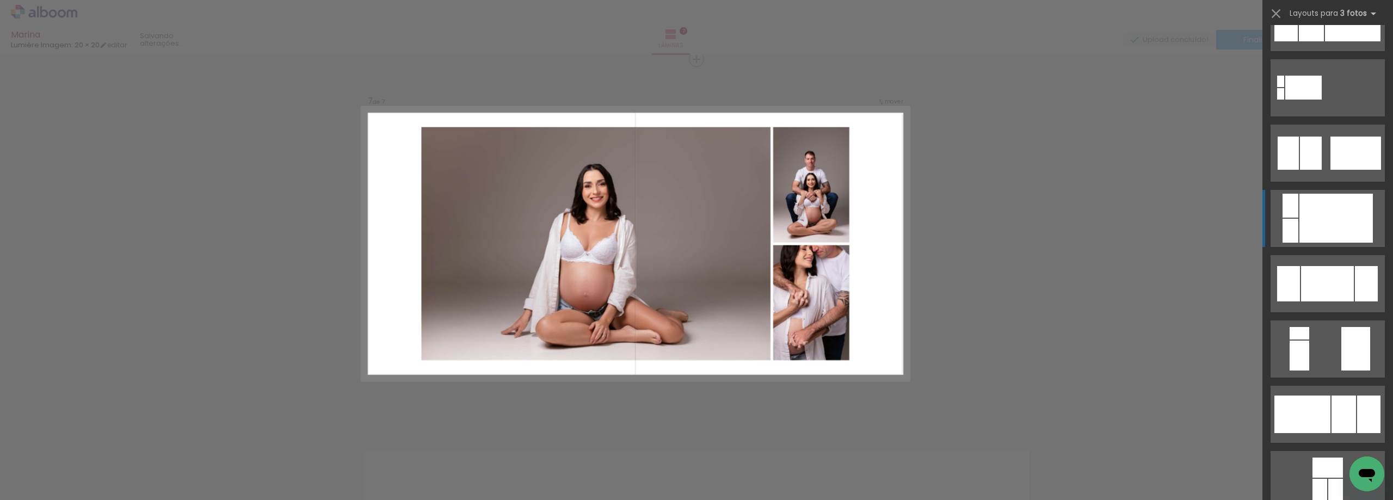
scroll to position [947, 0]
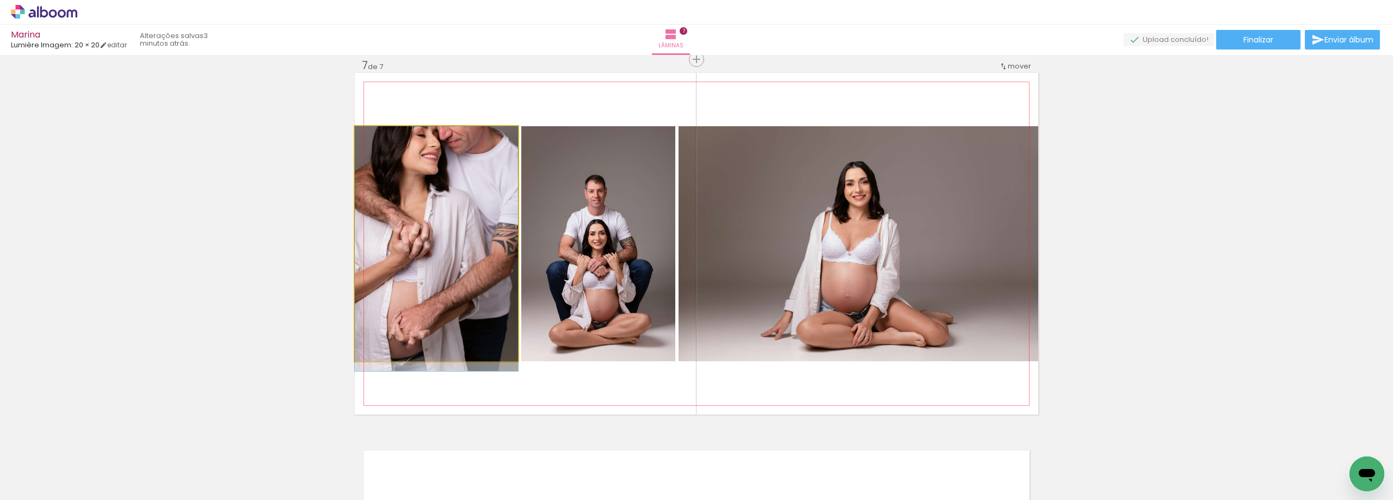
drag, startPoint x: 457, startPoint y: 288, endPoint x: 212, endPoint y: 331, distance: 248.7
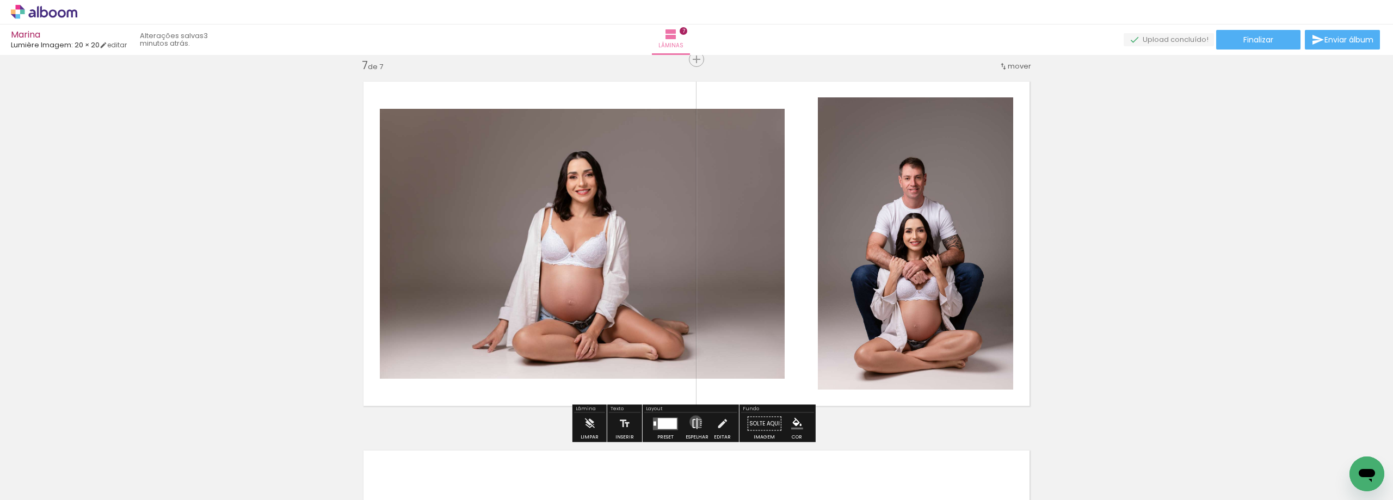
click at [693, 422] on iron-icon at bounding box center [697, 424] width 12 height 22
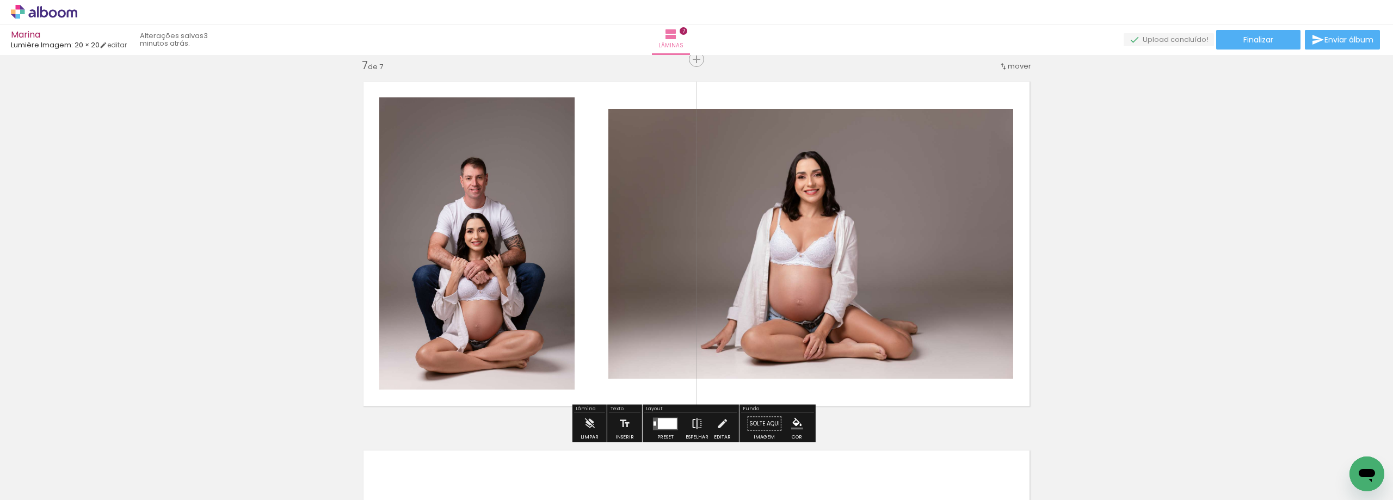
click at [699, 421] on iron-icon at bounding box center [697, 424] width 12 height 22
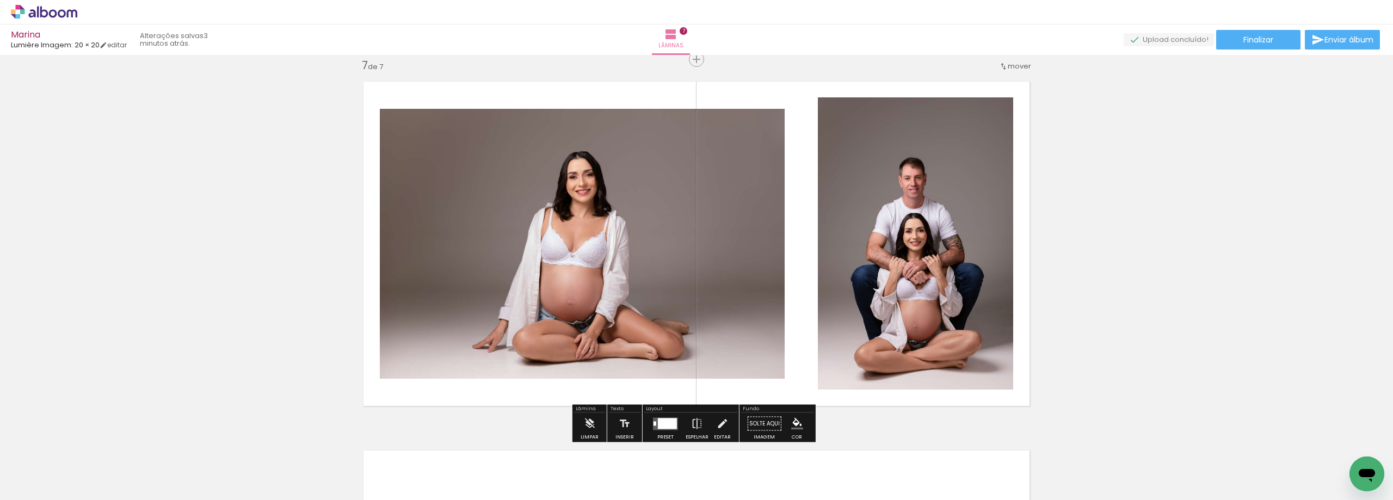
click at [672, 422] on div at bounding box center [667, 423] width 19 height 11
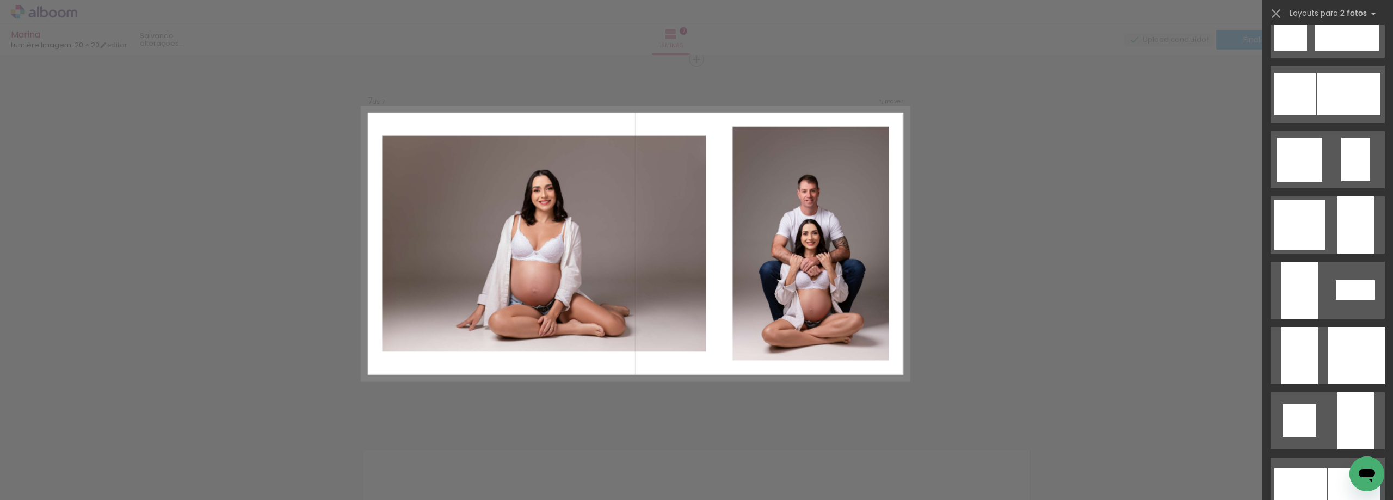
scroll to position [0, 0]
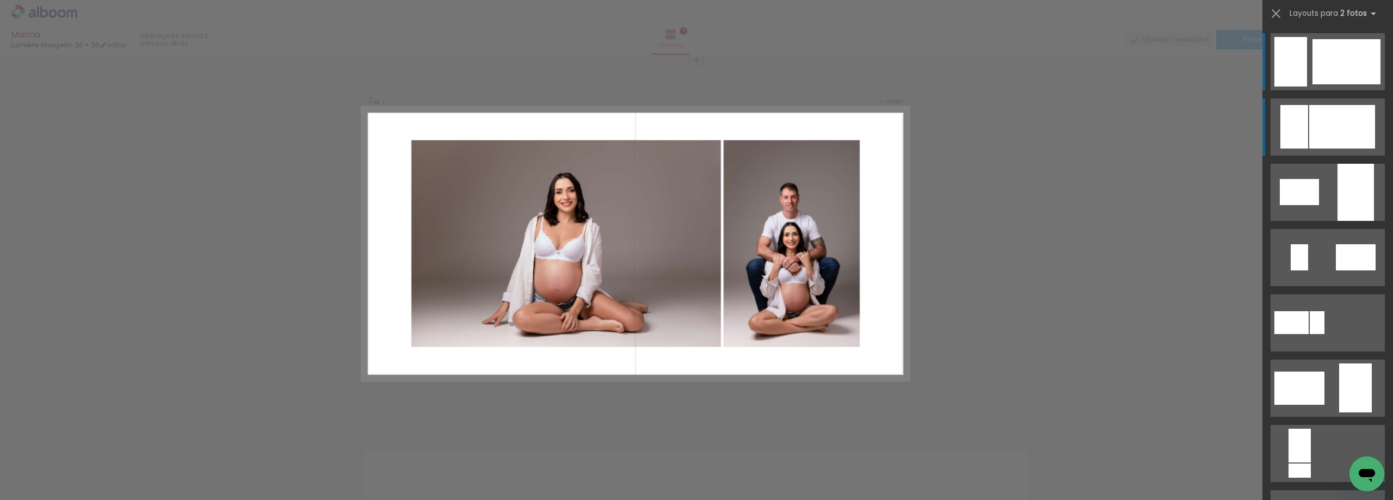
click at [1352, 119] on div at bounding box center [1342, 127] width 66 height 44
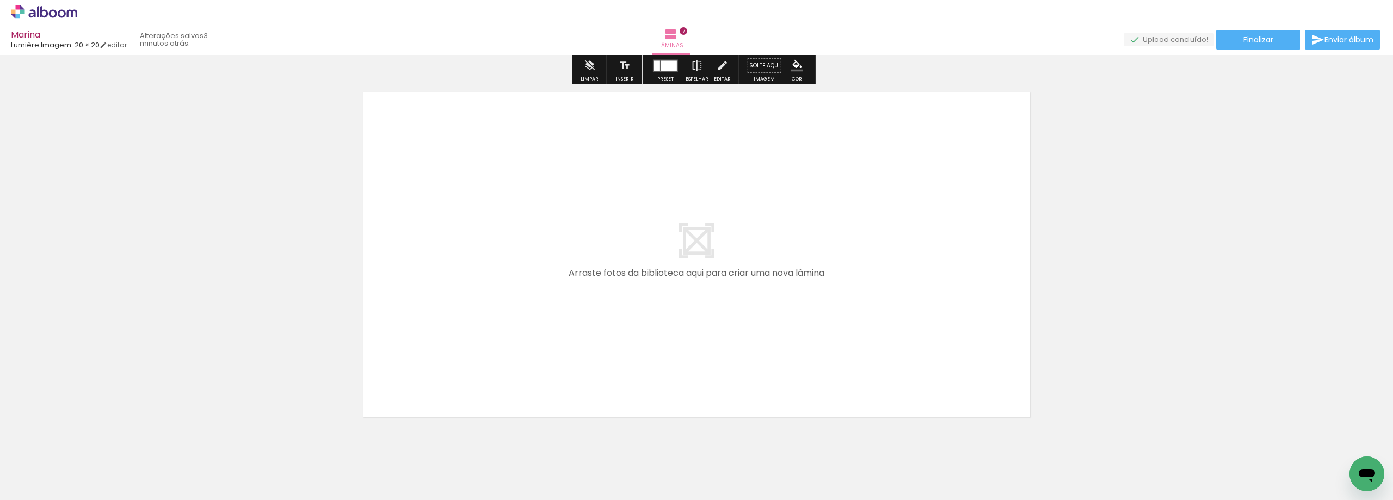
scroll to position [2617, 0]
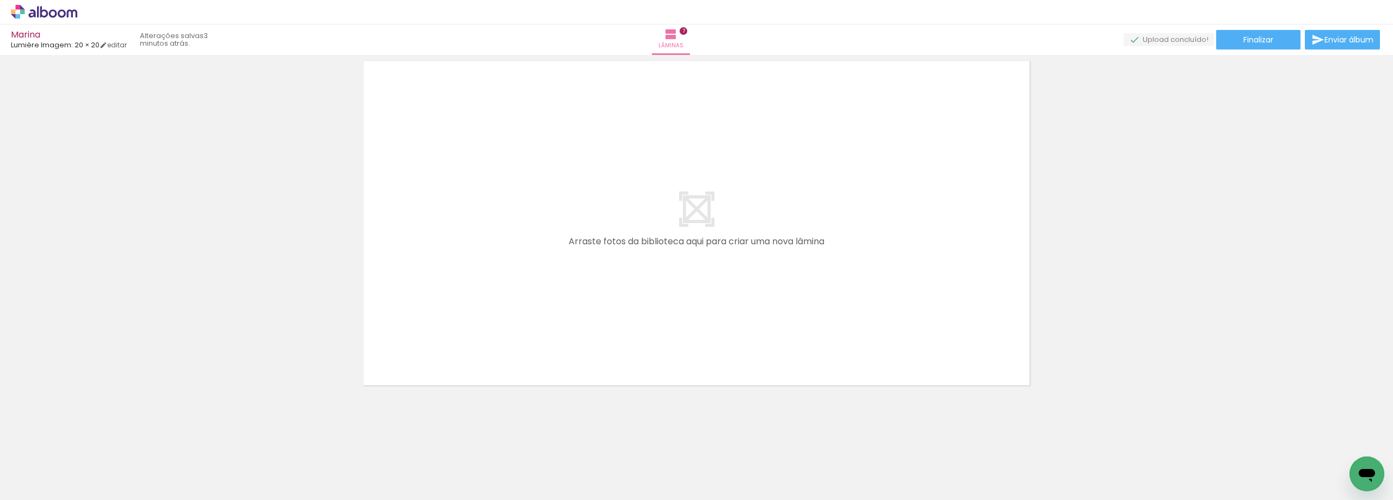
drag, startPoint x: 544, startPoint y: 469, endPoint x: 643, endPoint y: 336, distance: 165.2
click at [643, 336] on quentale-workspace at bounding box center [696, 250] width 1393 height 500
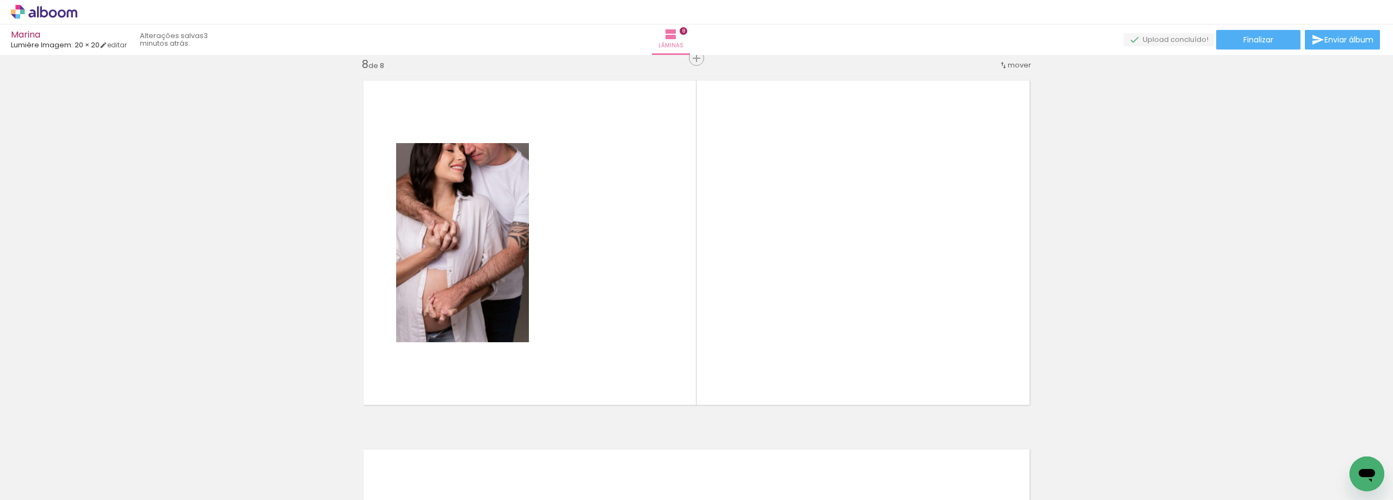
scroll to position [2597, 0]
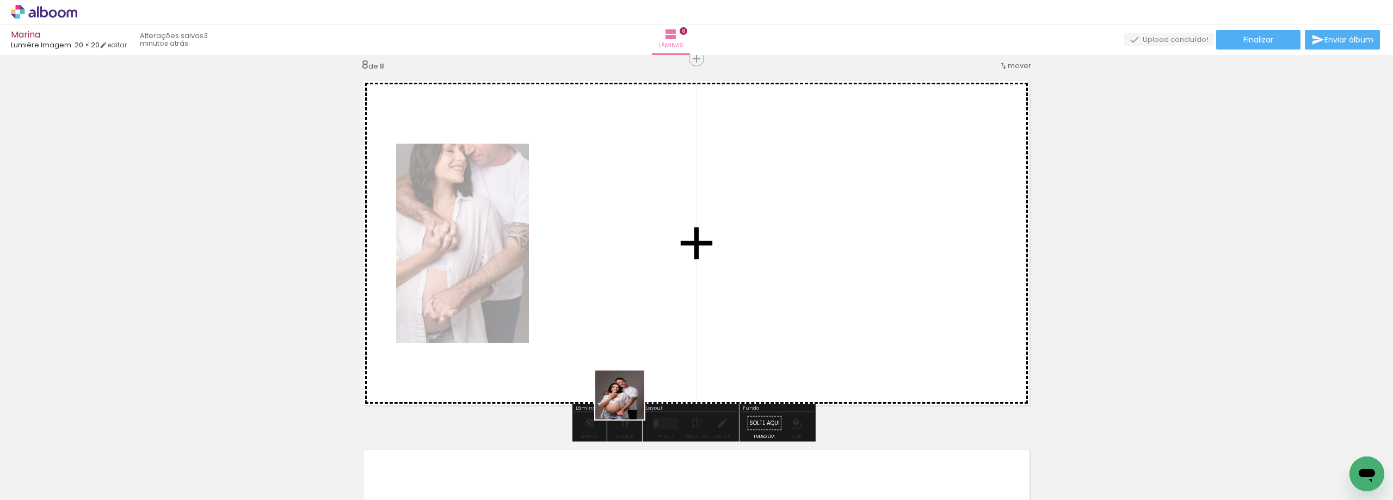
drag, startPoint x: 600, startPoint y: 457, endPoint x: 671, endPoint y: 411, distance: 84.7
click at [666, 264] on quentale-workspace at bounding box center [696, 250] width 1393 height 500
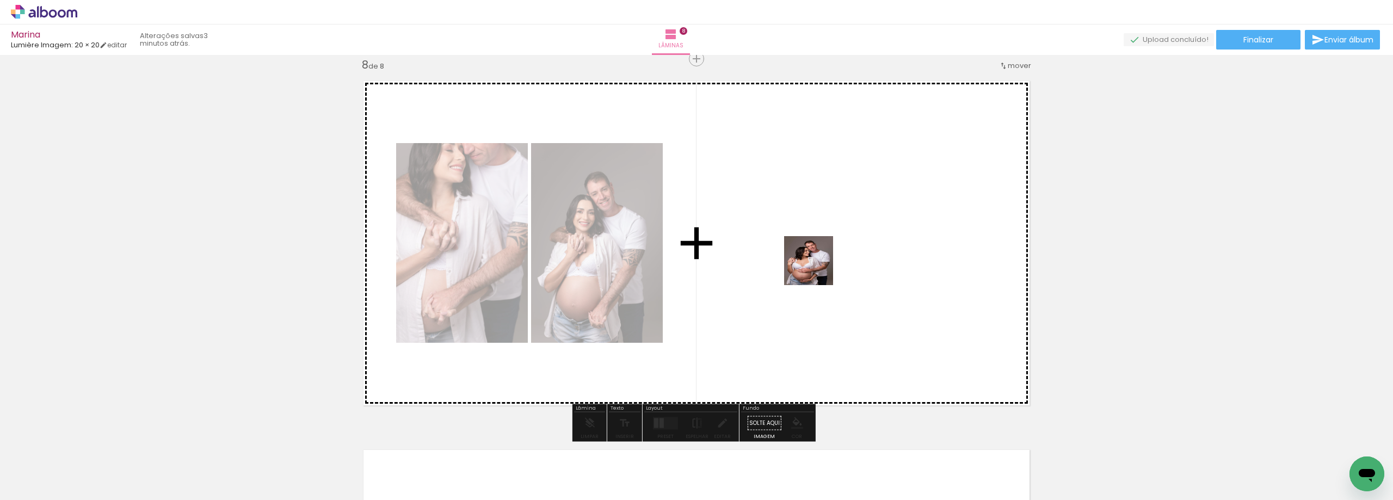
click at [817, 269] on quentale-workspace at bounding box center [696, 250] width 1393 height 500
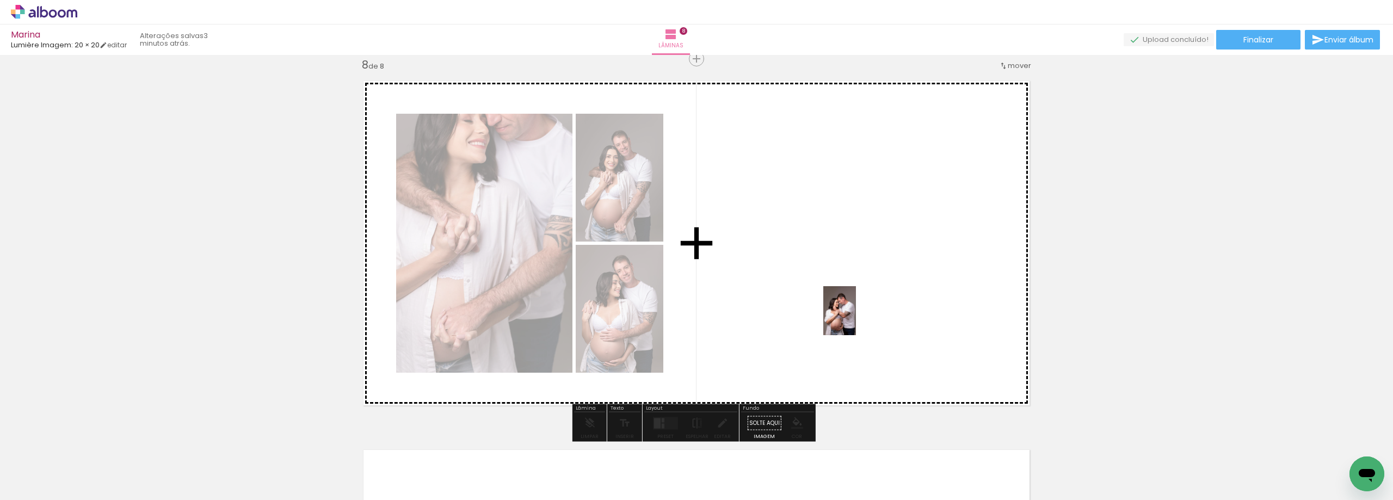
drag, startPoint x: 713, startPoint y: 468, endPoint x: 858, endPoint y: 317, distance: 209.4
click at [858, 317] on quentale-workspace at bounding box center [696, 250] width 1393 height 500
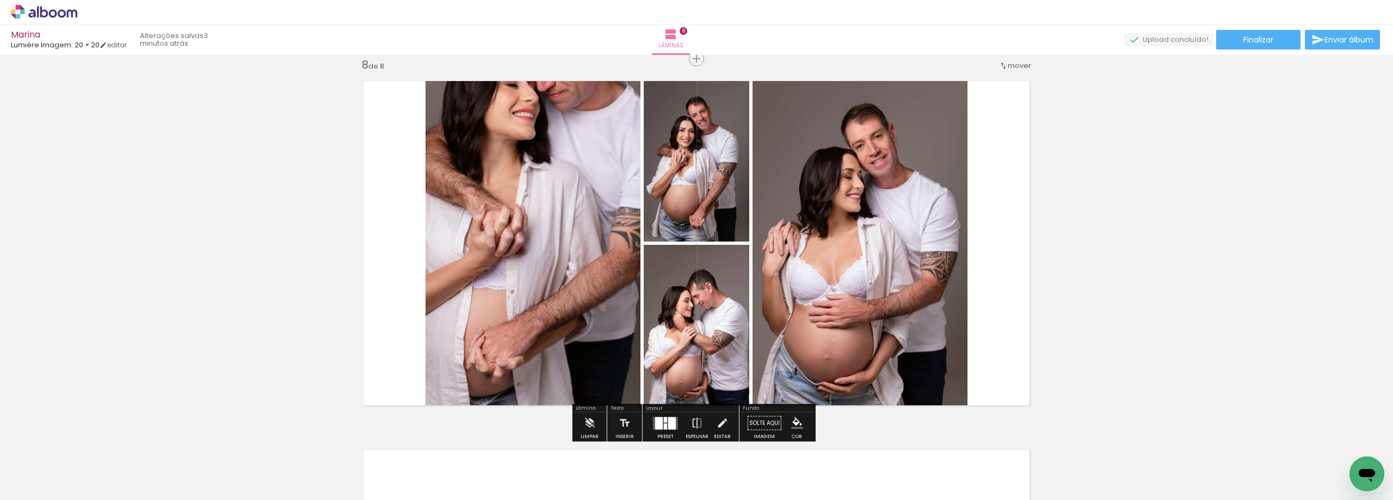
click at [668, 423] on div at bounding box center [672, 423] width 8 height 13
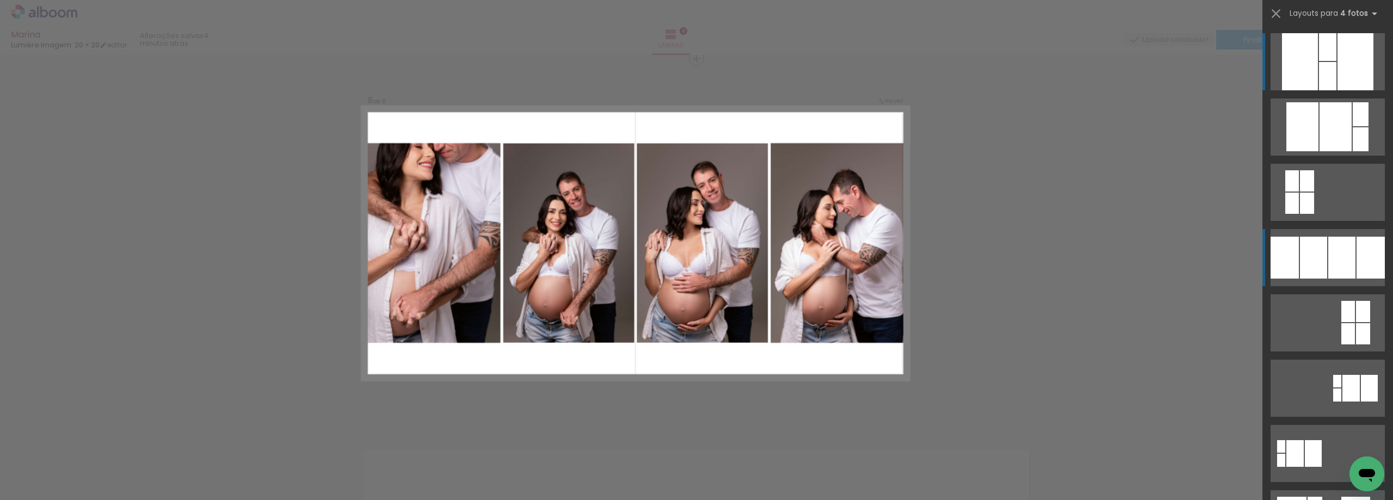
click at [1320, 151] on div at bounding box center [1336, 126] width 32 height 49
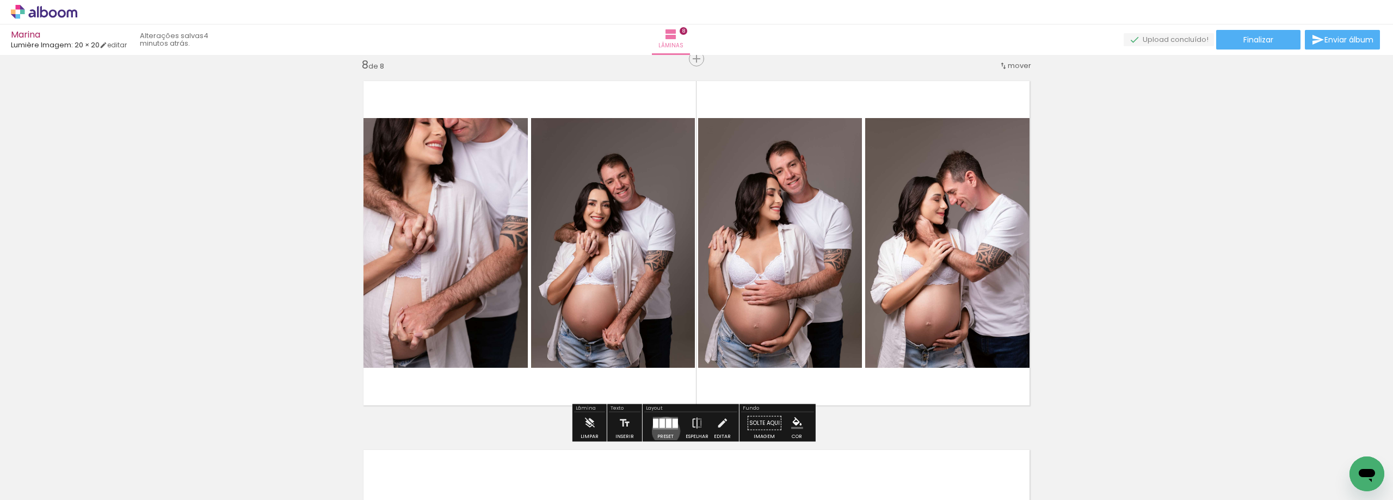
click at [663, 431] on div at bounding box center [665, 423] width 29 height 22
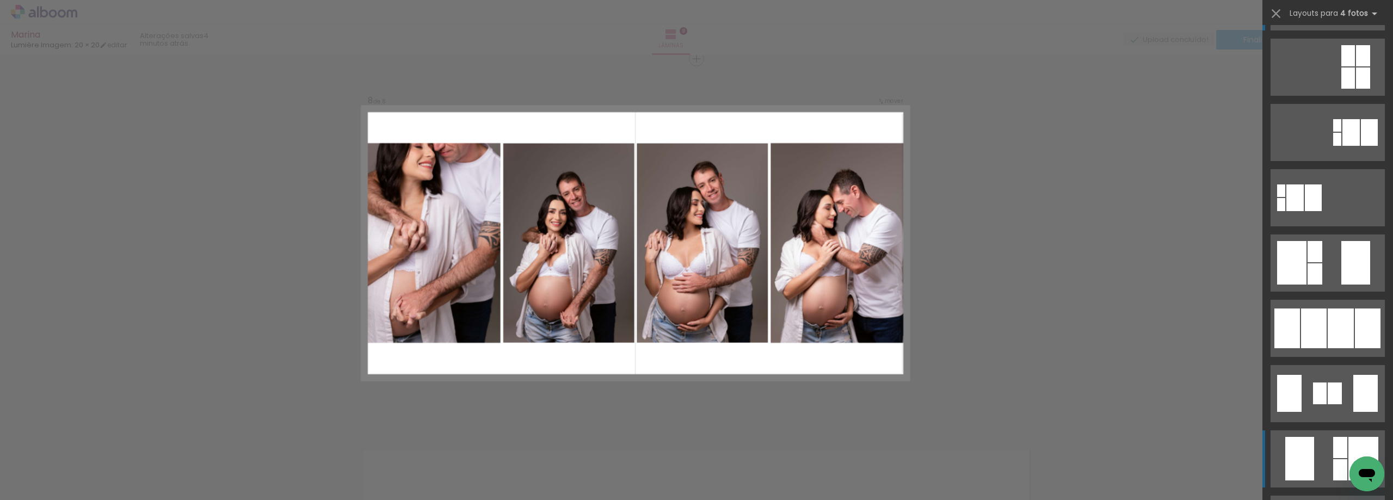
scroll to position [414, 0]
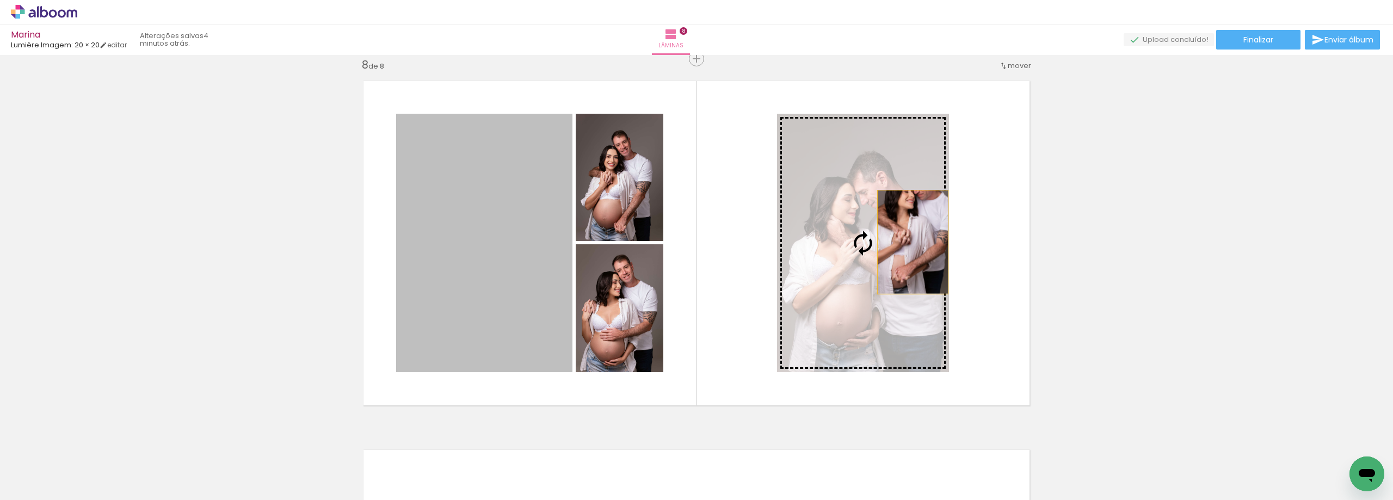
drag, startPoint x: 500, startPoint y: 274, endPoint x: 909, endPoint y: 242, distance: 410.5
click at [0, 0] on slot at bounding box center [0, 0] width 0 height 0
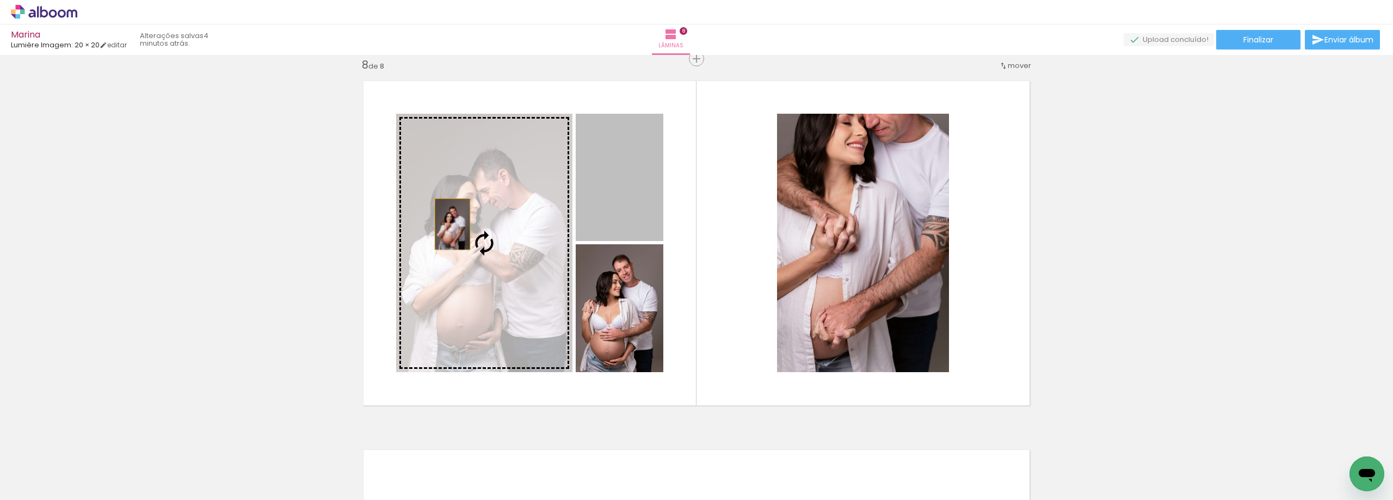
drag, startPoint x: 461, startPoint y: 218, endPoint x: 448, endPoint y: 224, distance: 14.6
click at [0, 0] on slot at bounding box center [0, 0] width 0 height 0
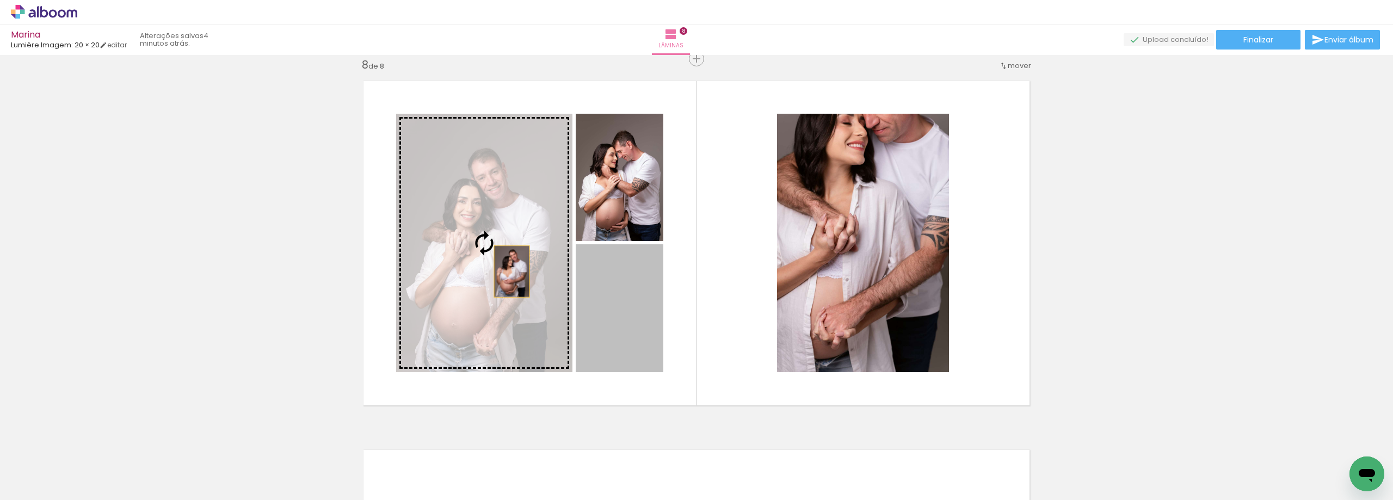
drag, startPoint x: 635, startPoint y: 331, endPoint x: 508, endPoint y: 272, distance: 140.7
click at [0, 0] on slot at bounding box center [0, 0] width 0 height 0
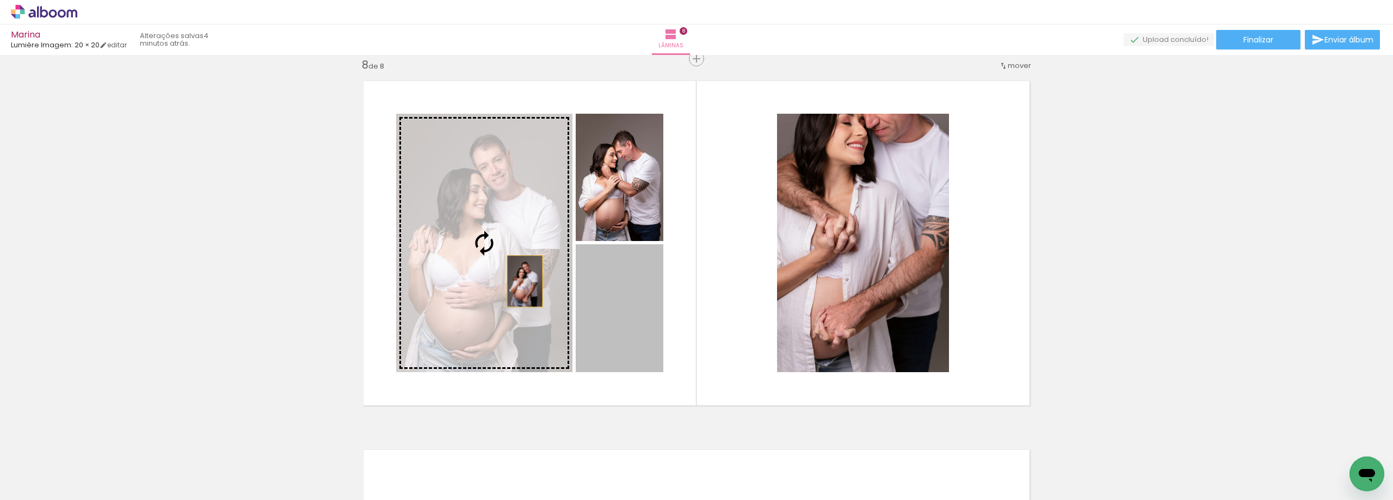
drag, startPoint x: 626, startPoint y: 324, endPoint x: 516, endPoint y: 280, distance: 118.4
click at [0, 0] on slot at bounding box center [0, 0] width 0 height 0
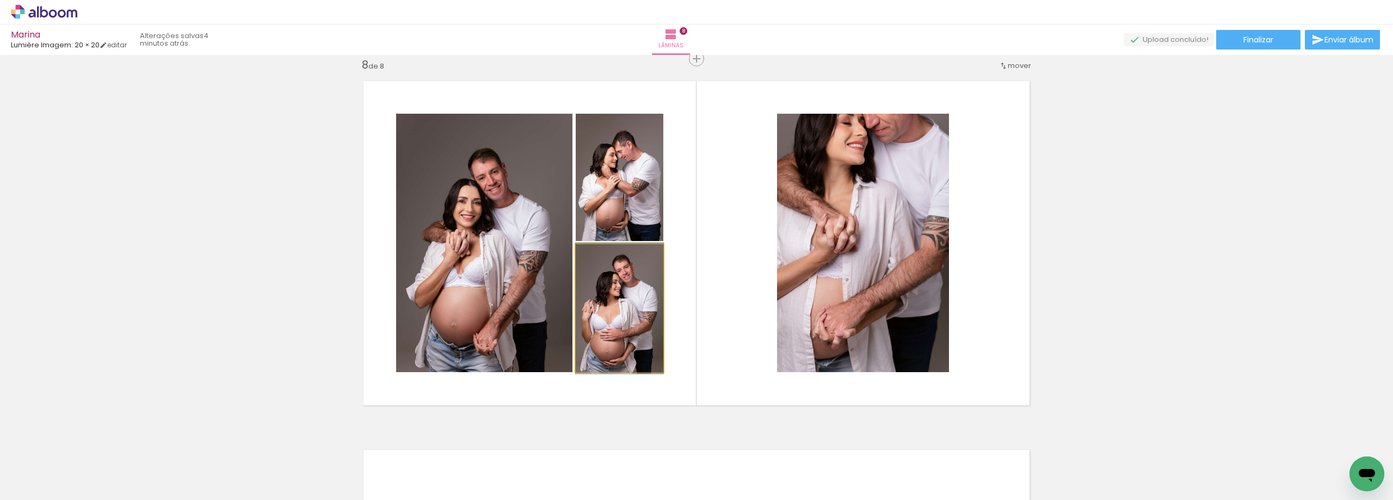
drag, startPoint x: 628, startPoint y: 305, endPoint x: 501, endPoint y: 243, distance: 141.4
click at [0, 0] on slot at bounding box center [0, 0] width 0 height 0
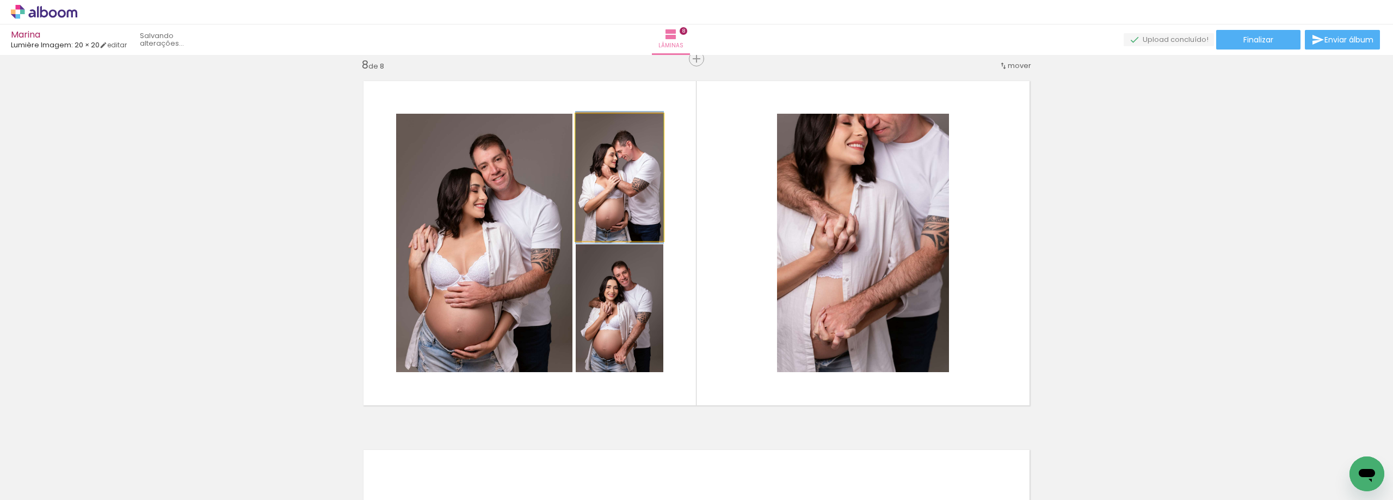
drag, startPoint x: 619, startPoint y: 205, endPoint x: 529, endPoint y: 232, distance: 94.3
click at [0, 0] on slot at bounding box center [0, 0] width 0 height 0
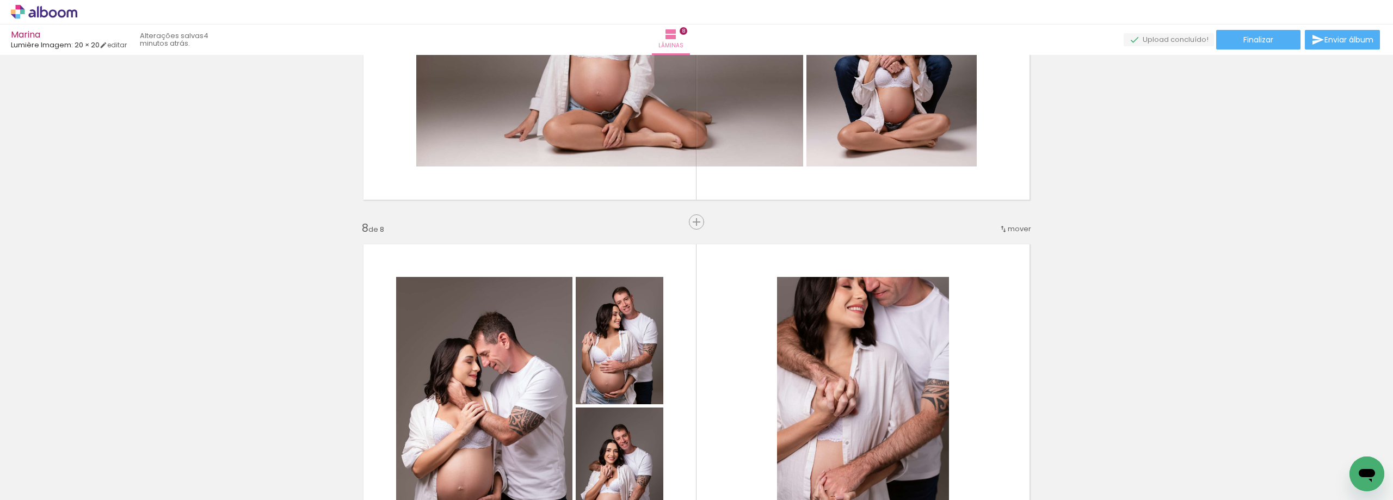
scroll to position [2270, 0]
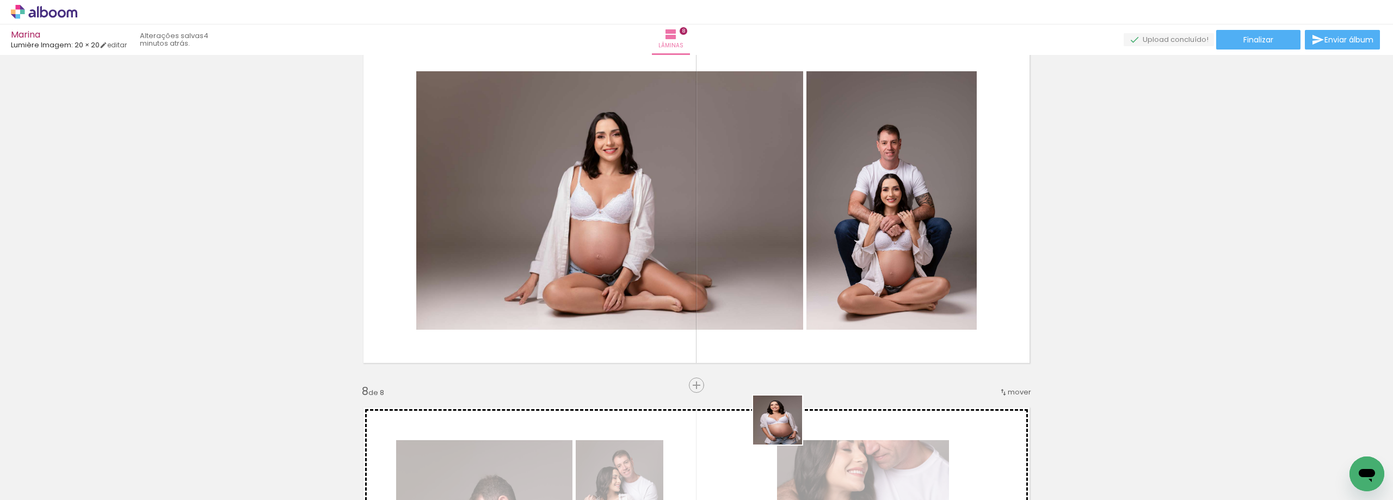
drag, startPoint x: 786, startPoint y: 428, endPoint x: 791, endPoint y: 241, distance: 187.8
click at [791, 241] on quentale-workspace at bounding box center [696, 250] width 1393 height 500
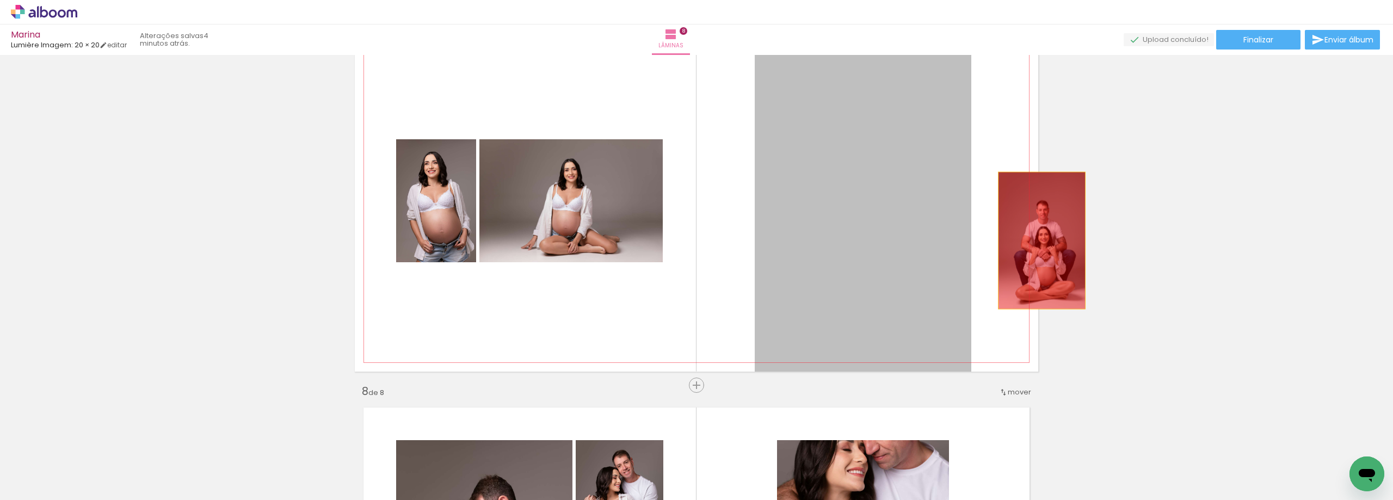
drag, startPoint x: 858, startPoint y: 220, endPoint x: 1062, endPoint y: 242, distance: 205.3
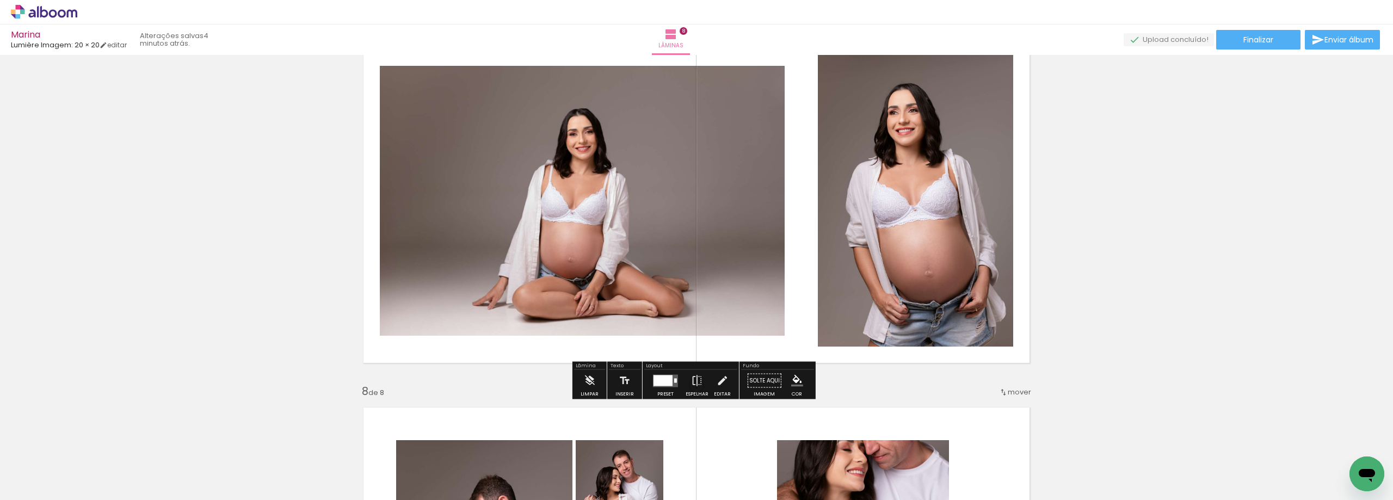
click at [660, 375] on div at bounding box center [663, 380] width 19 height 11
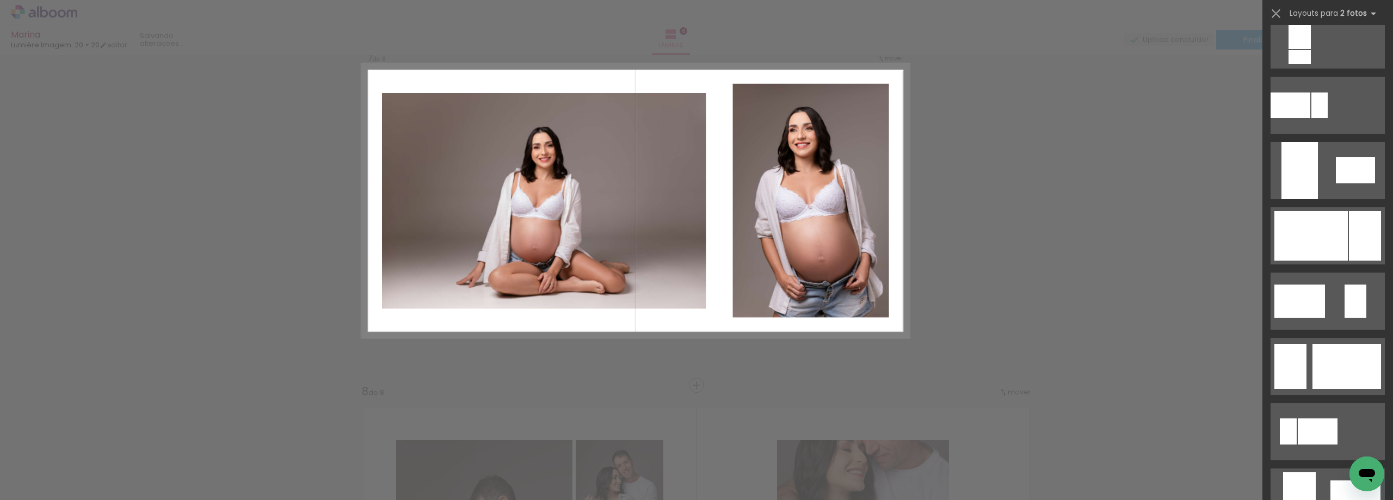
scroll to position [0, 0]
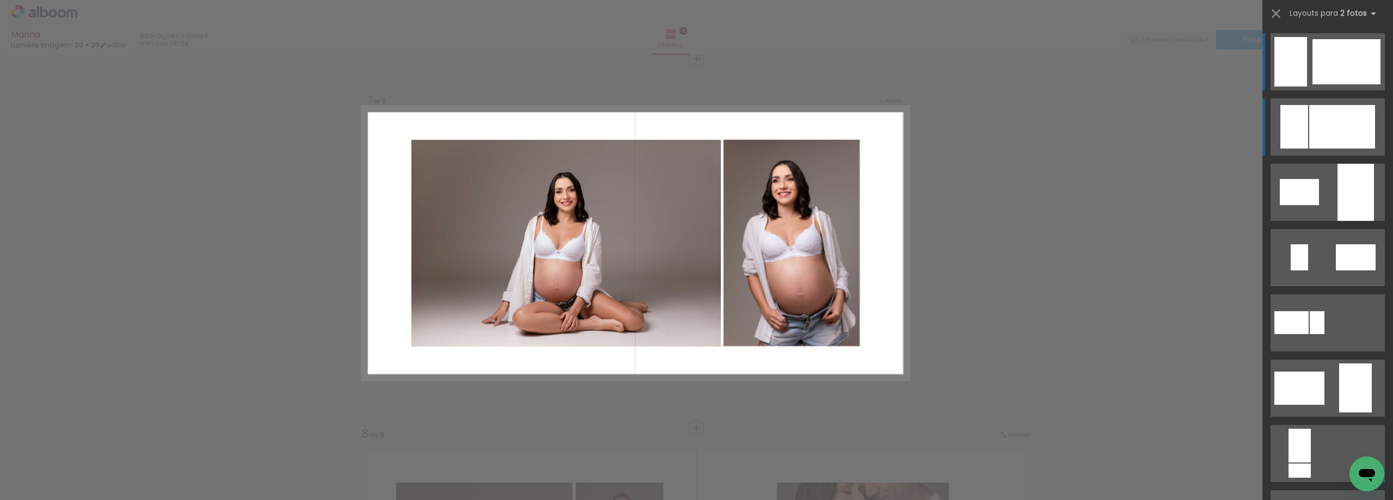
click at [1333, 111] on div at bounding box center [1342, 127] width 66 height 44
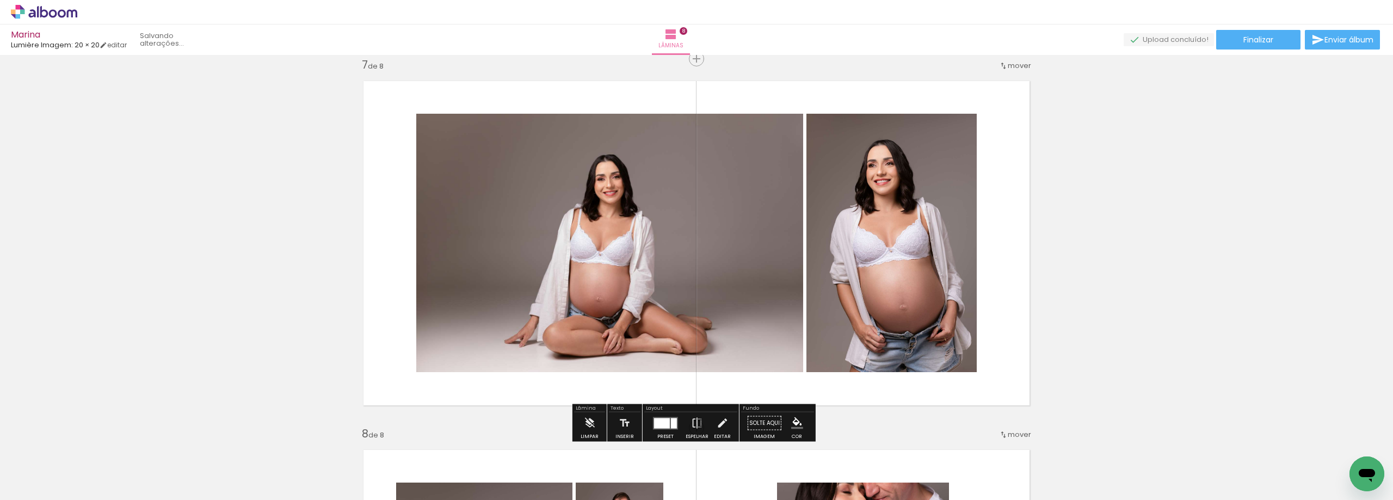
scroll to position [2227, 0]
click at [686, 427] on paper-button "Espelhar" at bounding box center [697, 427] width 28 height 28
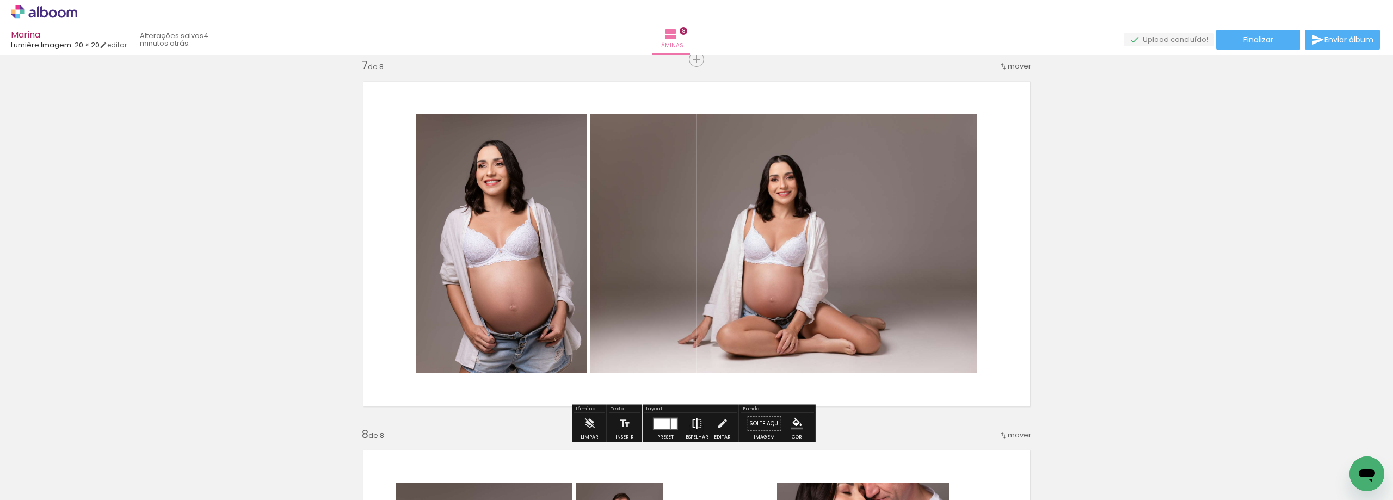
click at [686, 427] on paper-button "Espelhar" at bounding box center [697, 427] width 28 height 28
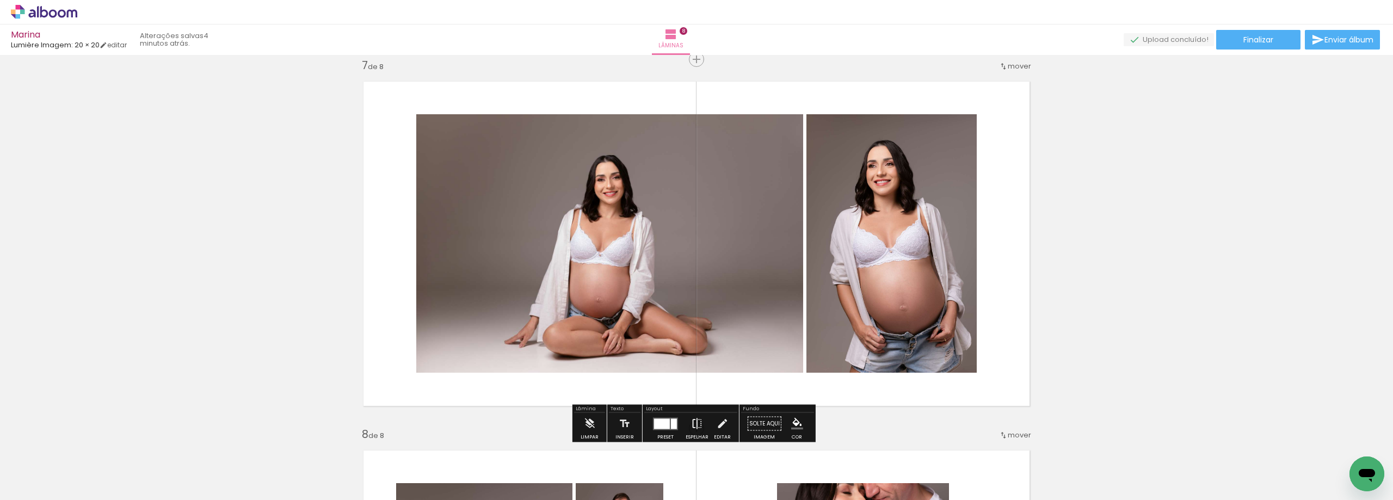
click at [686, 427] on paper-button "Espelhar" at bounding box center [697, 427] width 28 height 28
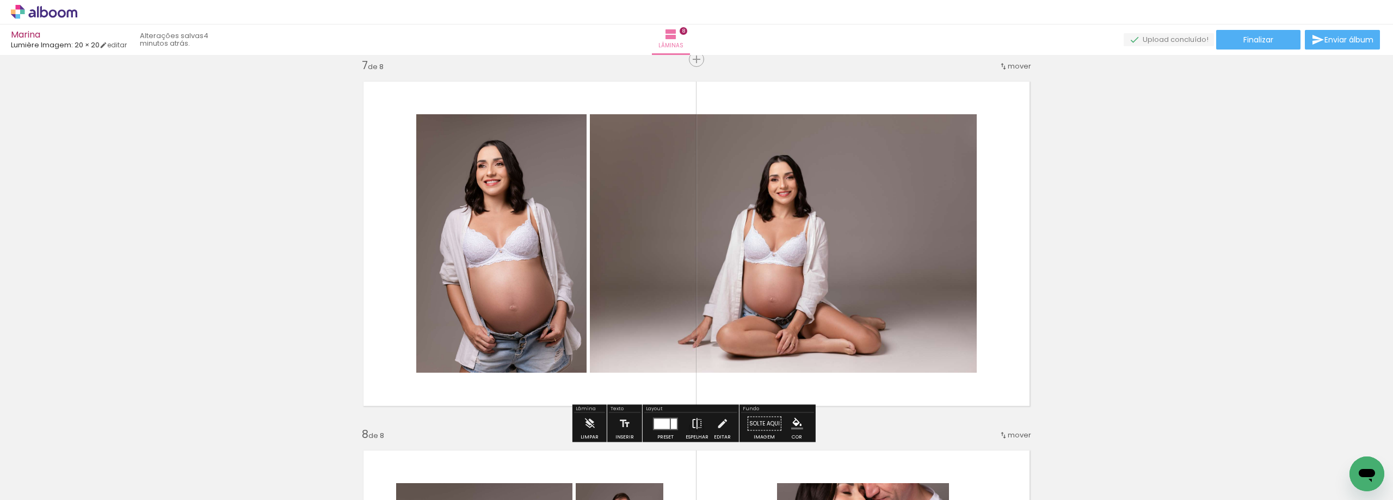
click at [697, 422] on iron-icon at bounding box center [697, 424] width 12 height 22
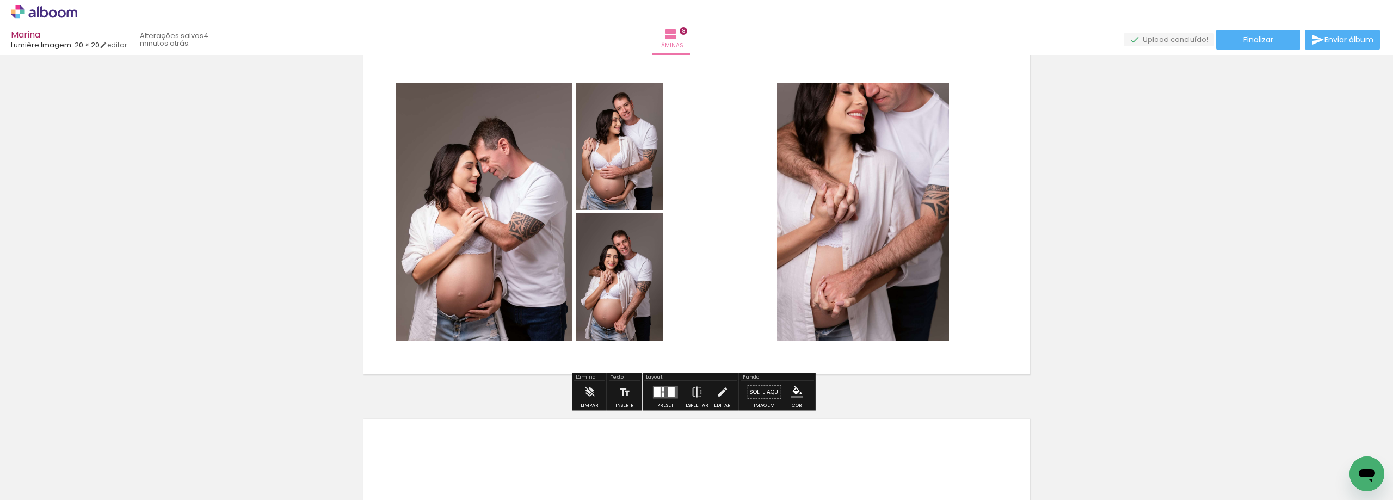
scroll to position [2608, 0]
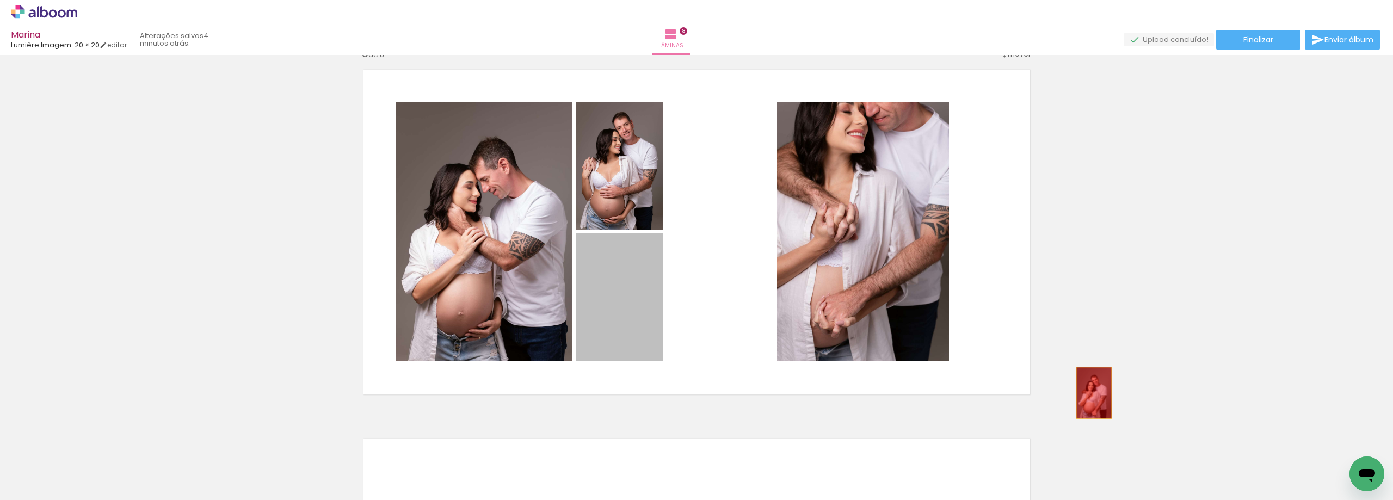
drag, startPoint x: 602, startPoint y: 319, endPoint x: 1090, endPoint y: 393, distance: 493.7
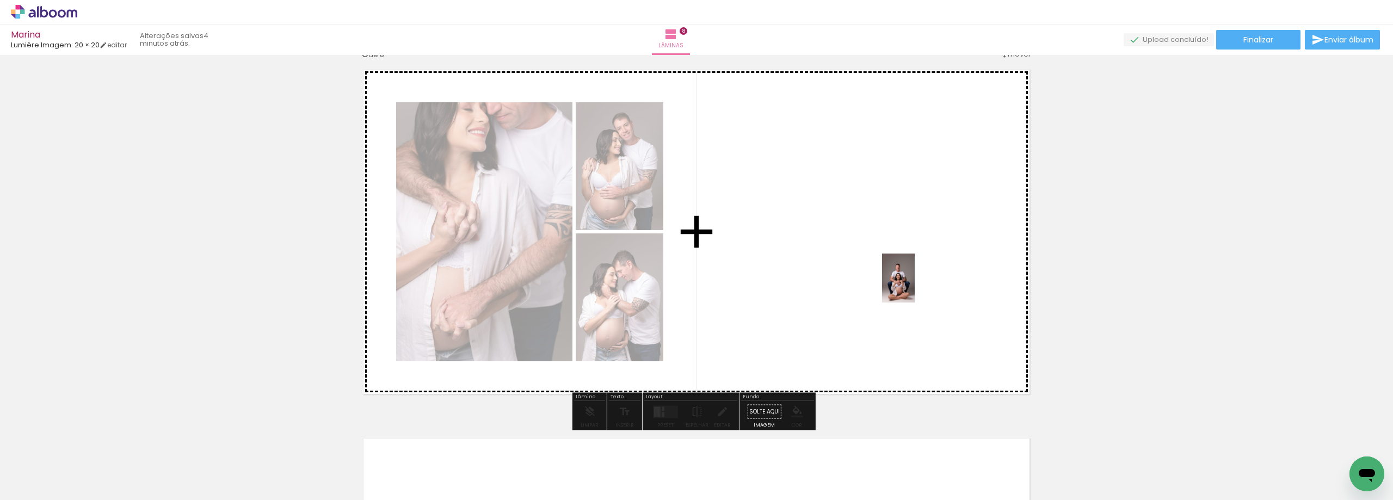
drag, startPoint x: 401, startPoint y: 472, endPoint x: 919, endPoint y: 286, distance: 550.6
click at [919, 286] on quentale-workspace at bounding box center [696, 250] width 1393 height 500
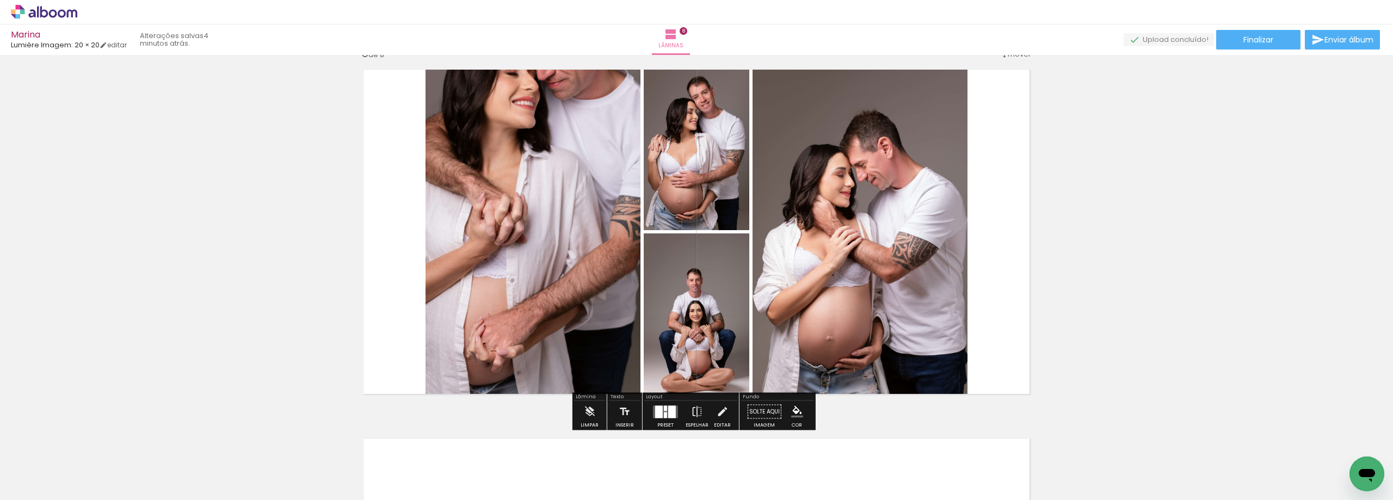
click at [659, 411] on div at bounding box center [659, 411] width 8 height 13
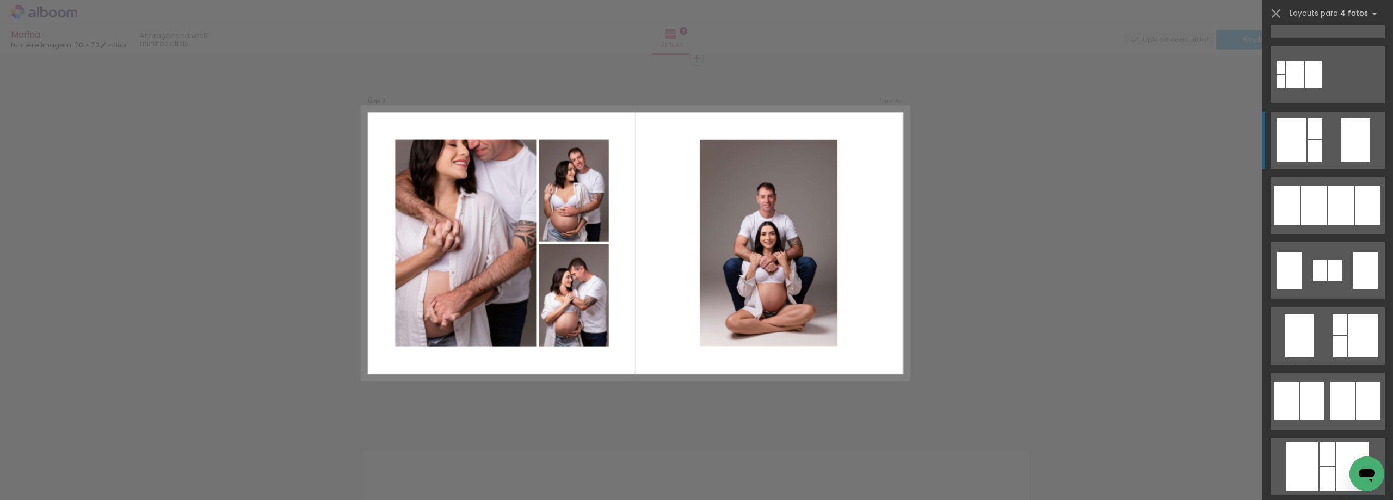
scroll to position [381, 0]
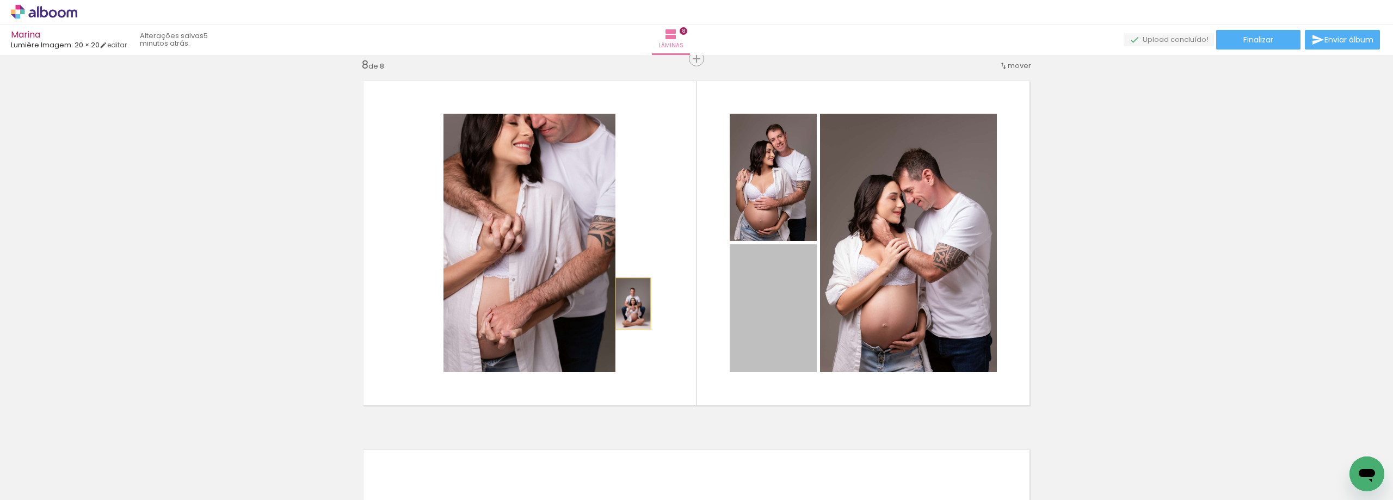
drag, startPoint x: 774, startPoint y: 335, endPoint x: 449, endPoint y: 264, distance: 332.5
click at [0, 0] on slot at bounding box center [0, 0] width 0 height 0
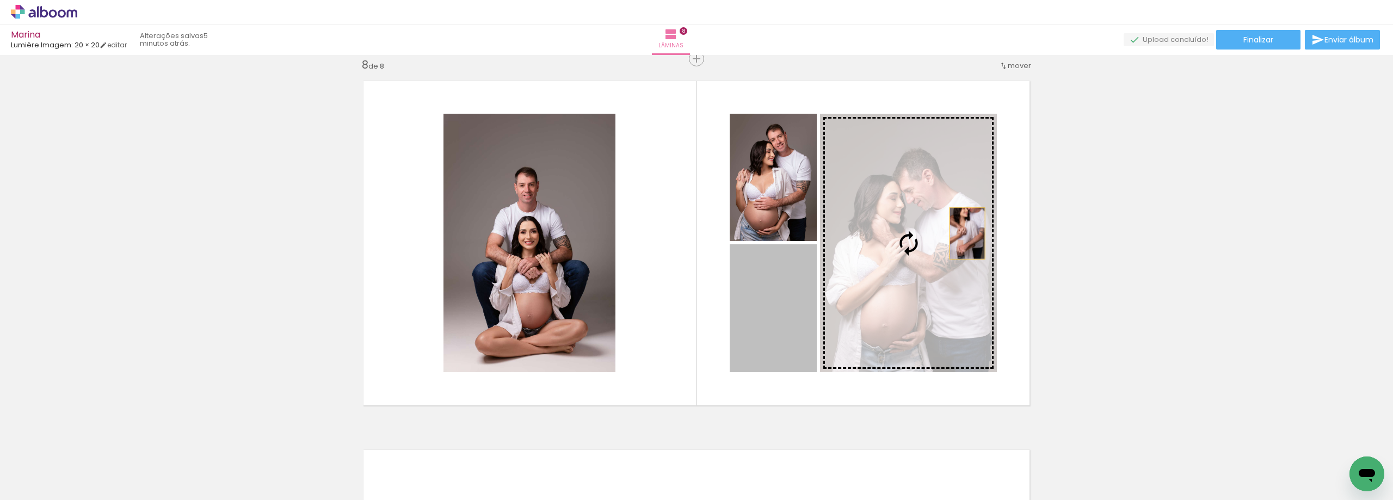
drag, startPoint x: 786, startPoint y: 313, endPoint x: 975, endPoint y: 228, distance: 207.5
click at [0, 0] on slot at bounding box center [0, 0] width 0 height 0
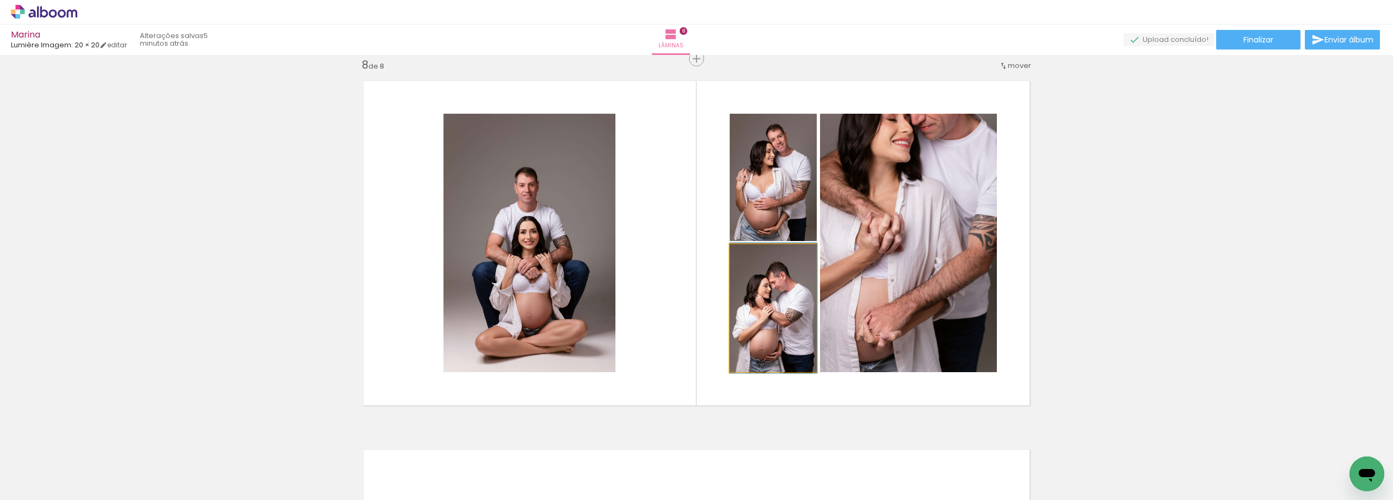
click at [785, 314] on quentale-photo at bounding box center [773, 308] width 87 height 128
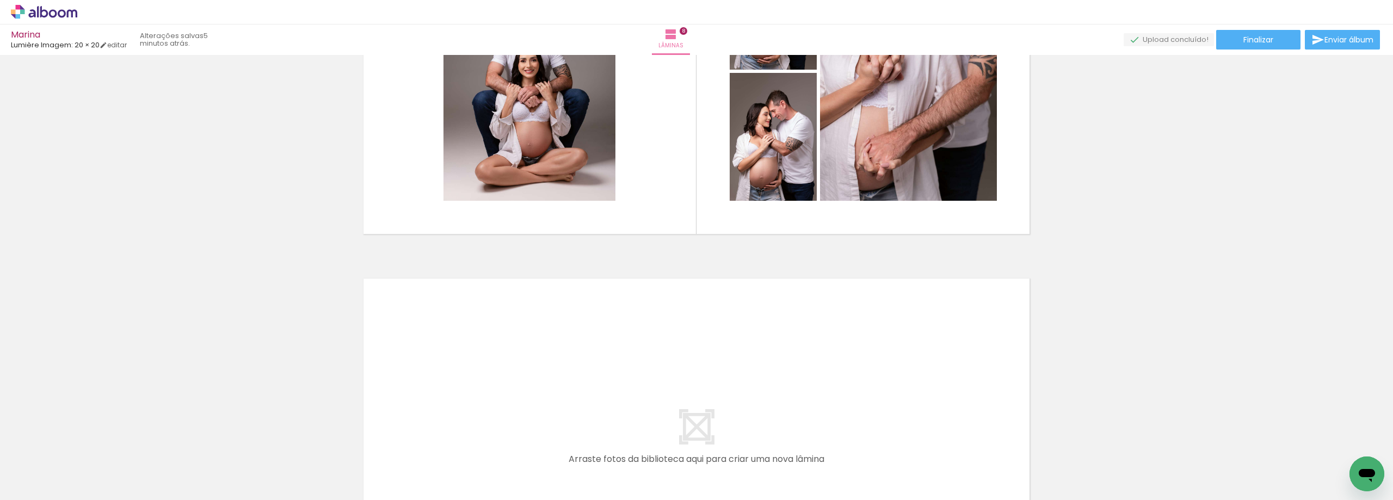
scroll to position [2714, 0]
